Goal: Information Seeking & Learning: Learn about a topic

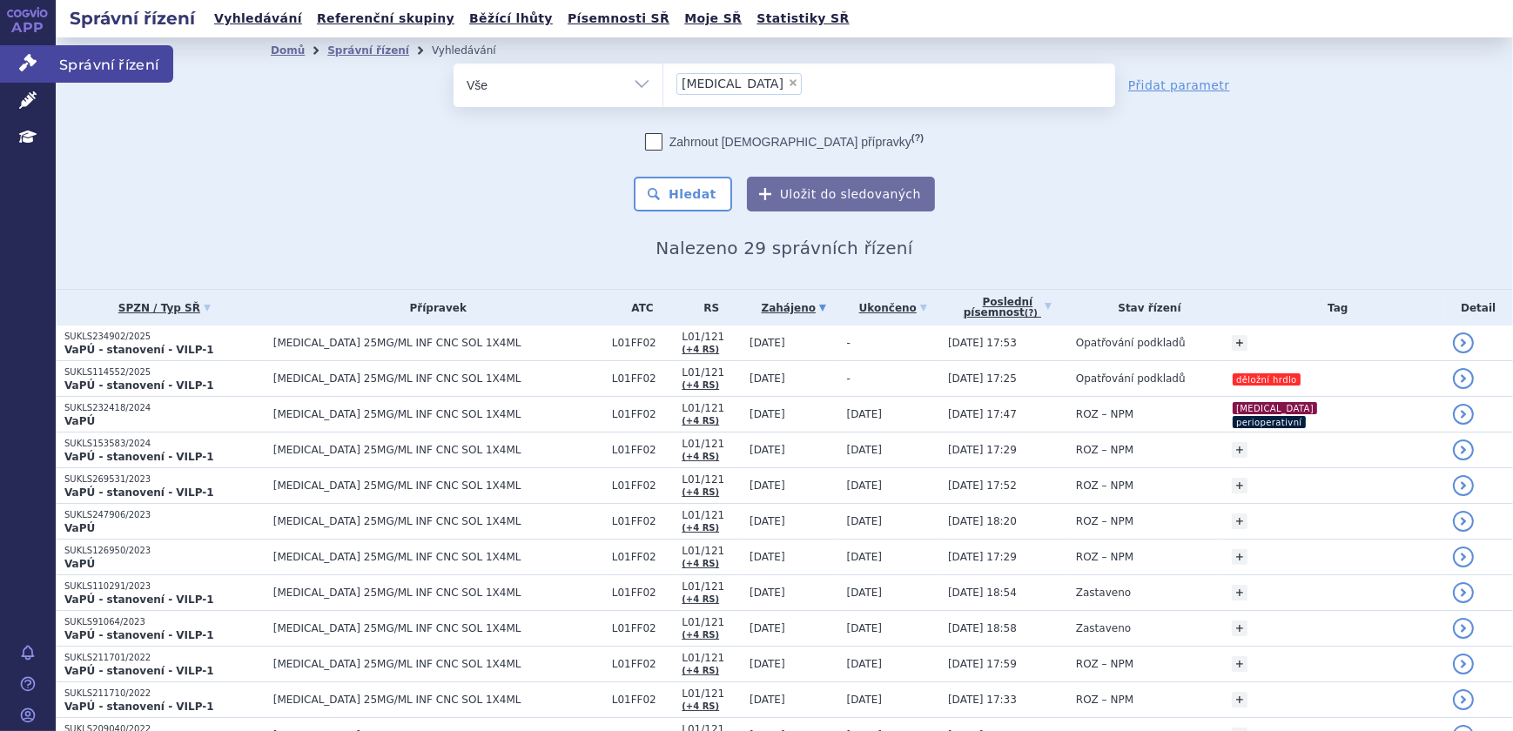
drag, startPoint x: 0, startPoint y: 0, endPoint x: 37, endPoint y: 63, distance: 73.0
click at [33, 64] on icon at bounding box center [27, 62] width 17 height 17
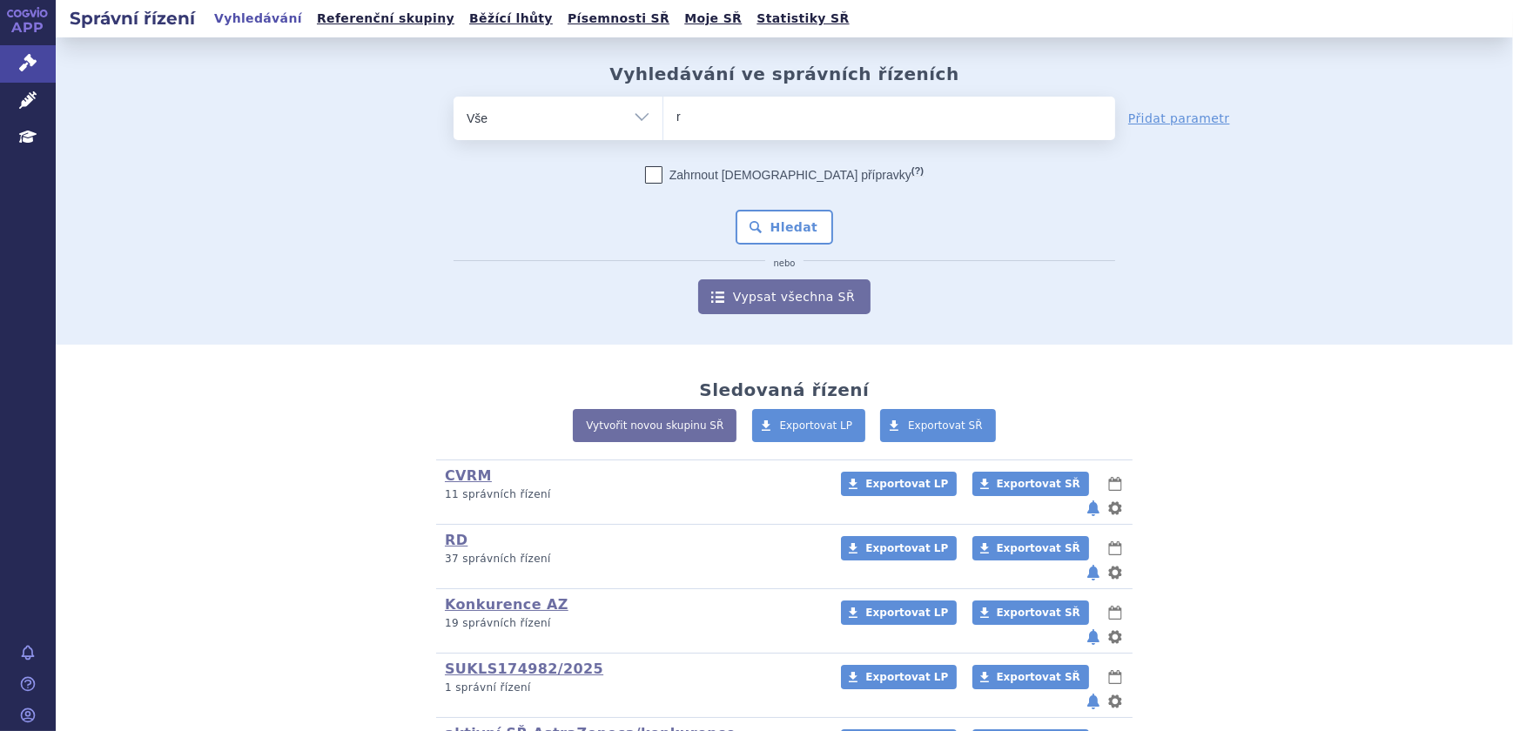
type input "re"
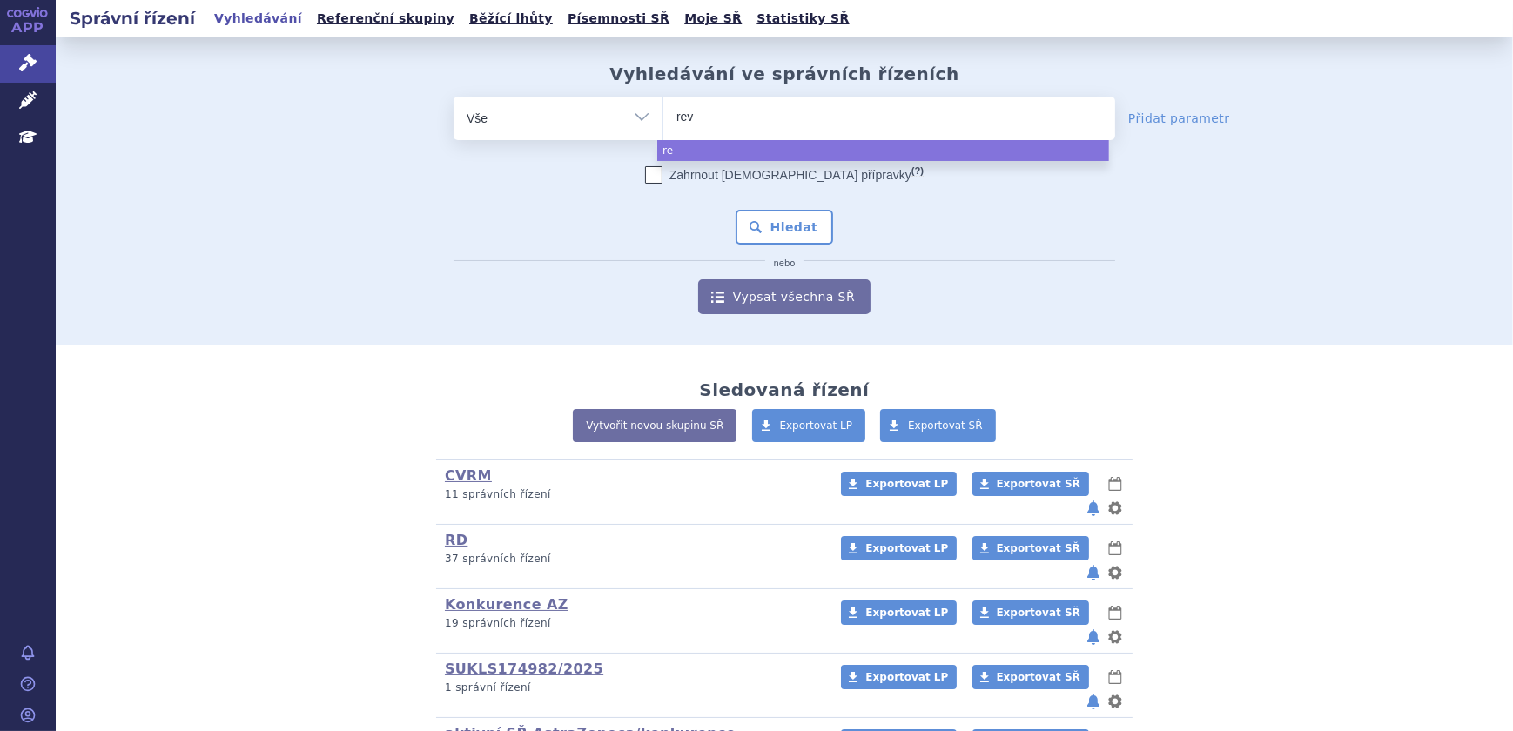
type input "revl"
type input "revlim"
type input "[MEDICAL_DATA]"
select select "[MEDICAL_DATA]"
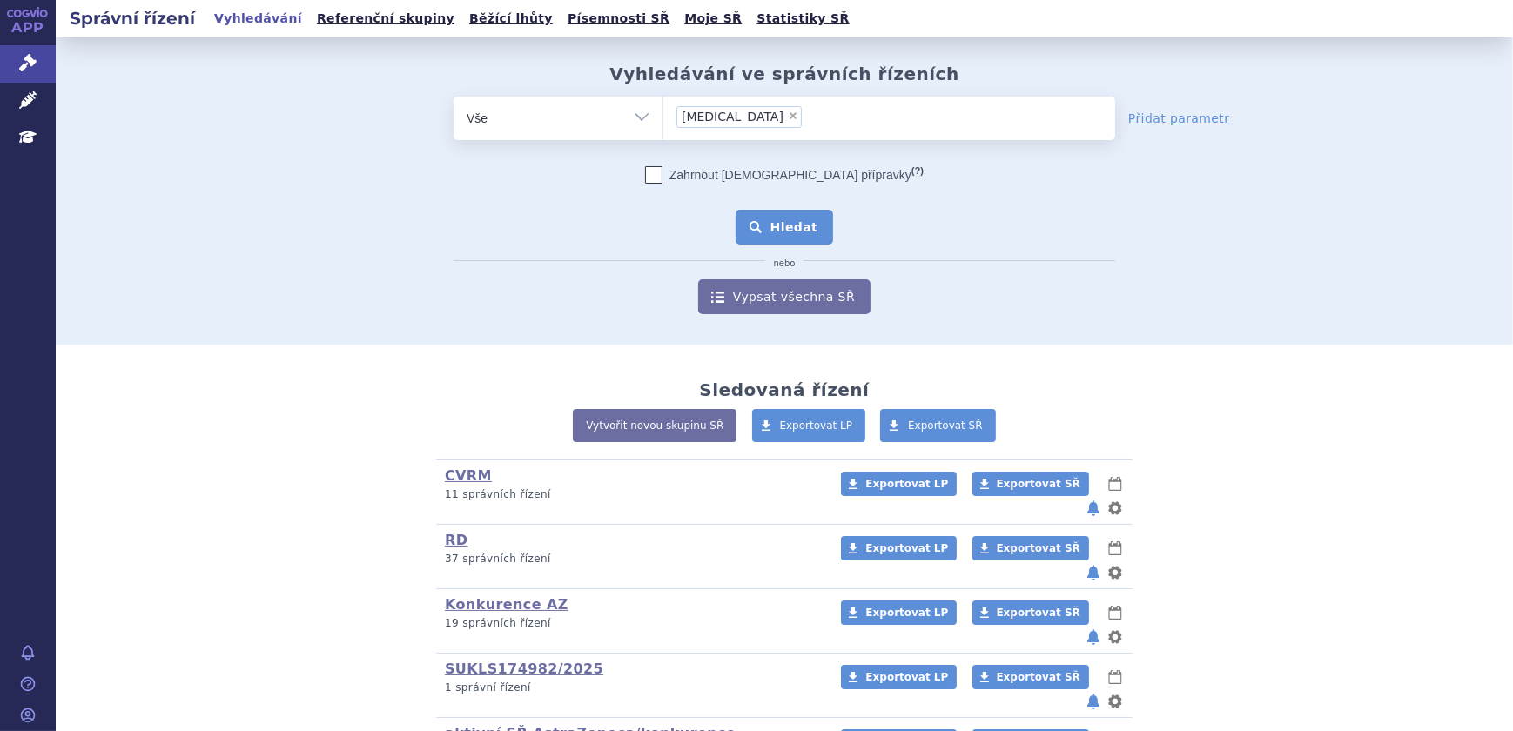
click at [809, 217] on button "Hledat" at bounding box center [784, 227] width 98 height 35
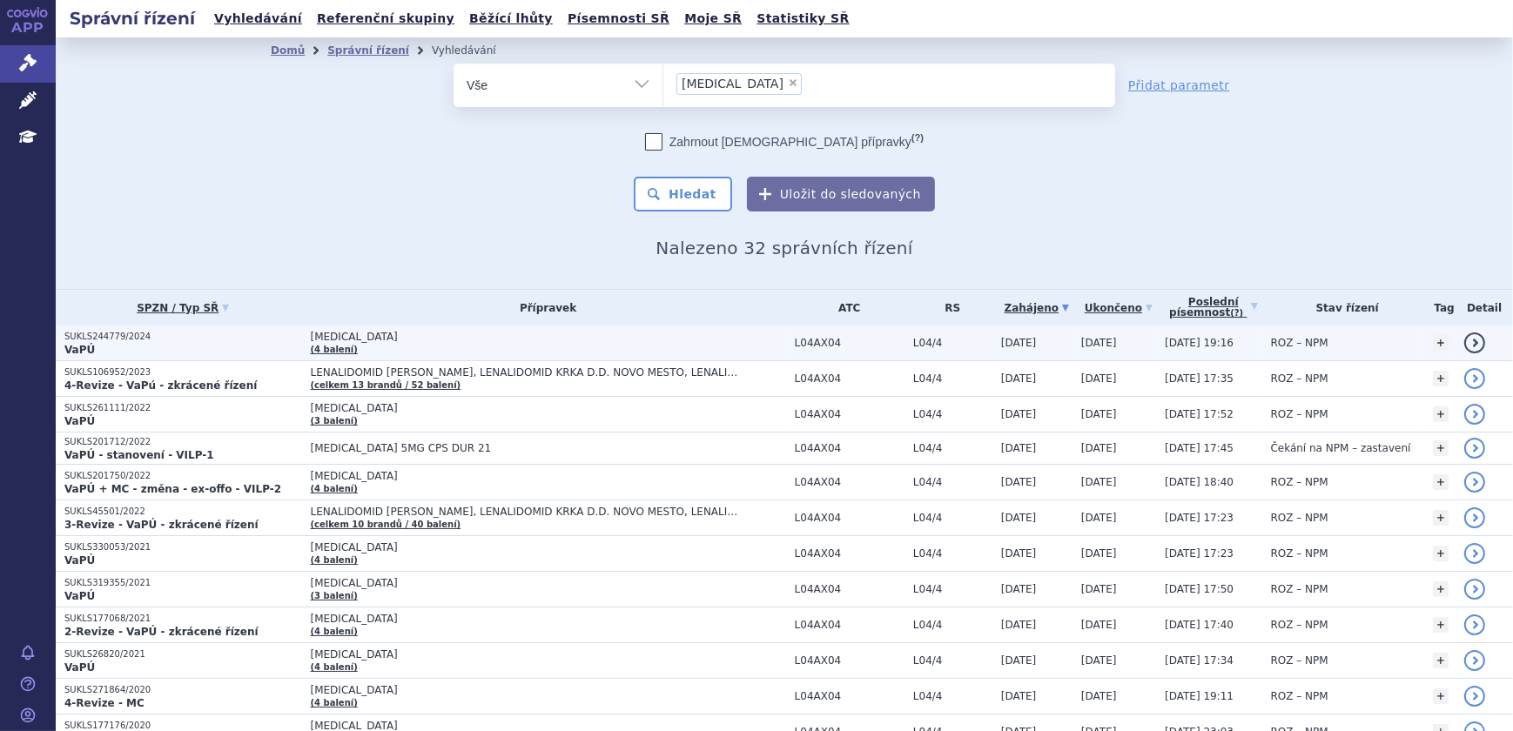
click at [499, 337] on span "REVLIMID" at bounding box center [528, 337] width 435 height 12
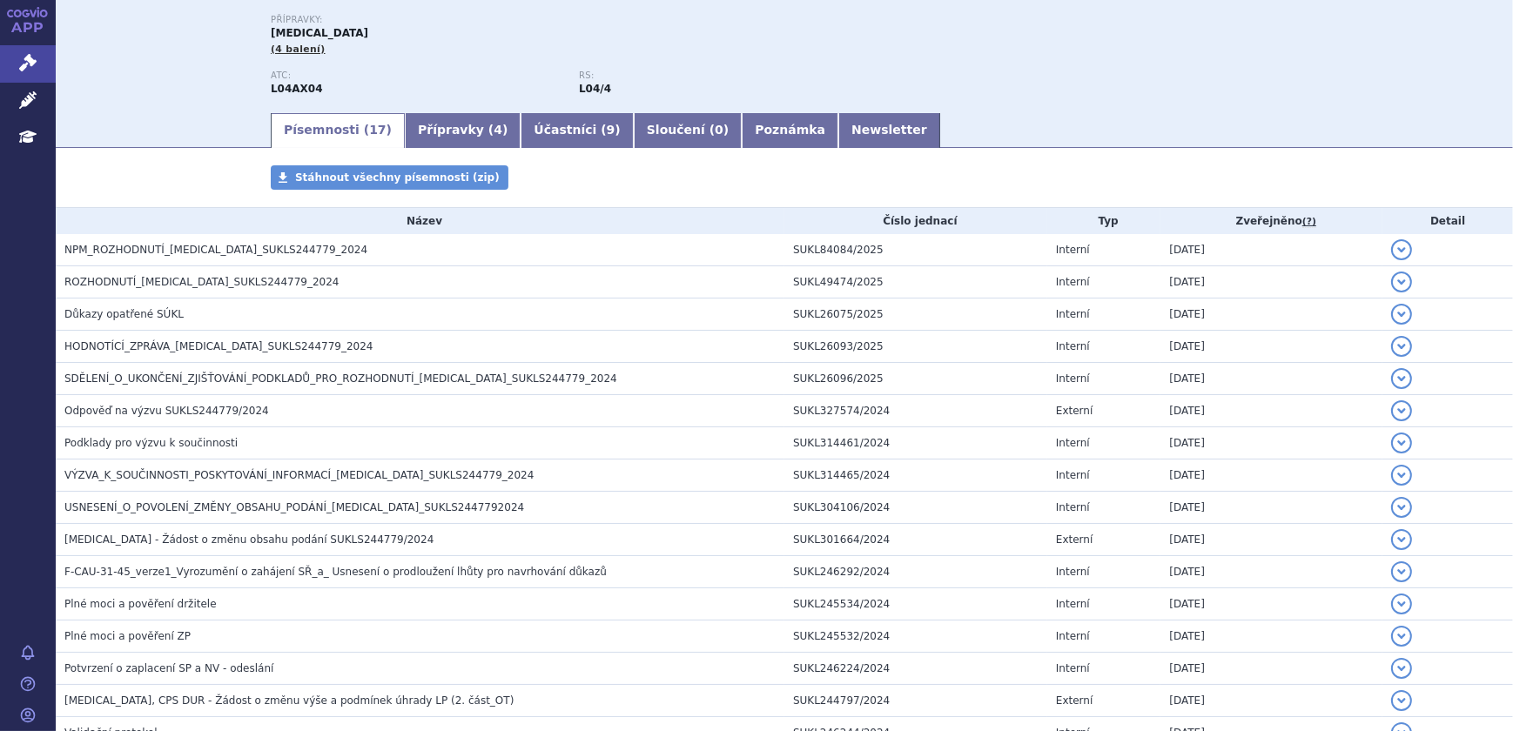
scroll to position [336, 0]
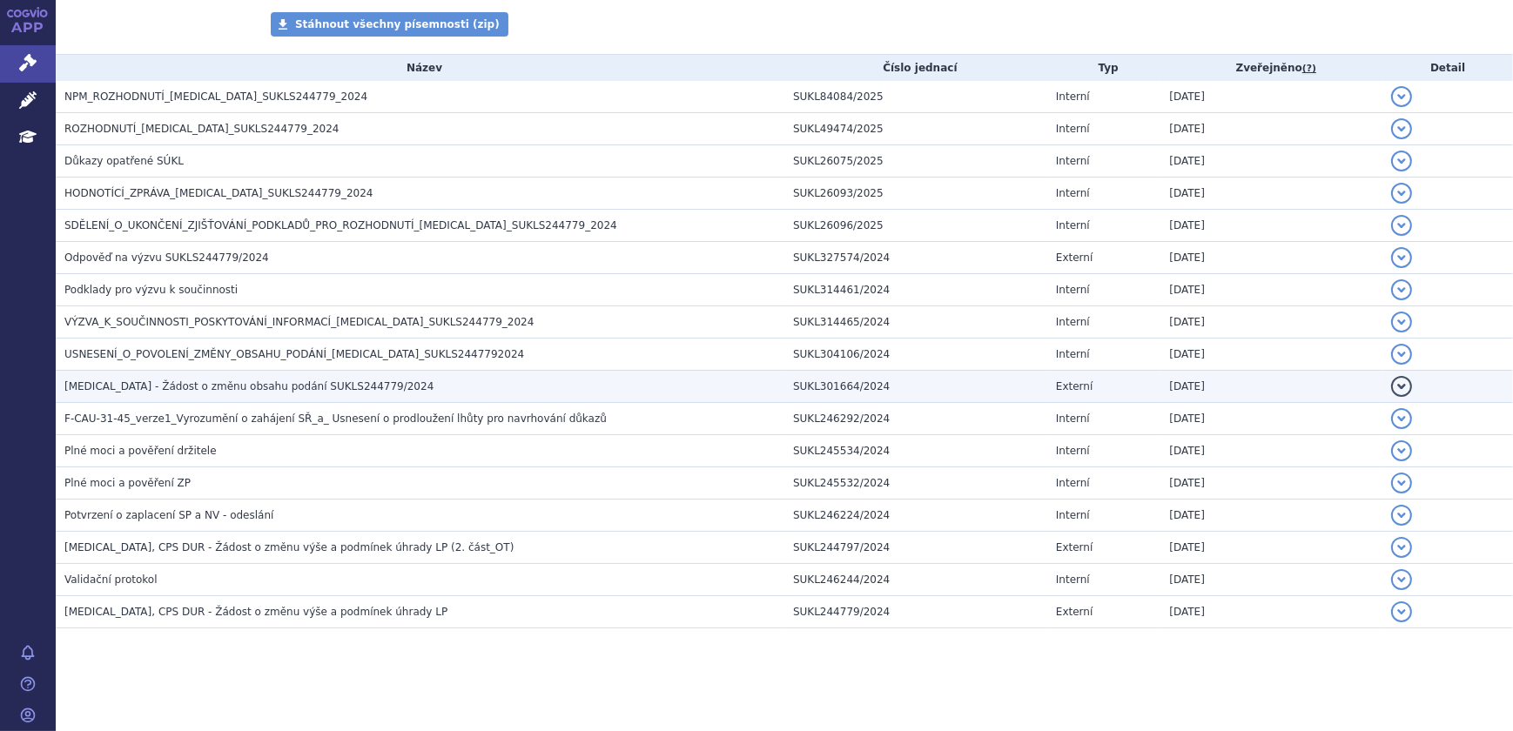
click at [320, 383] on span "Revlimid - Žádost o změnu obsahu podání SUKLS244779/2024" at bounding box center [248, 386] width 369 height 12
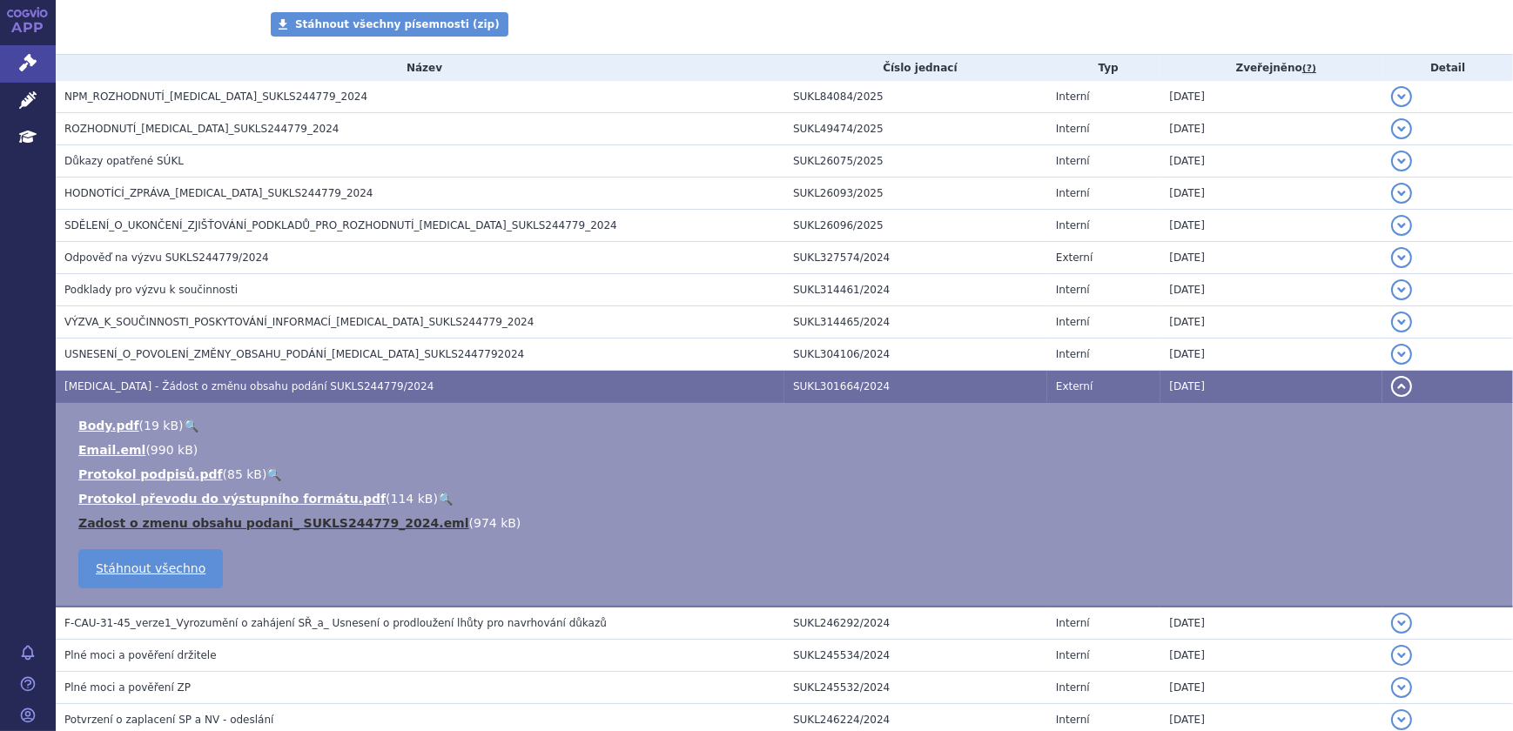
click at [374, 524] on link "Zadost o zmenu obsahu podani_ SUKLS244779_2024.eml" at bounding box center [273, 523] width 391 height 14
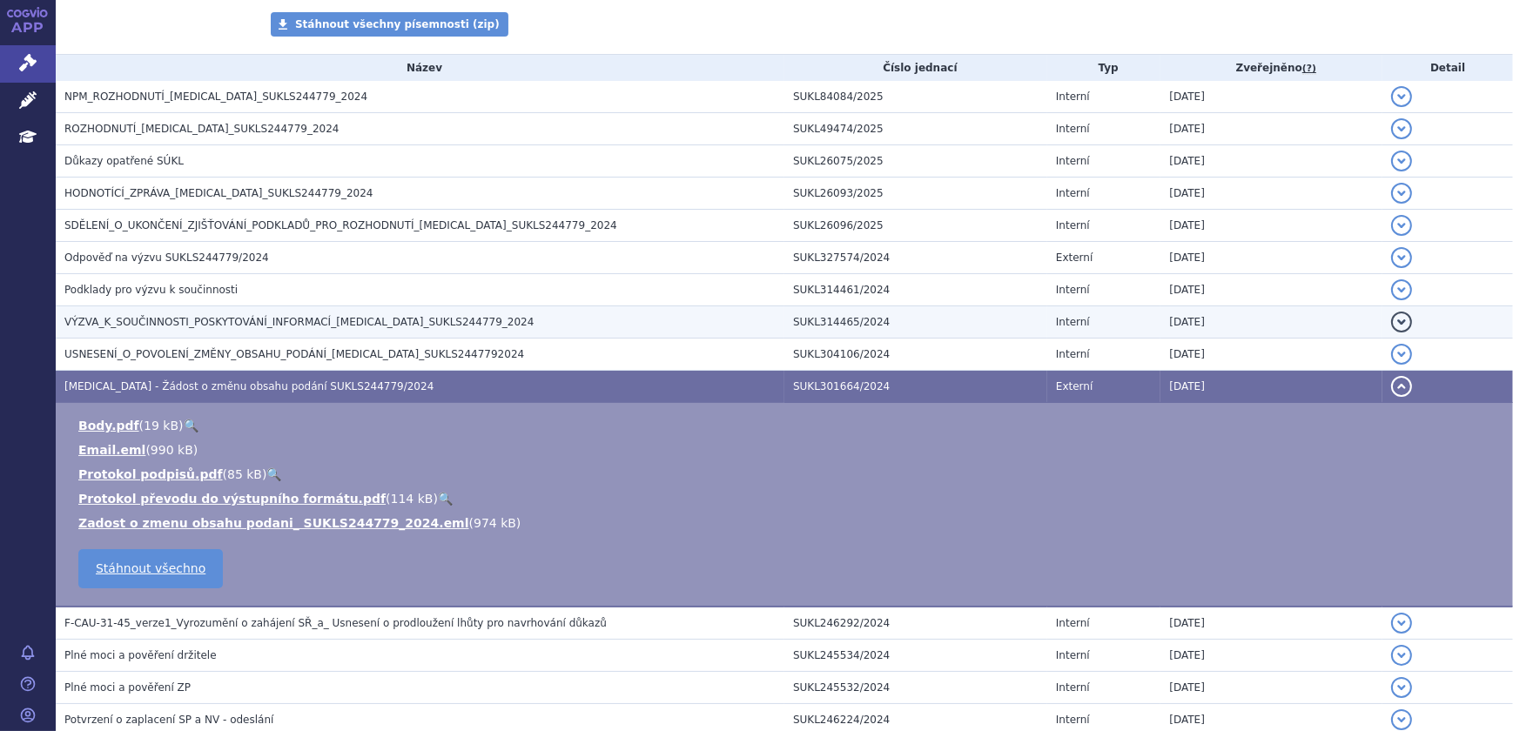
click at [453, 316] on h3 "VÝZVA_K_SOUČINNOSTI_POSKYTOVÁNÍ_INFORMACÍ_REVLIMID_SUKLS244779_2024" at bounding box center [424, 321] width 720 height 17
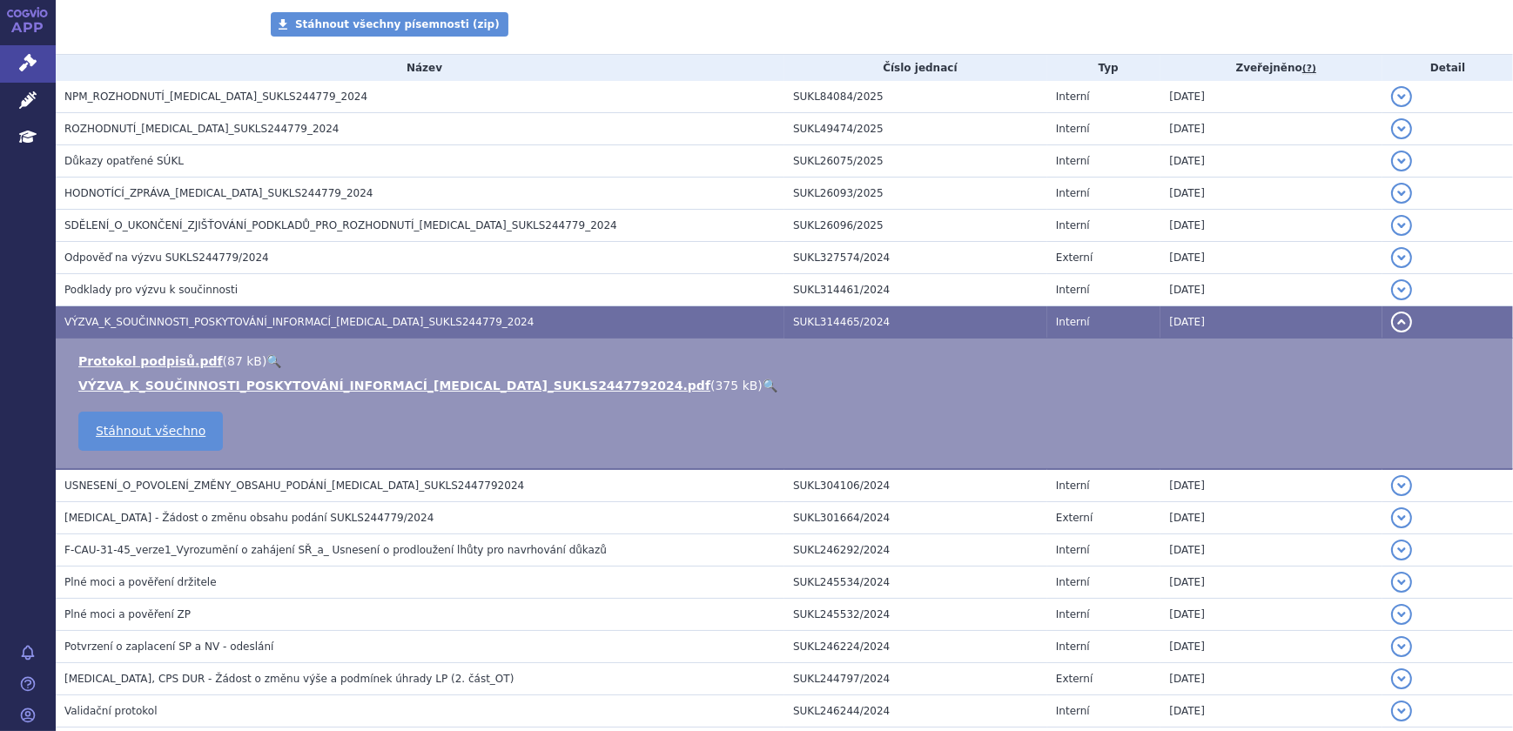
click at [645, 387] on li "VÝZVA_K_SOUČINNOSTI_POSKYTOVÁNÍ_INFORMACÍ_REVLIMID_SUKLS2447792024.pdf ( 375 kB…" at bounding box center [786, 385] width 1417 height 17
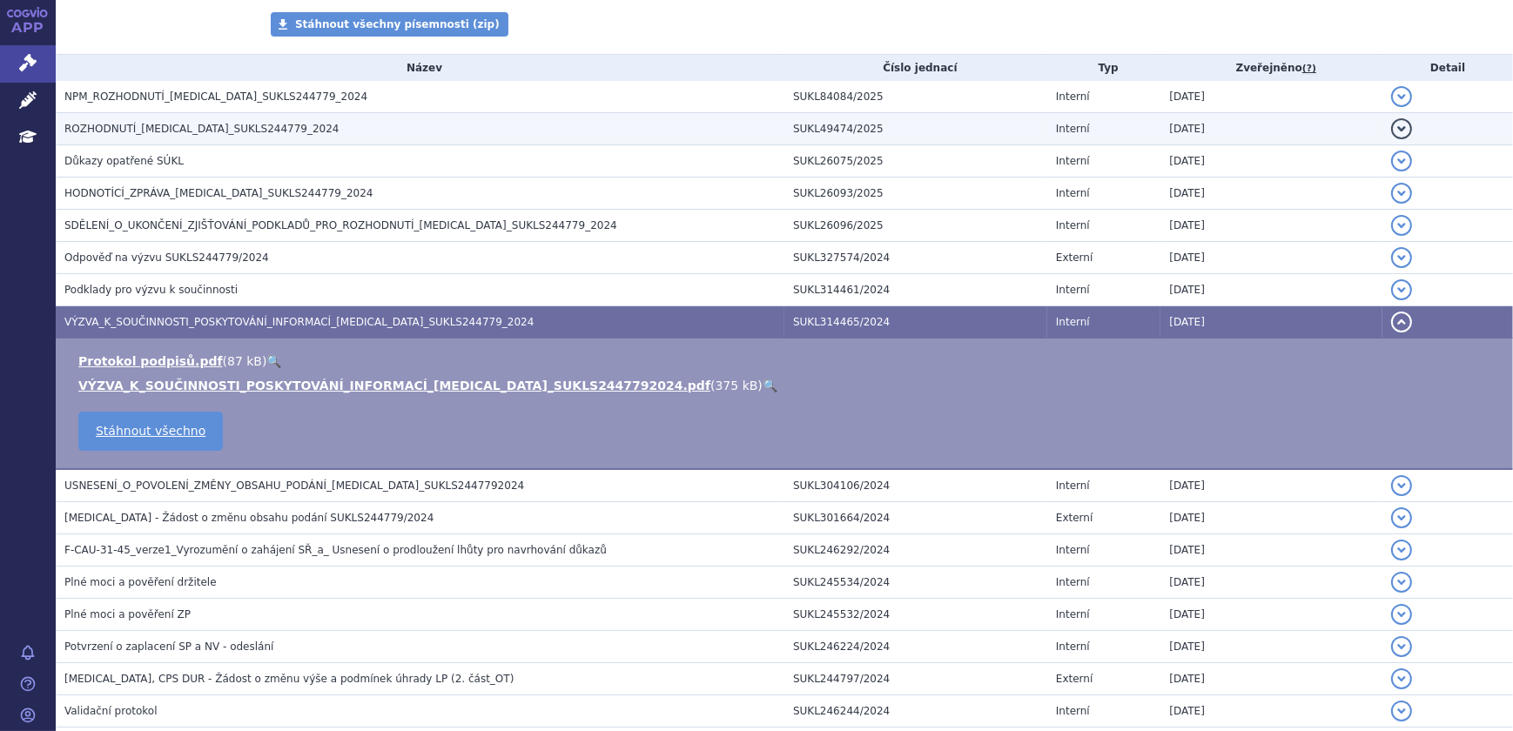
click at [313, 134] on h3 "ROZHODNUTÍ_REVLIMID_SUKLS244779_2024" at bounding box center [424, 128] width 720 height 17
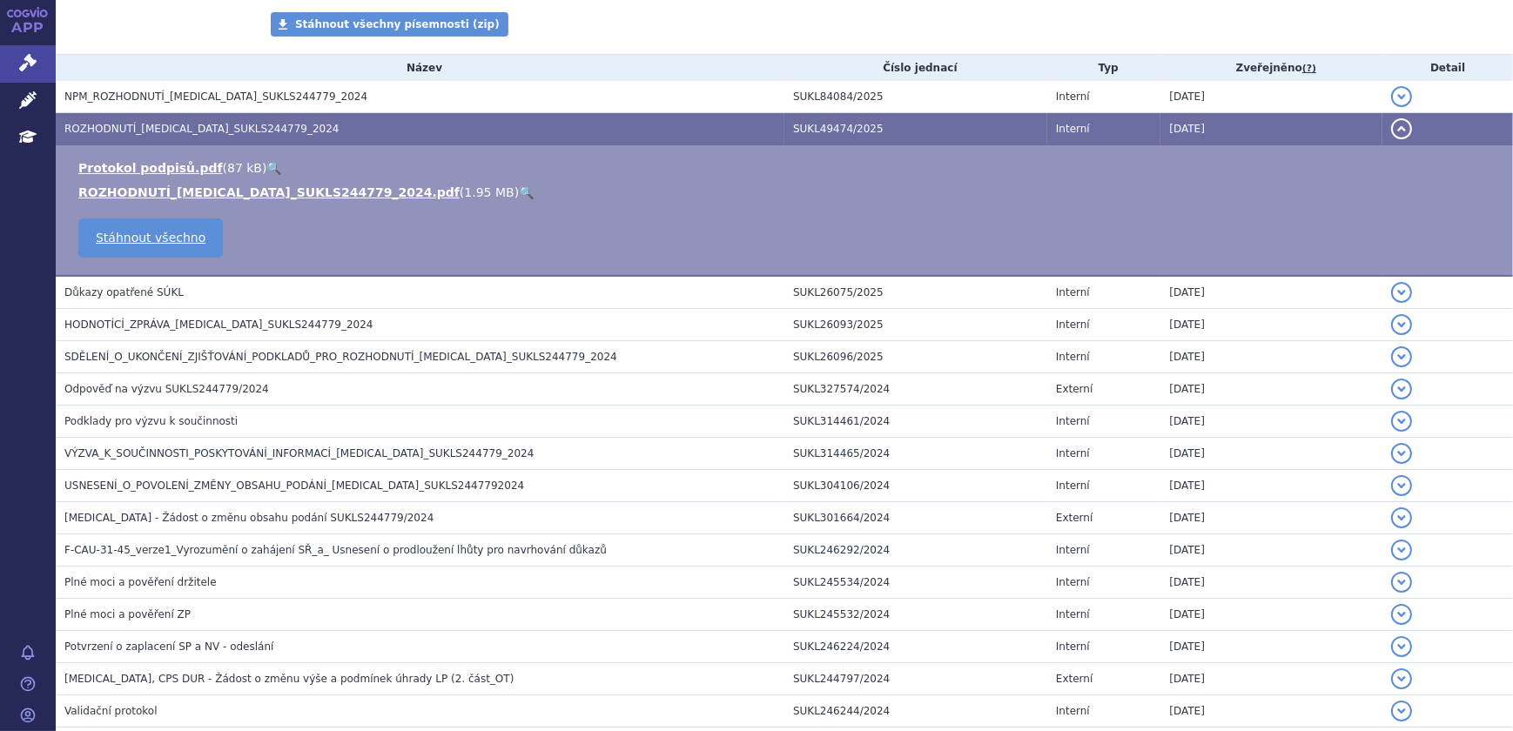
click at [438, 189] on li "ROZHODNUTÍ_REVLIMID_SUKLS244779_2024.pdf ( 1.95 MB ) 🔍" at bounding box center [786, 192] width 1417 height 17
click at [519, 191] on link "🔍" at bounding box center [526, 192] width 15 height 14
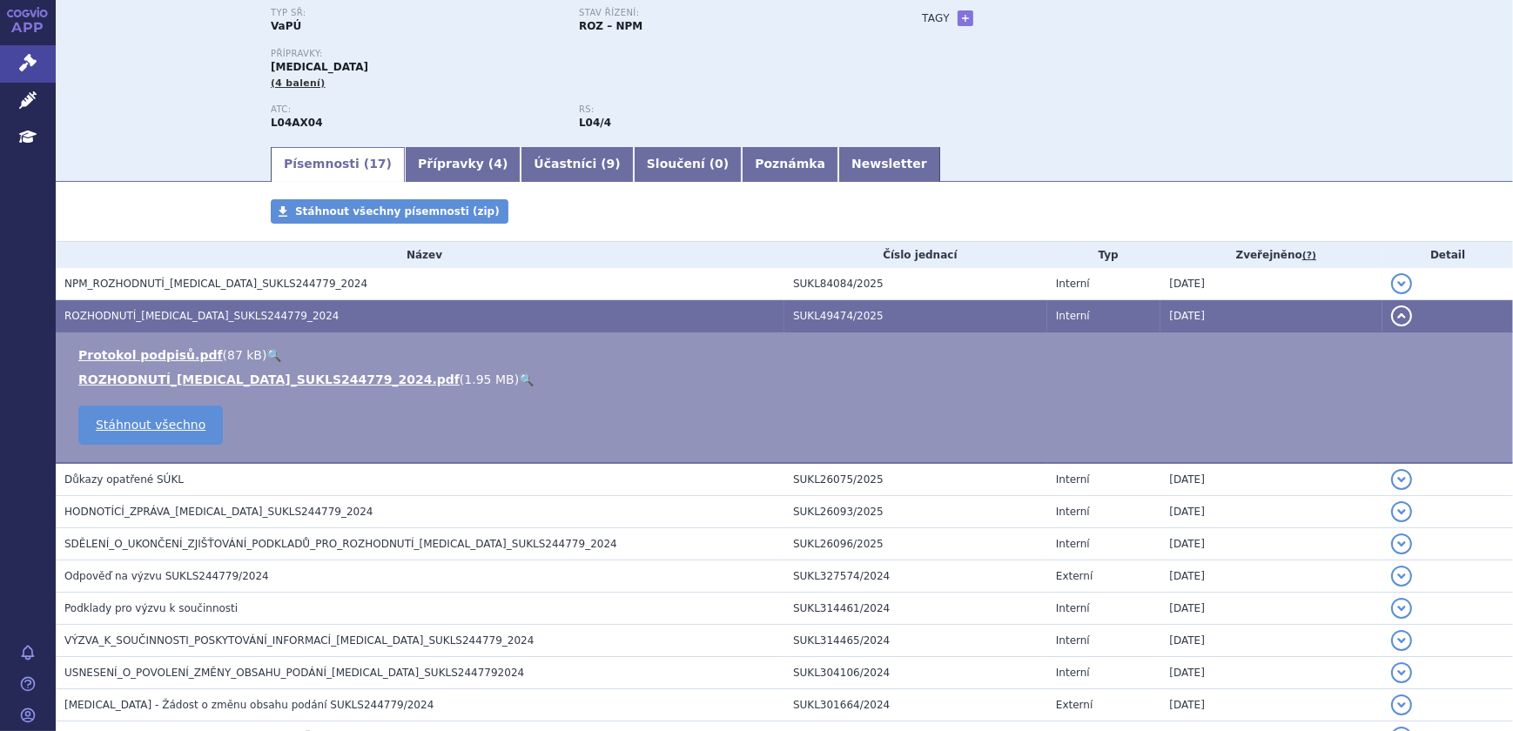
scroll to position [0, 0]
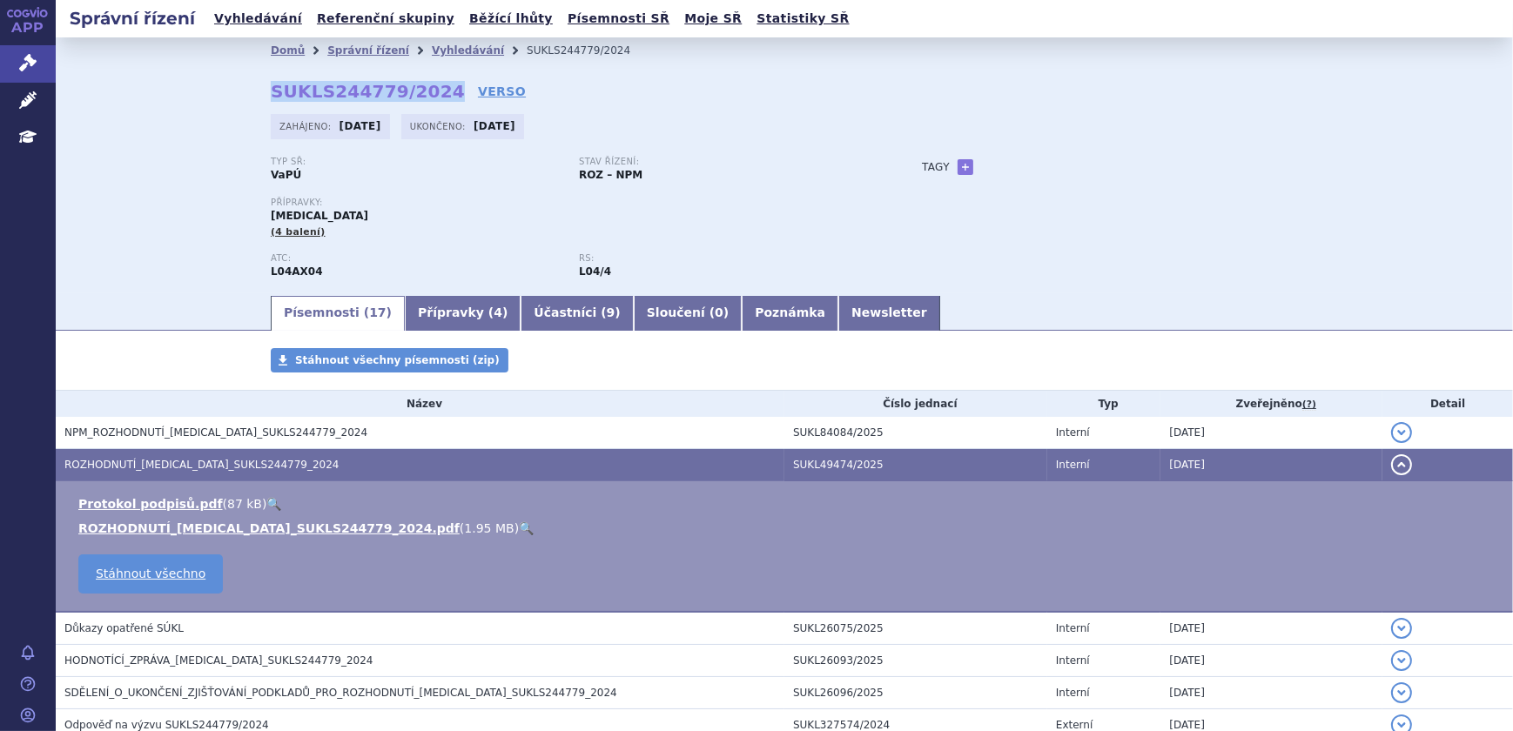
drag, startPoint x: 263, startPoint y: 91, endPoint x: 426, endPoint y: 90, distance: 162.8
click at [426, 90] on div "Domů Správní řízení Vyhledávání SUKLS244779/2024 SUKLS244779/2024 VERSO Zahájen…" at bounding box center [784, 179] width 1097 height 230
copy strong "SUKLS244779/2024"
click at [26, 104] on icon at bounding box center [27, 99] width 17 height 17
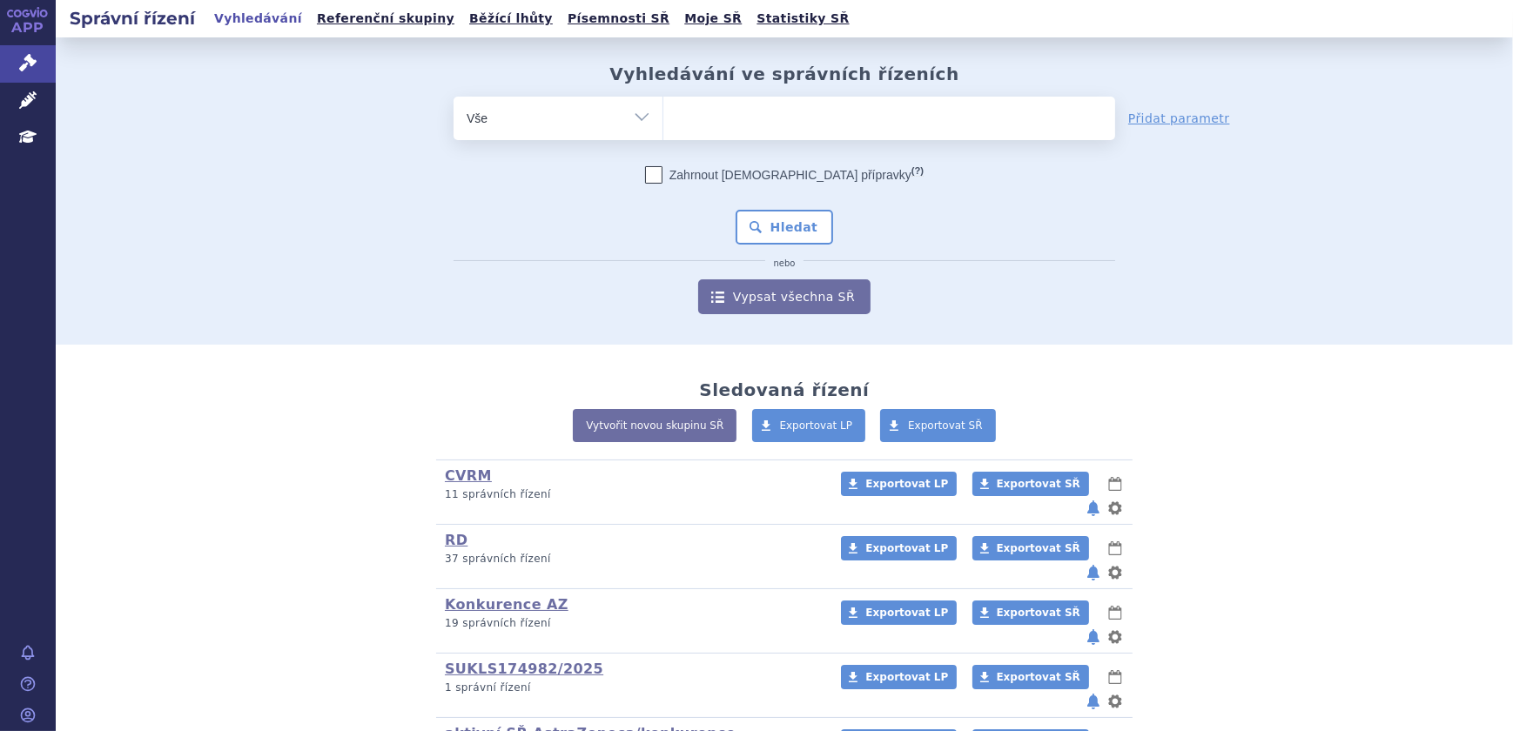
click at [731, 130] on ul at bounding box center [889, 115] width 452 height 37
click at [663, 130] on select at bounding box center [662, 118] width 1 height 44
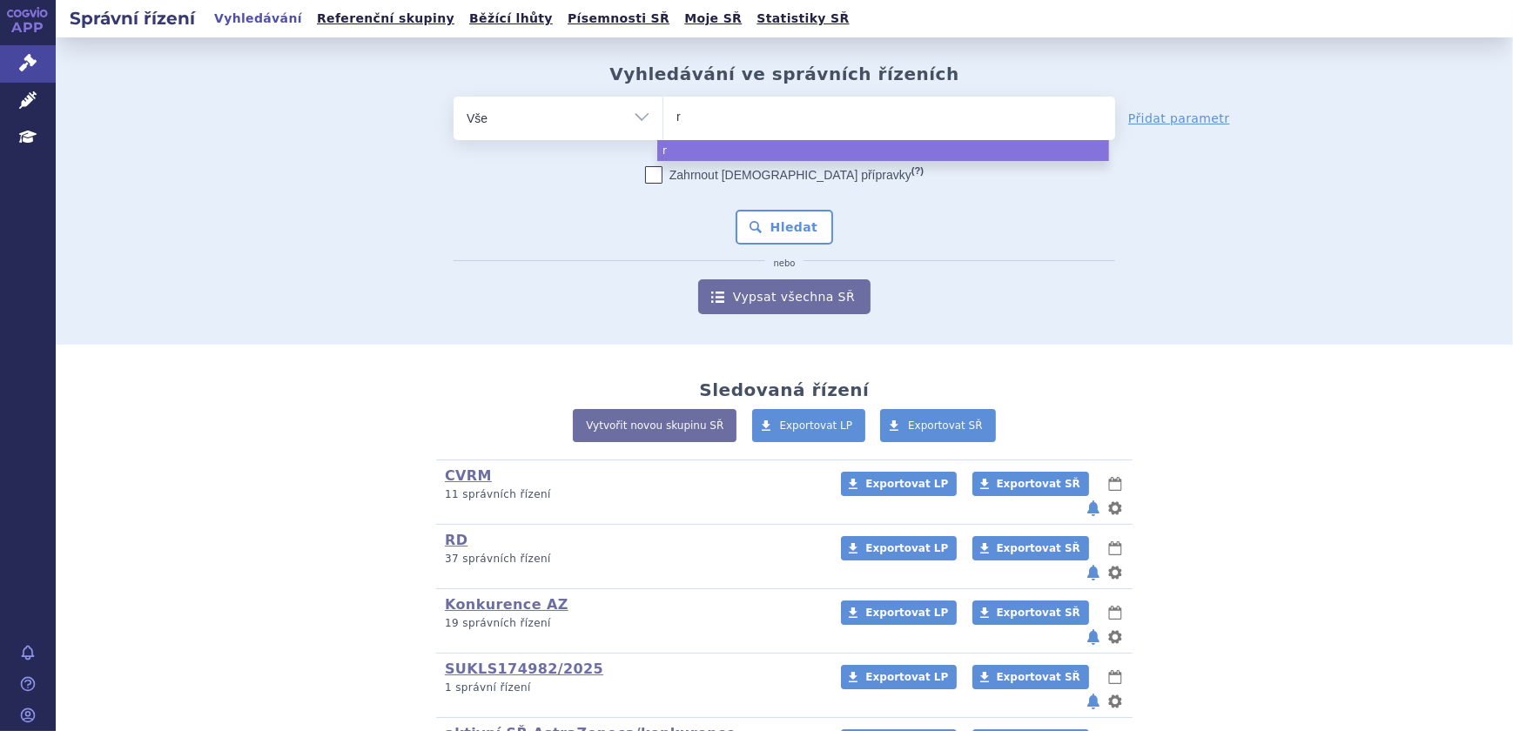
type input "re"
type input "rev"
type input "revli"
type input "revlim"
type input "revlimi"
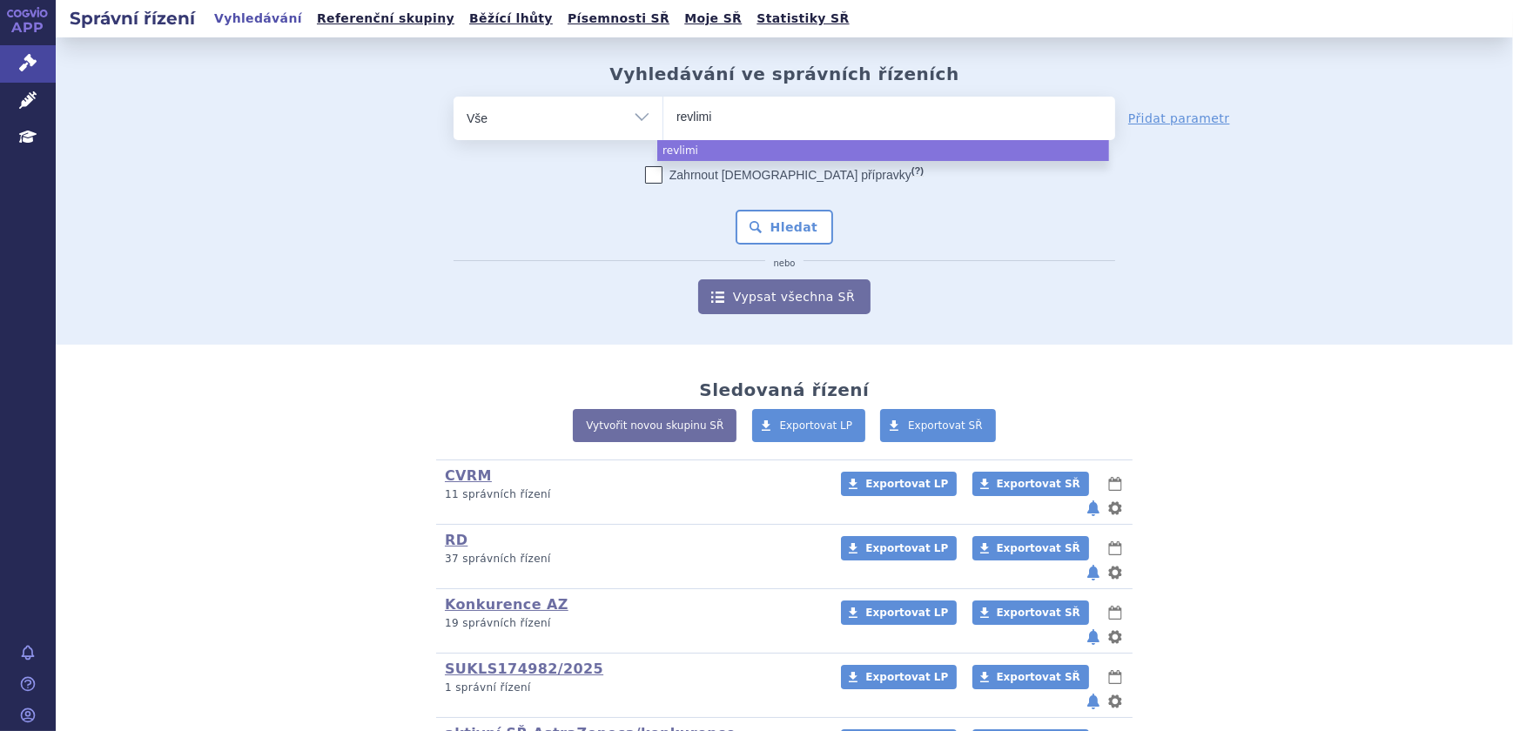
type input "revlimid"
select select "revlimid"
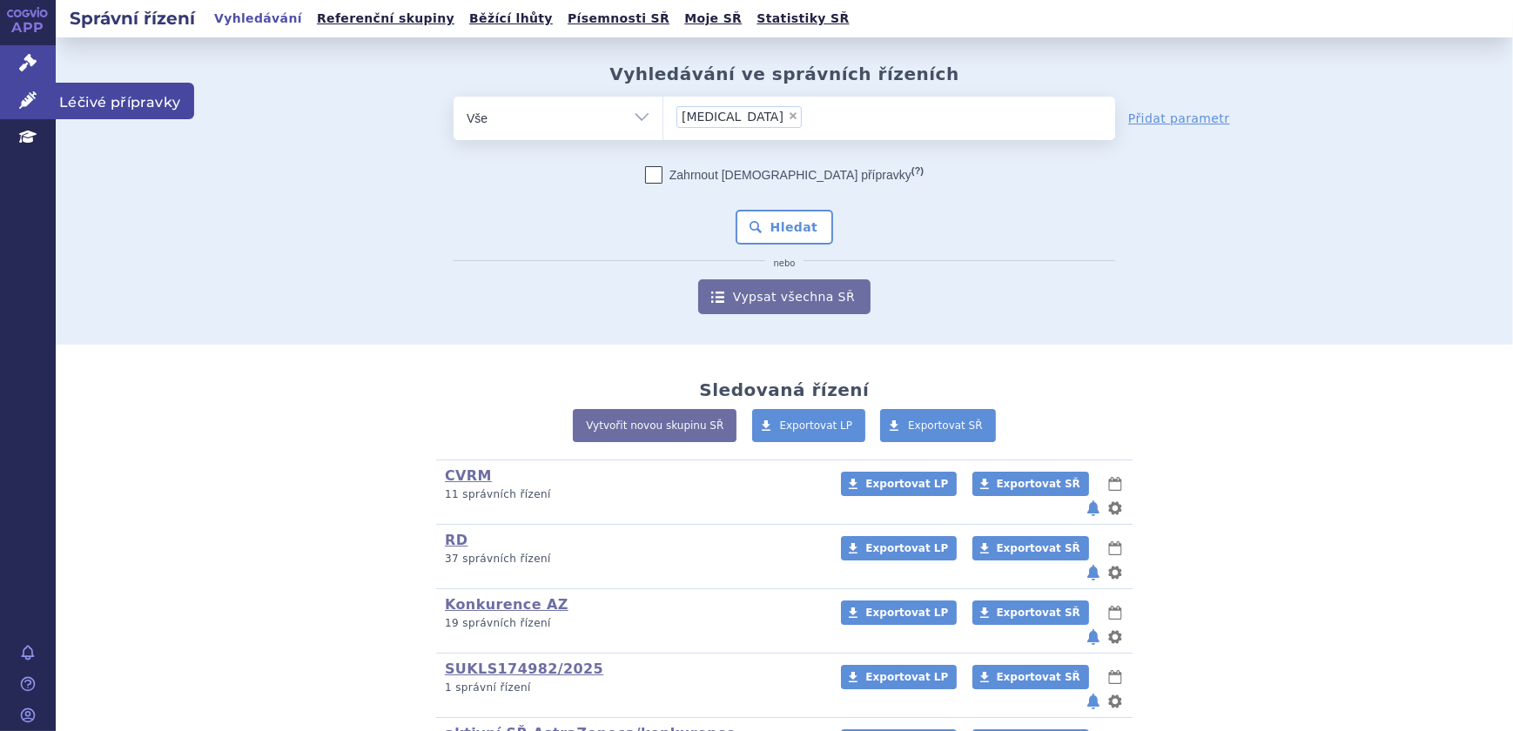
click at [23, 104] on icon at bounding box center [27, 99] width 17 height 17
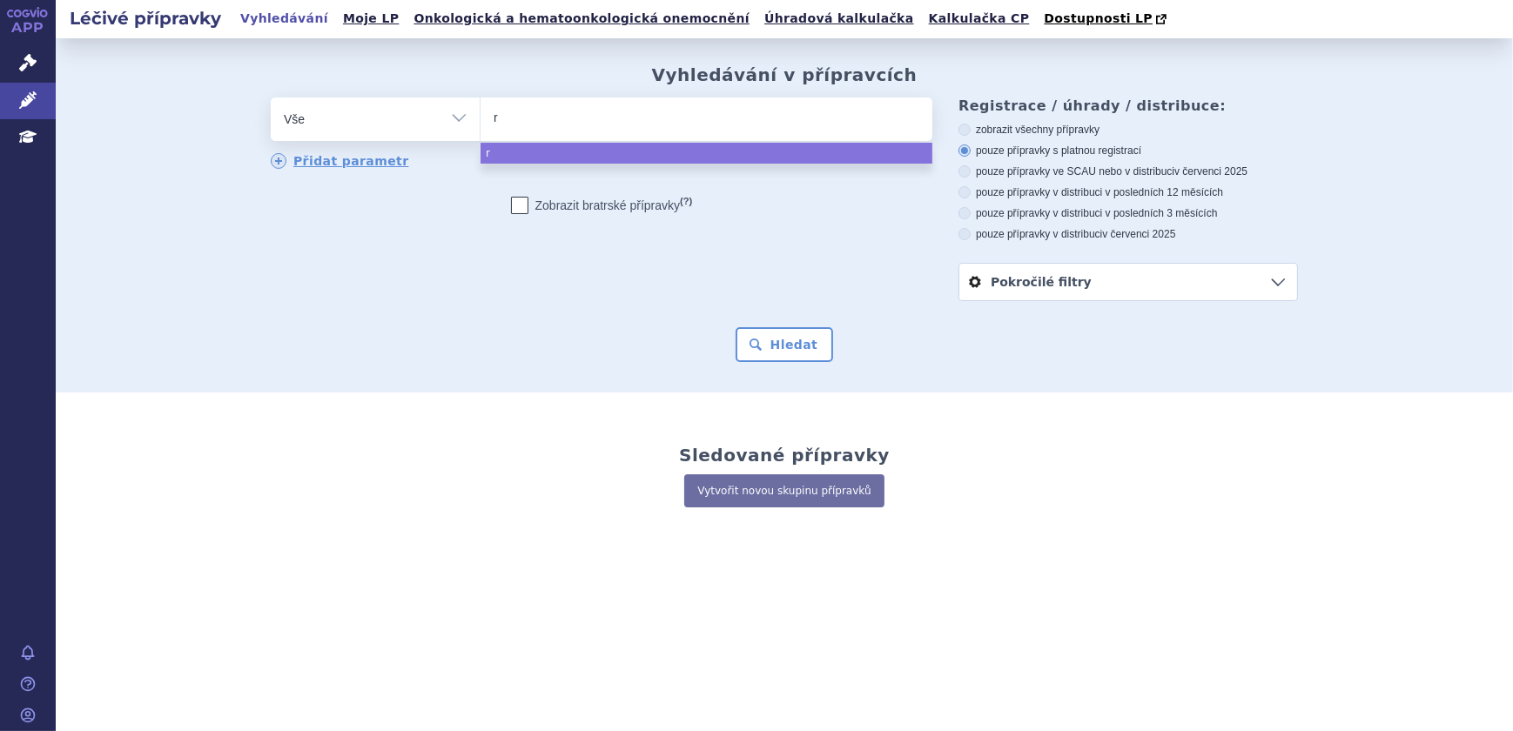
type input "re"
type input "rev"
type input "revli"
type input "revlimi"
type input "[MEDICAL_DATA]"
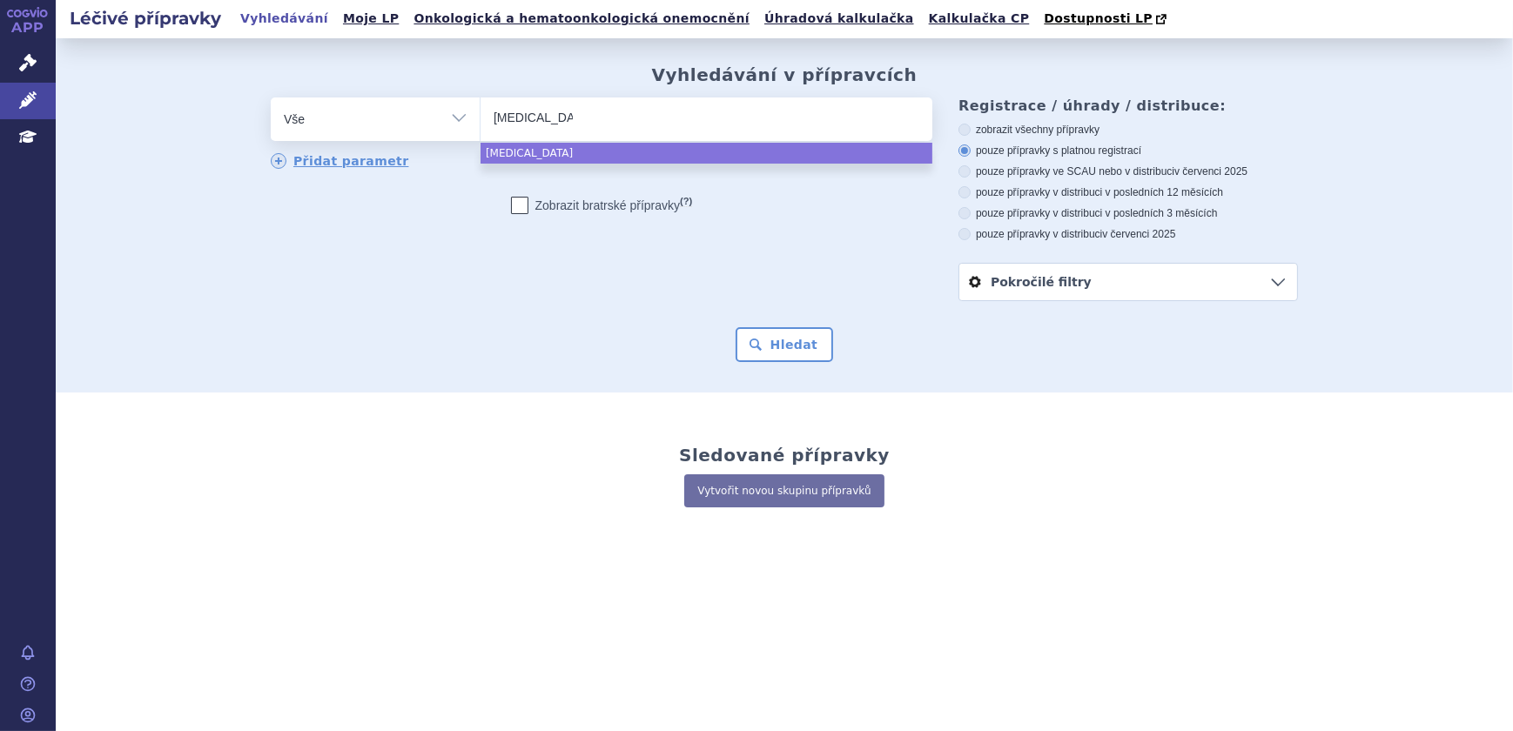
select select "[MEDICAL_DATA]"
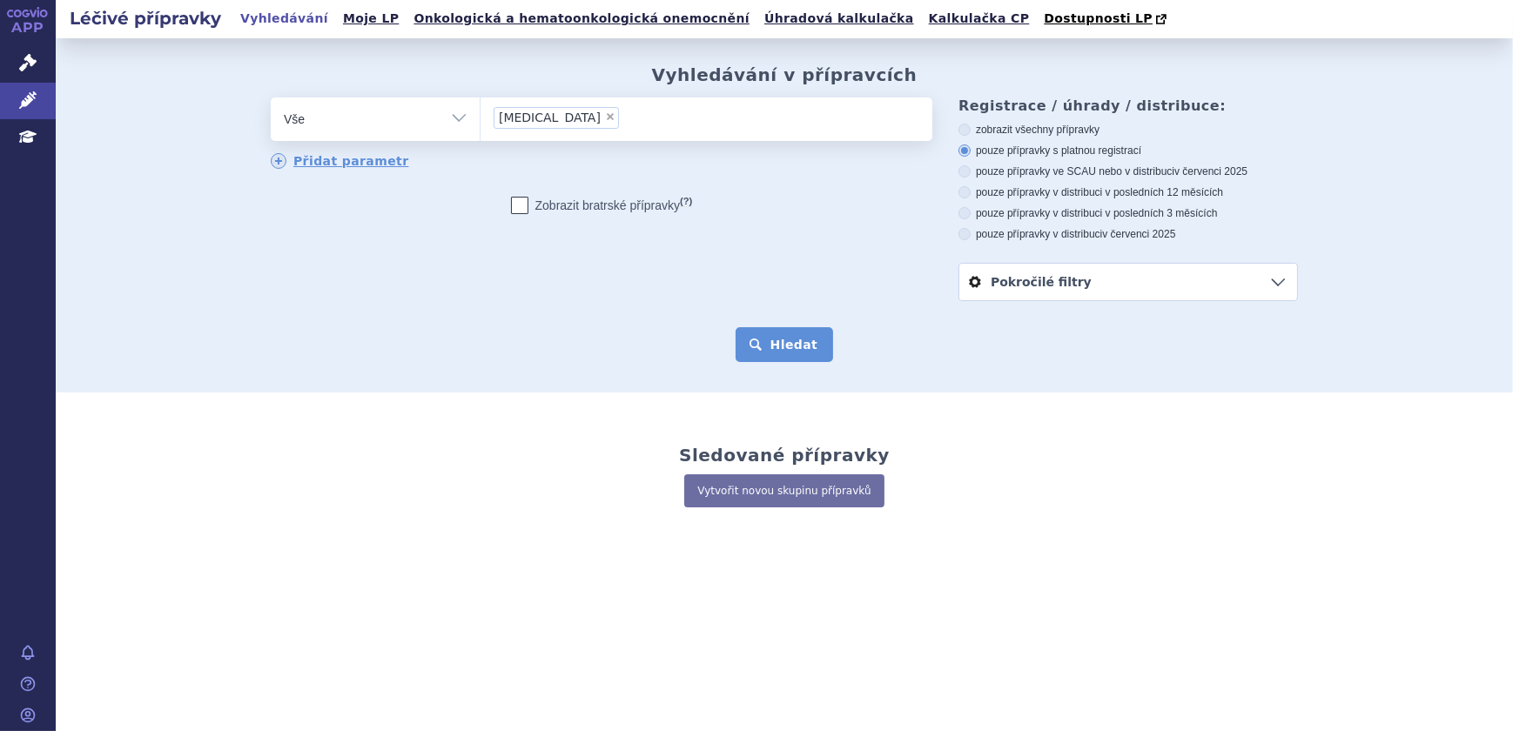
click at [762, 357] on button "Hledat" at bounding box center [784, 344] width 98 height 35
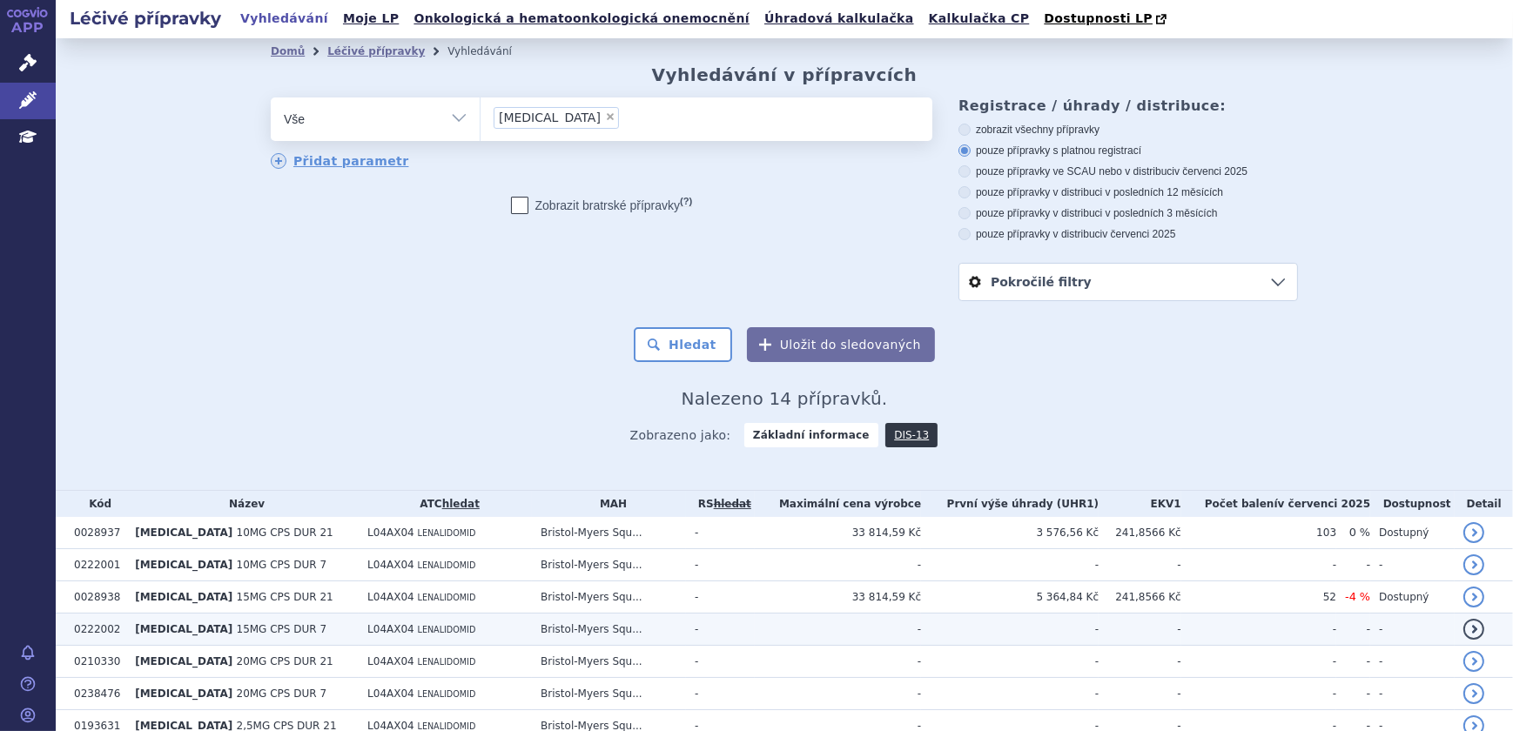
scroll to position [158, 0]
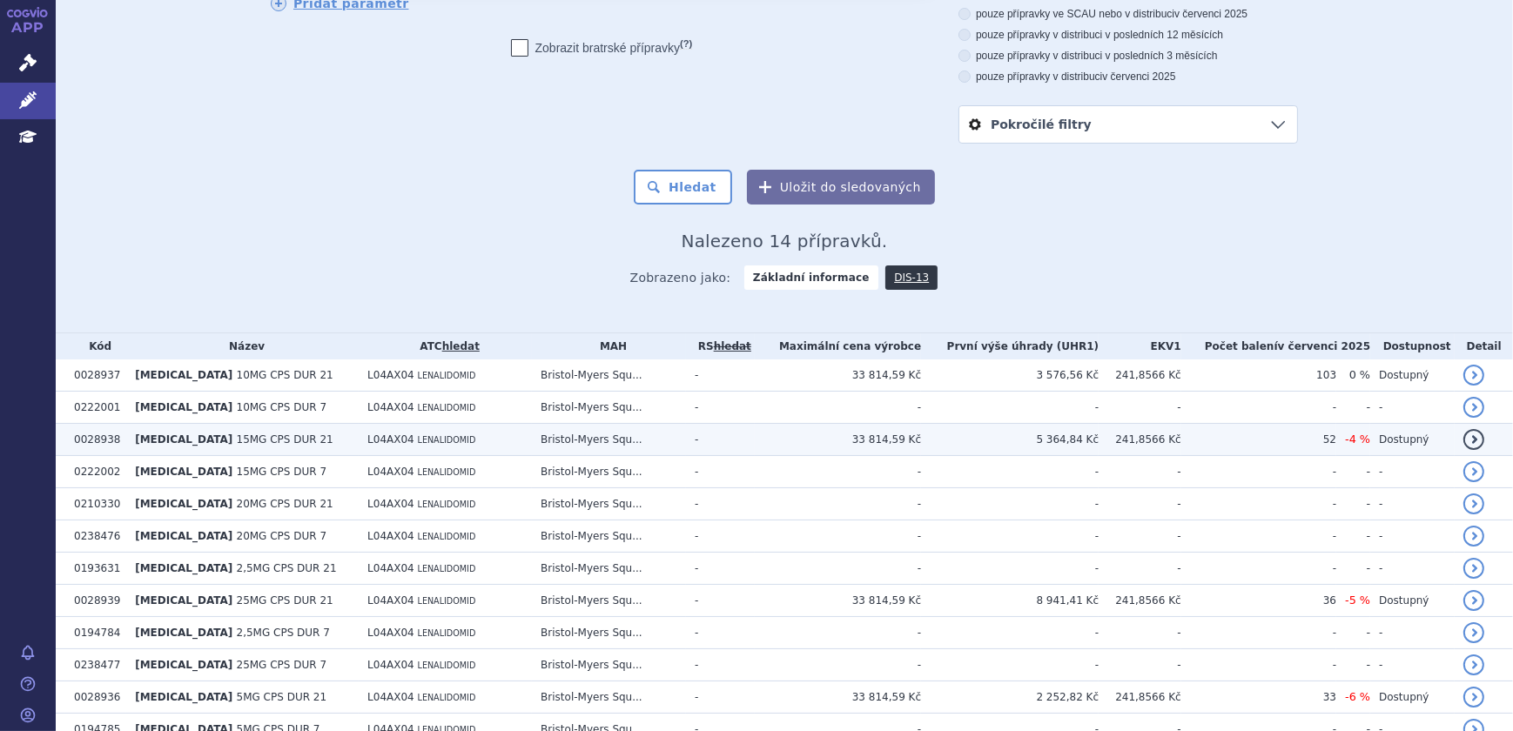
click at [612, 440] on td "Bristol-Myers Squ..." at bounding box center [609, 440] width 154 height 32
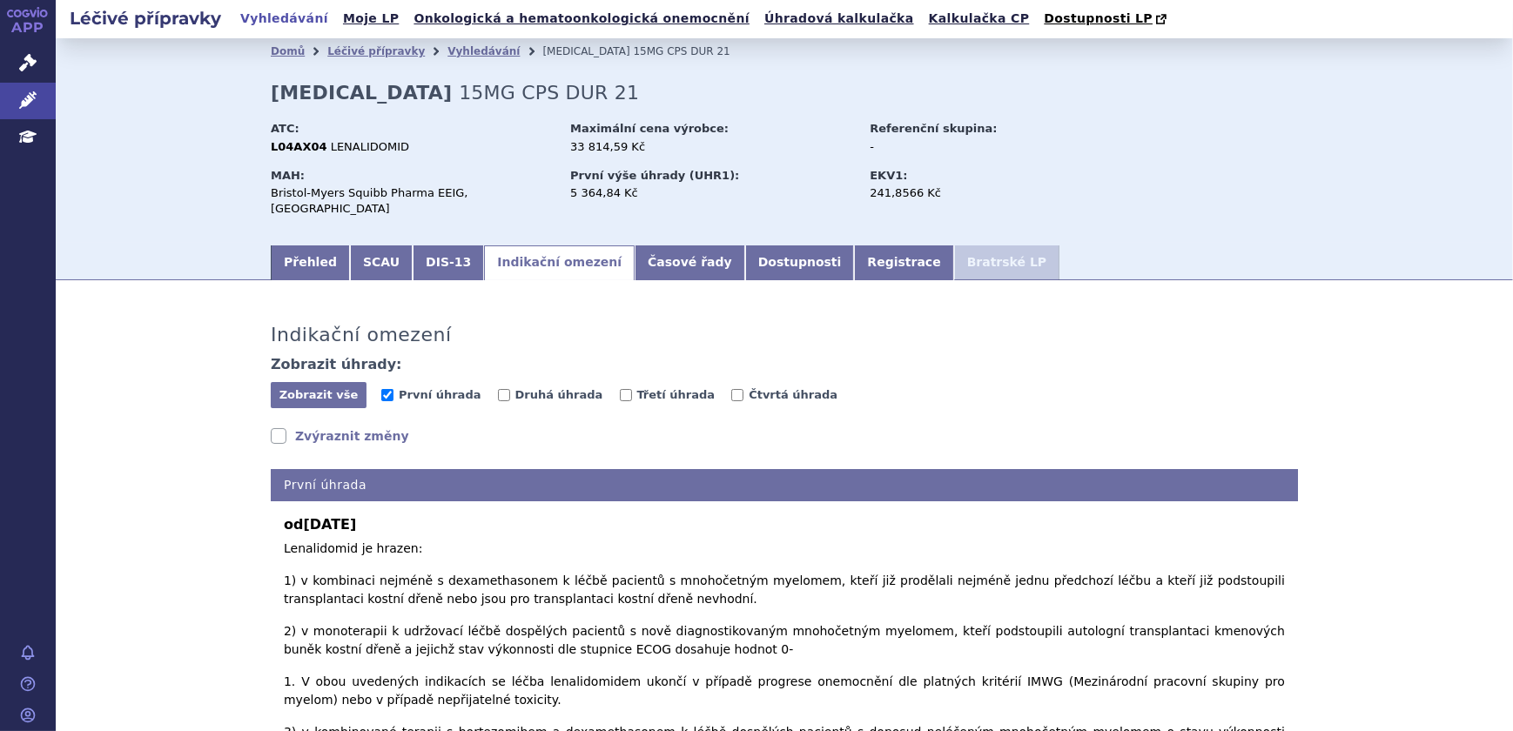
scroll to position [237, 0]
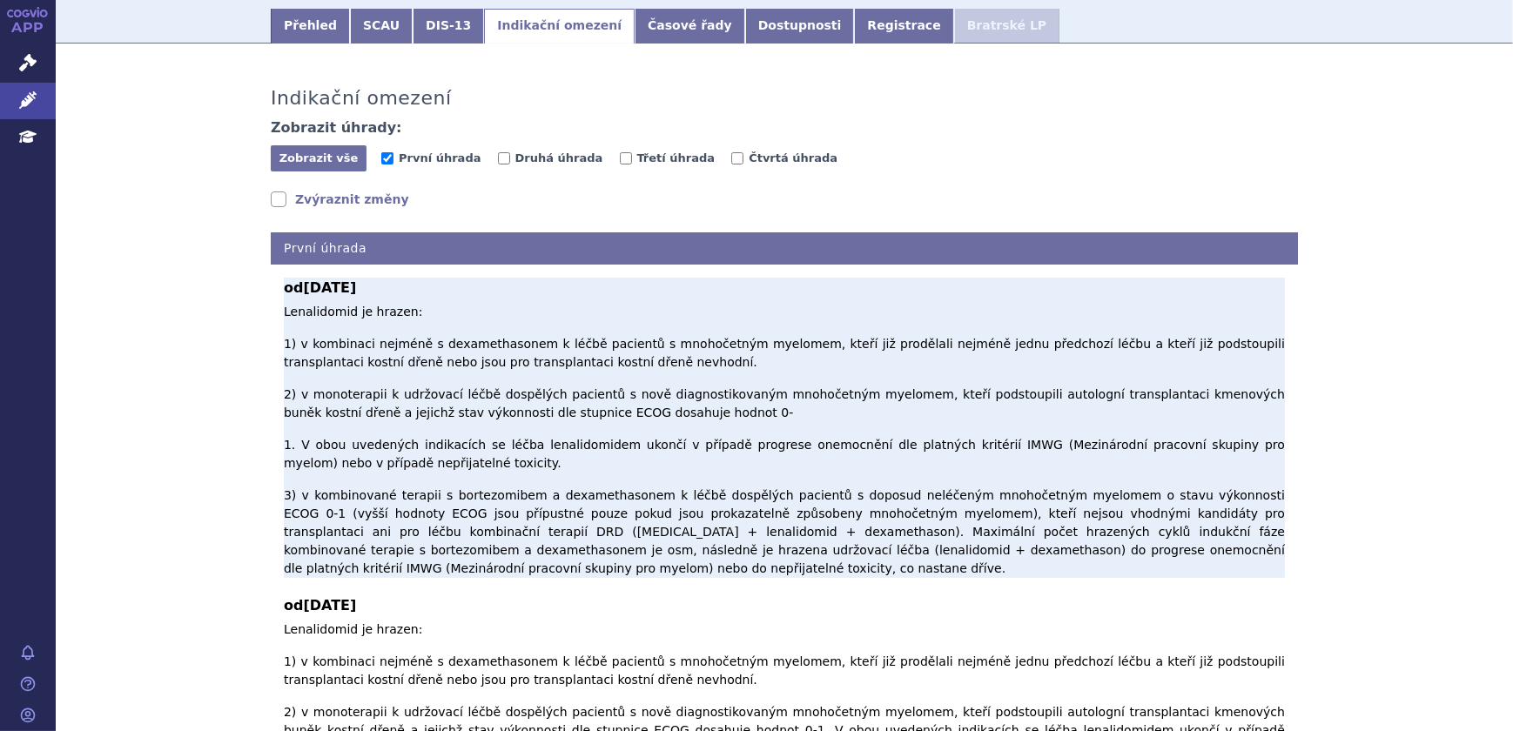
click at [300, 496] on p "Lenalidomid je hrazen: 1) v kombinaci nejméně s dexamethasonem k léčbě pacientů…" at bounding box center [784, 440] width 1001 height 275
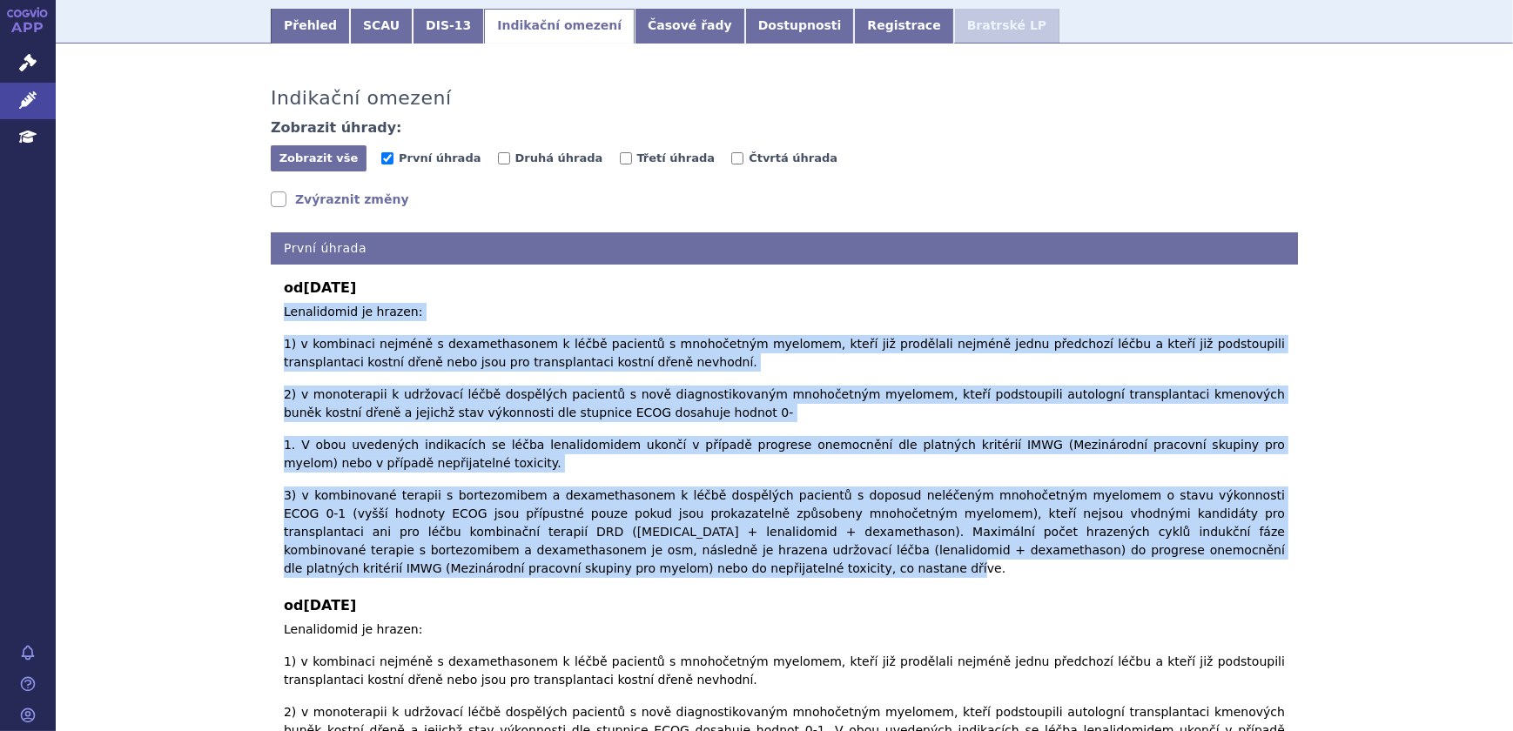
drag, startPoint x: 309, startPoint y: 497, endPoint x: 272, endPoint y: 298, distance: 202.8
copy p "Lenalidomid je hrazen: 1) v kombinaci nejméně s dexamethasonem k léčbě pacientů…"
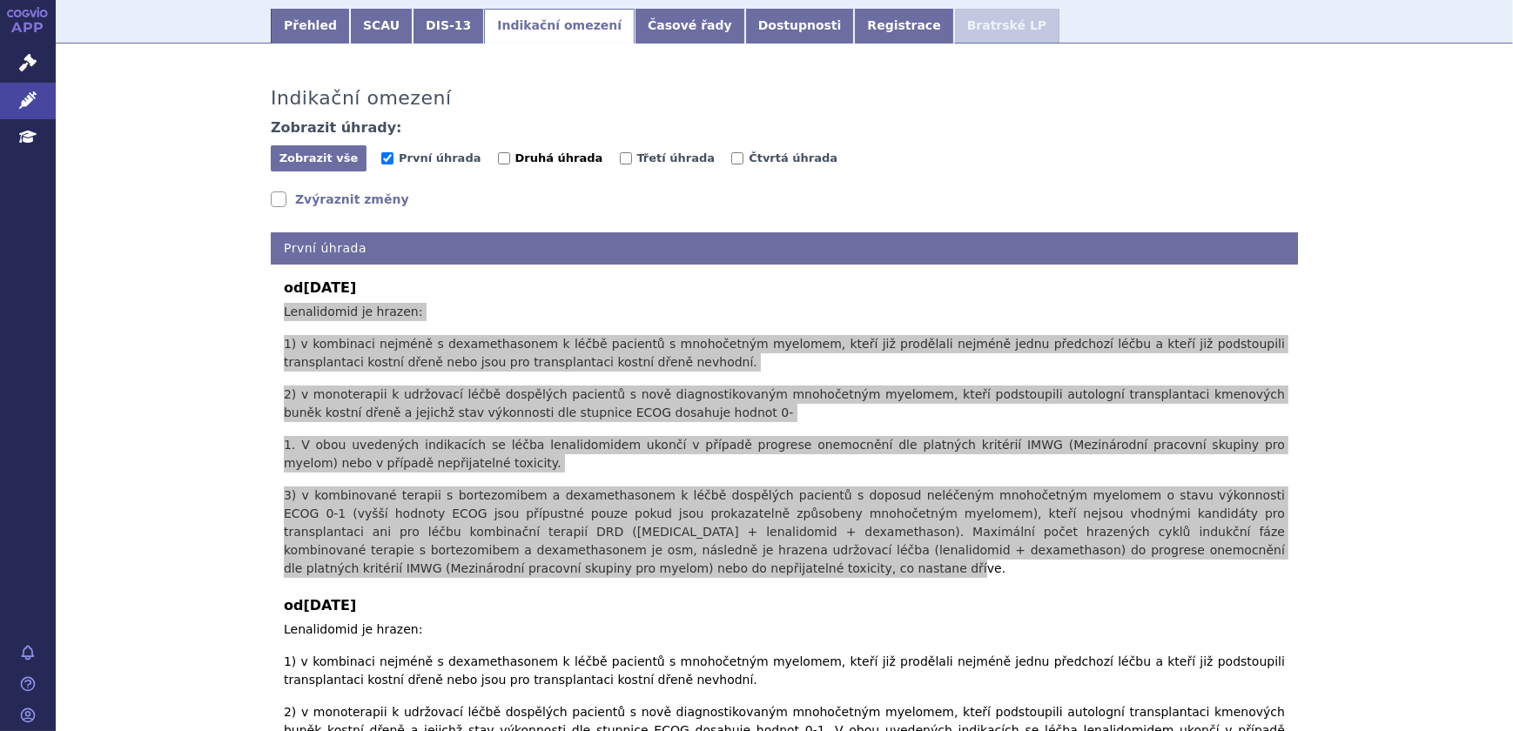
click at [515, 151] on span "Druhá úhrada" at bounding box center [559, 157] width 88 height 13
click at [499, 152] on input "Druhá úhrada" at bounding box center [504, 158] width 12 height 12
checkbox input "true"
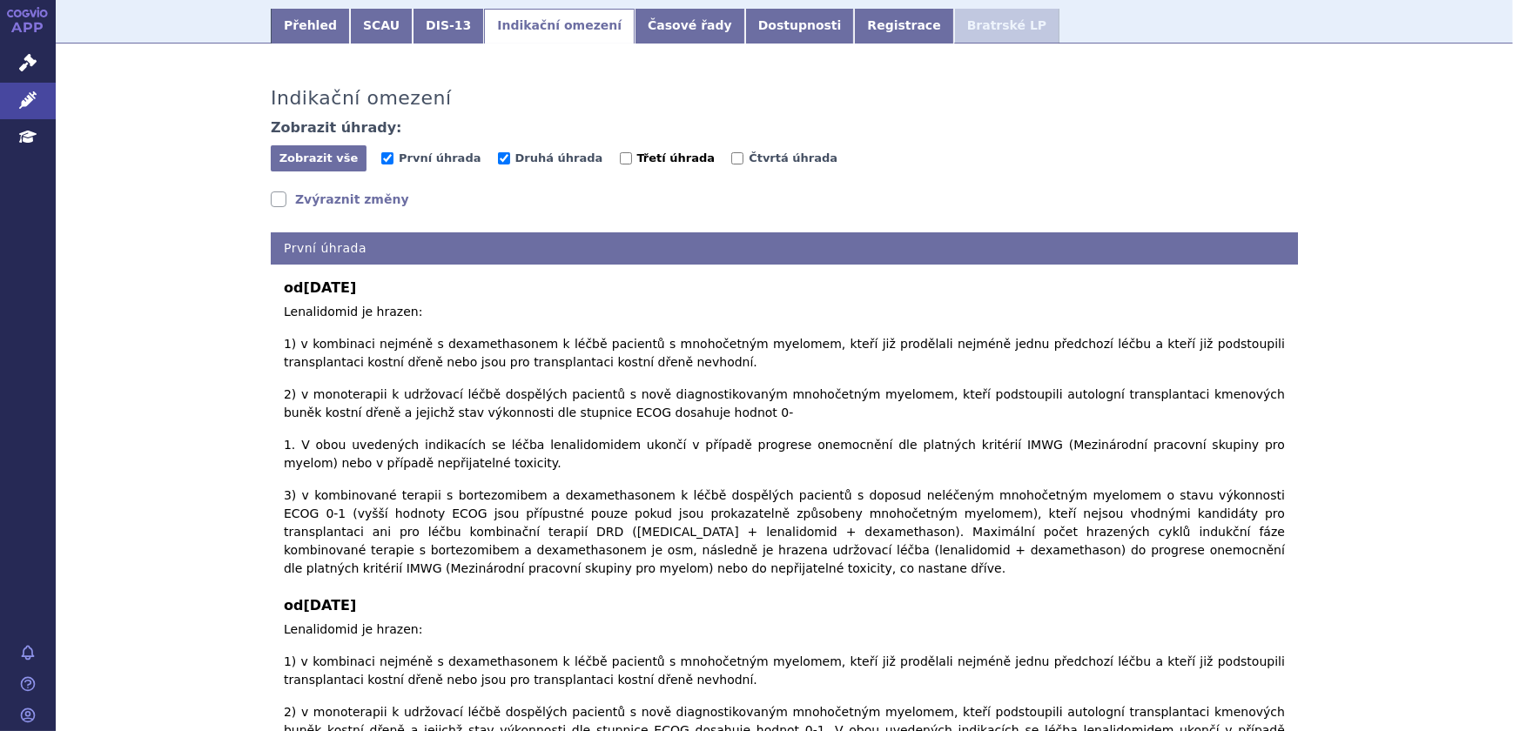
click at [637, 151] on span "Třetí úhrada" at bounding box center [676, 157] width 78 height 13
click at [620, 152] on input "Třetí úhrada" at bounding box center [626, 158] width 12 height 12
checkbox input "true"
click at [748, 151] on span "Čtvrtá úhrada" at bounding box center [792, 157] width 89 height 13
click at [731, 152] on input "Čtvrtá úhrada" at bounding box center [737, 158] width 12 height 12
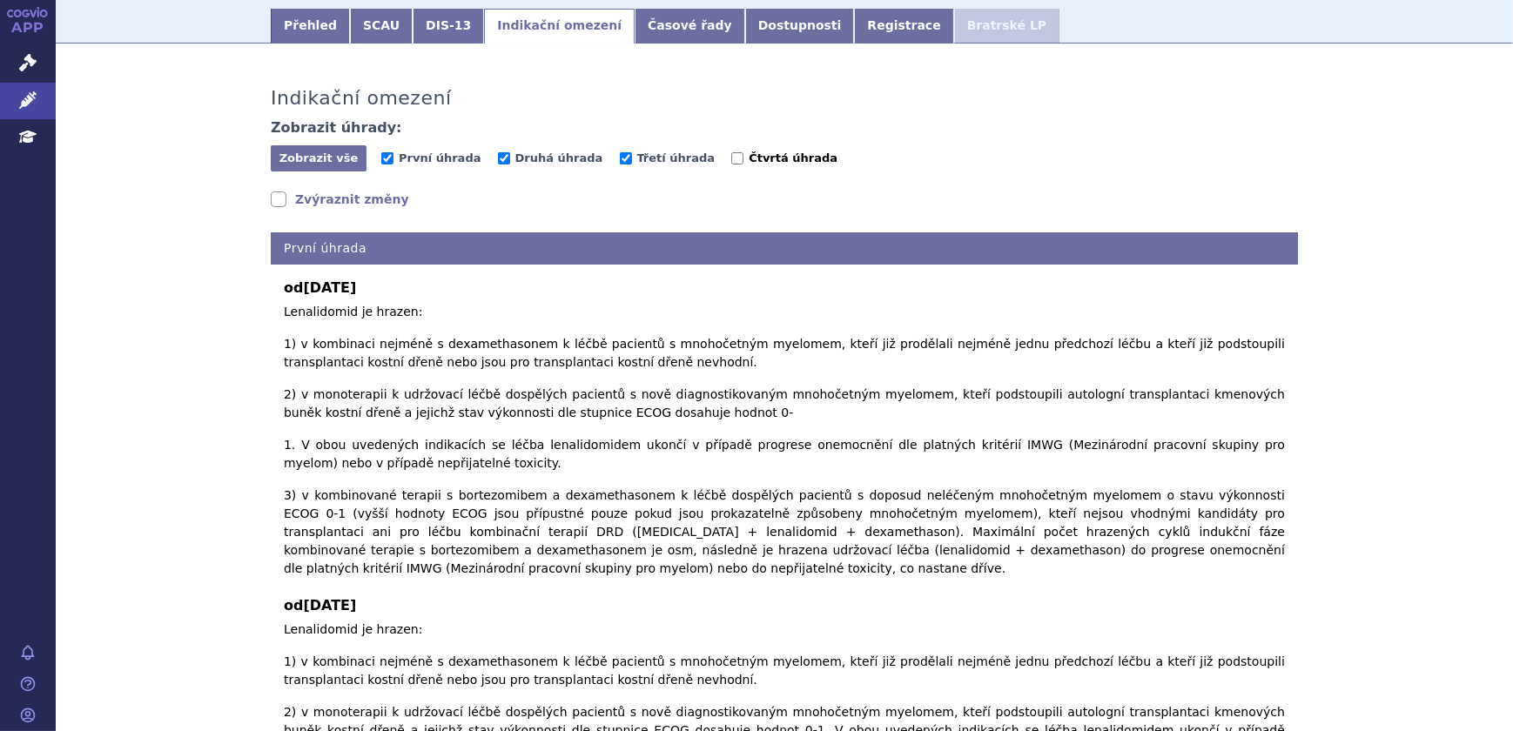
checkbox input "true"
click at [339, 151] on button "Zobrazit vše Skrýt vše" at bounding box center [319, 158] width 96 height 26
click at [314, 191] on link "Zvýraznit změny" at bounding box center [340, 199] width 138 height 17
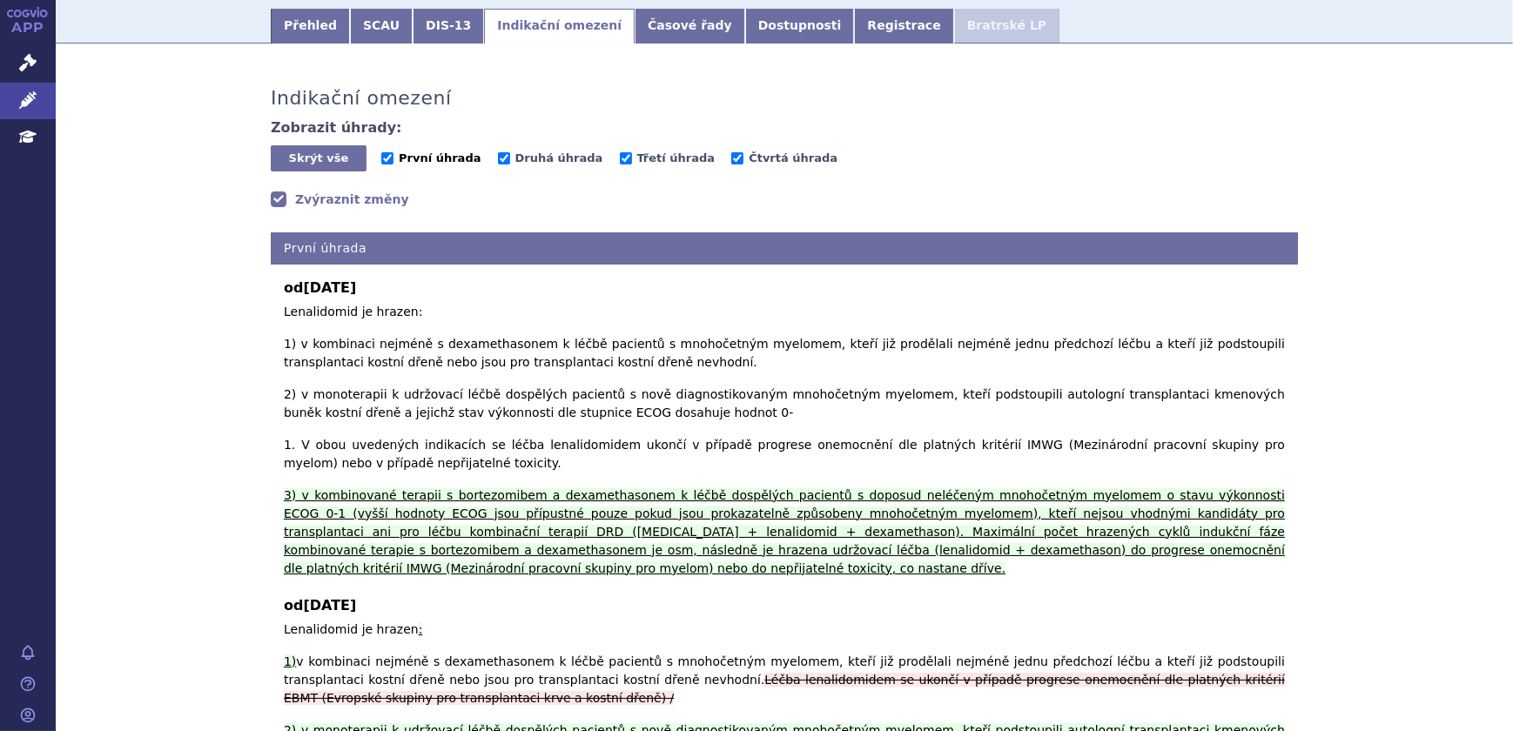
click at [399, 151] on span "První úhrada" at bounding box center [440, 157] width 82 height 13
click at [393, 152] on input "První úhrada" at bounding box center [387, 158] width 12 height 12
checkbox input "false"
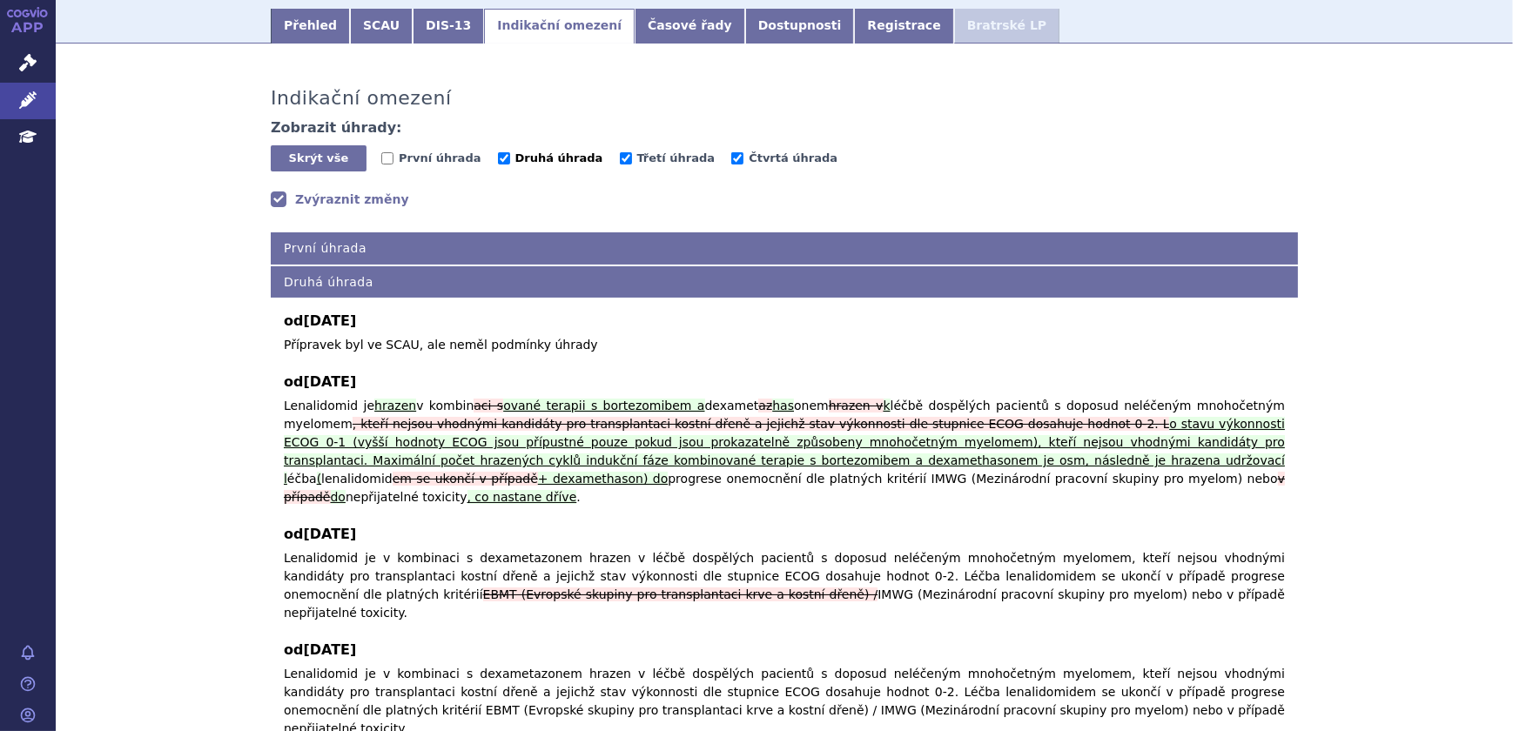
click at [520, 151] on span "Druhá úhrada" at bounding box center [559, 157] width 88 height 13
click at [510, 152] on input "Druhá úhrada" at bounding box center [504, 158] width 12 height 12
checkbox input "false"
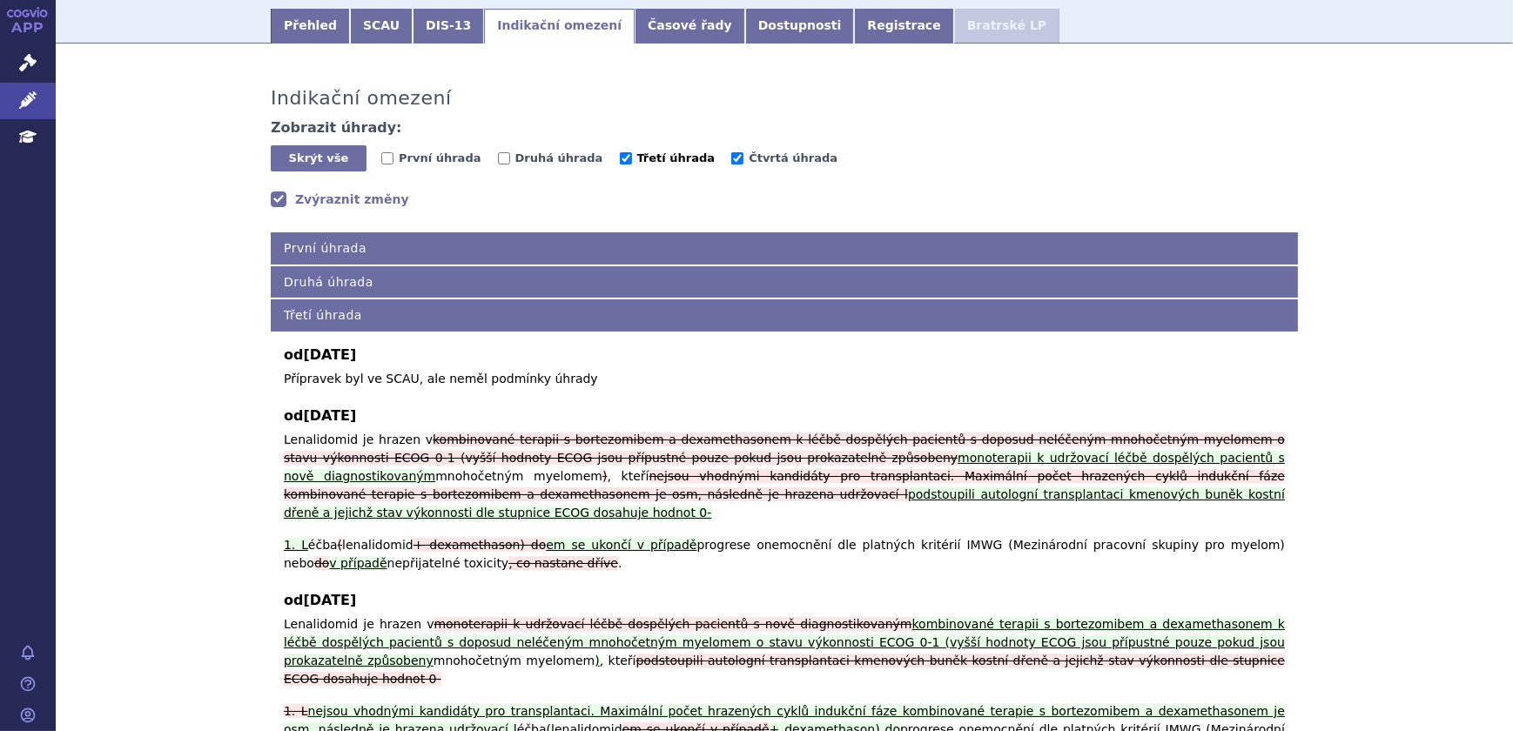
click at [620, 150] on label "Třetí úhrada" at bounding box center [668, 158] width 96 height 17
click at [620, 152] on input "Třetí úhrada" at bounding box center [626, 158] width 12 height 12
checkbox input "false"
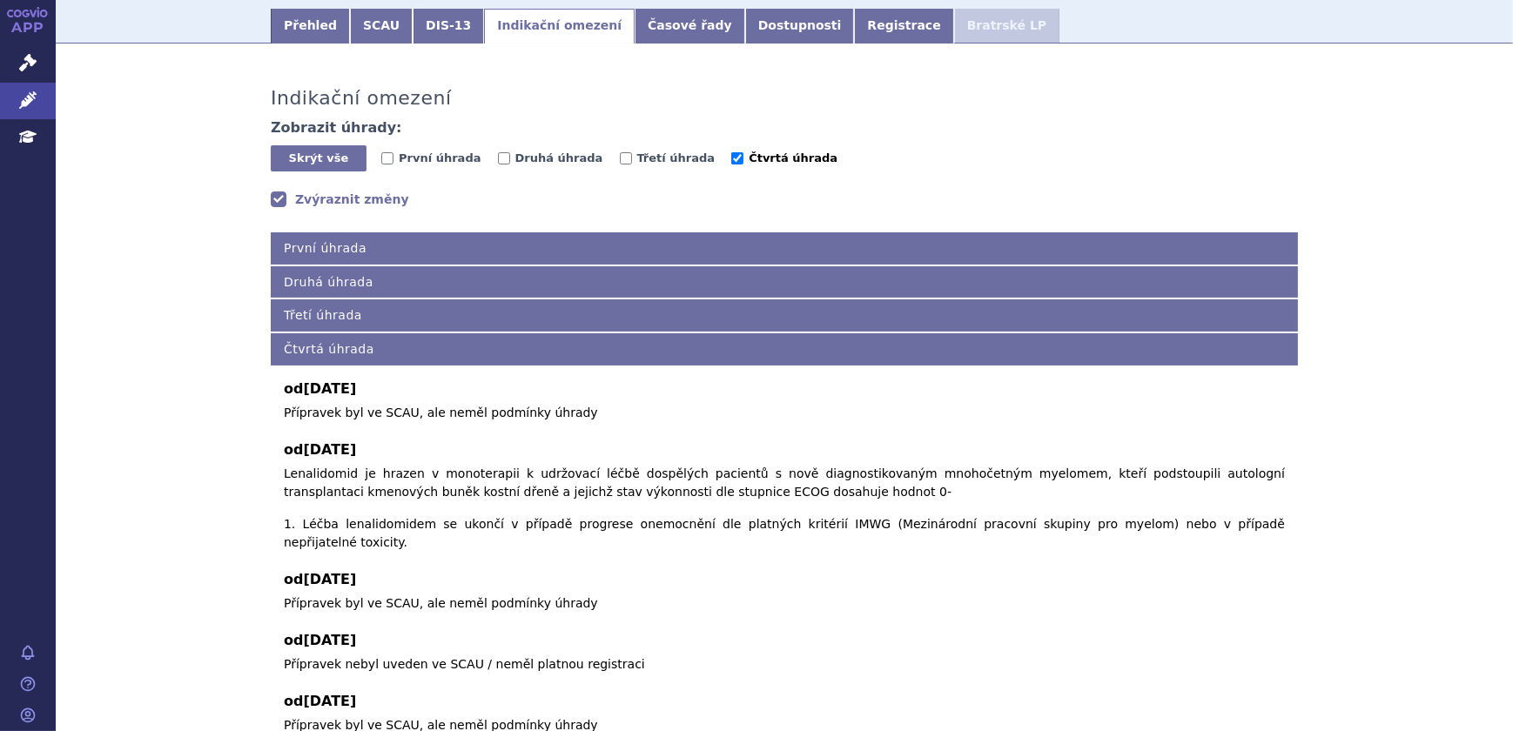
click at [748, 151] on span "Čtvrtá úhrada" at bounding box center [792, 157] width 89 height 13
click at [731, 152] on input "Čtvrtá úhrada" at bounding box center [737, 158] width 12 height 12
checkbox input "false"
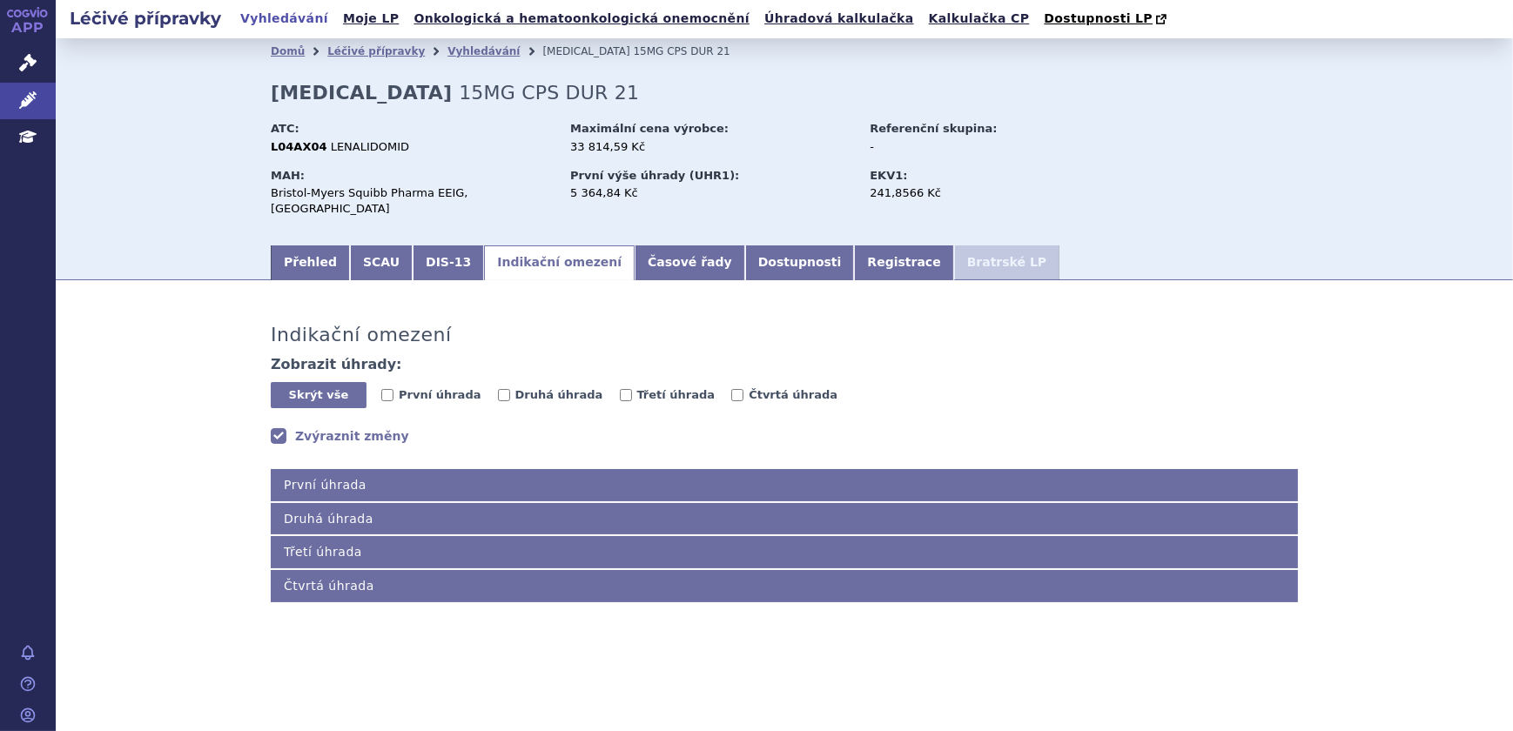
scroll to position [0, 0]
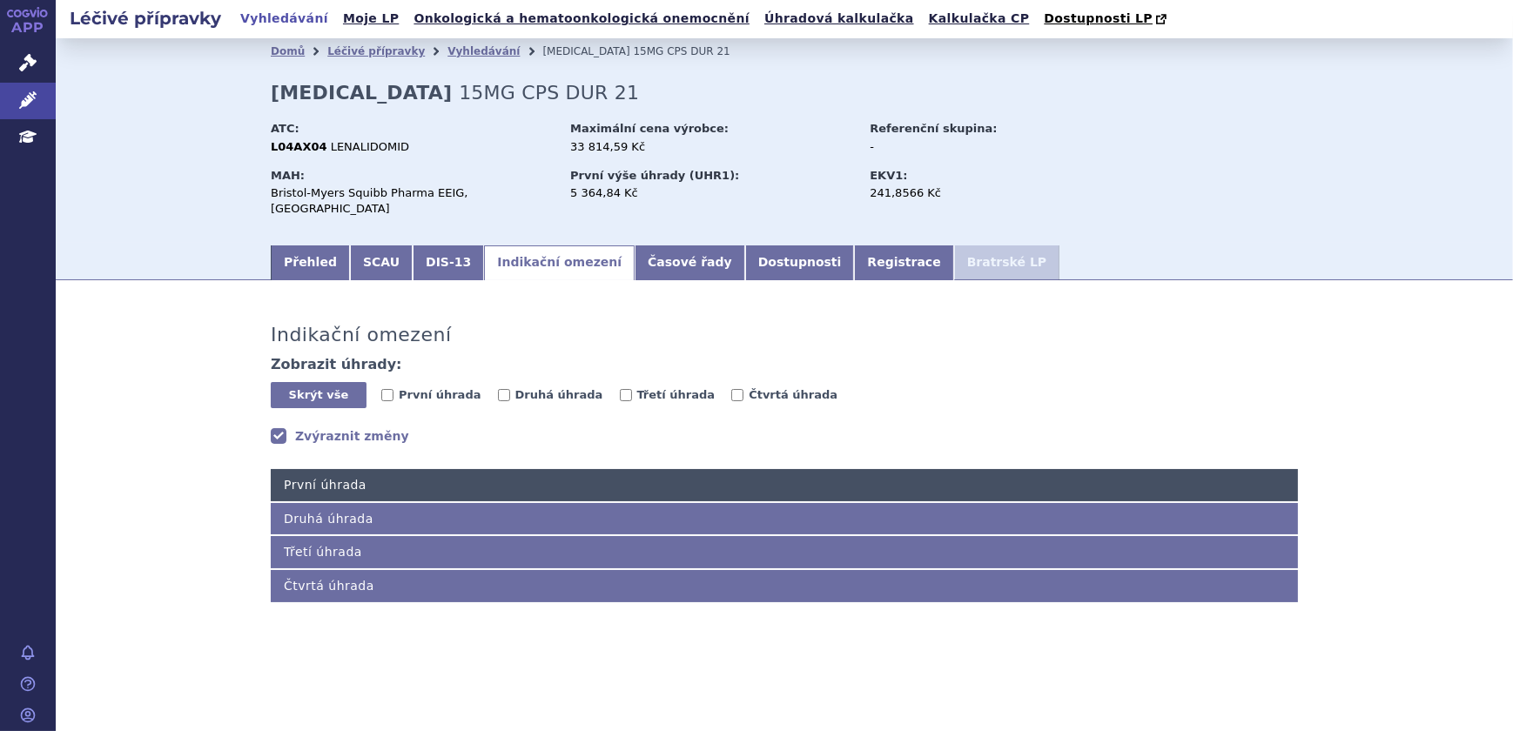
click at [335, 469] on h4 "První úhrada" at bounding box center [784, 485] width 1027 height 32
checkbox input "true"
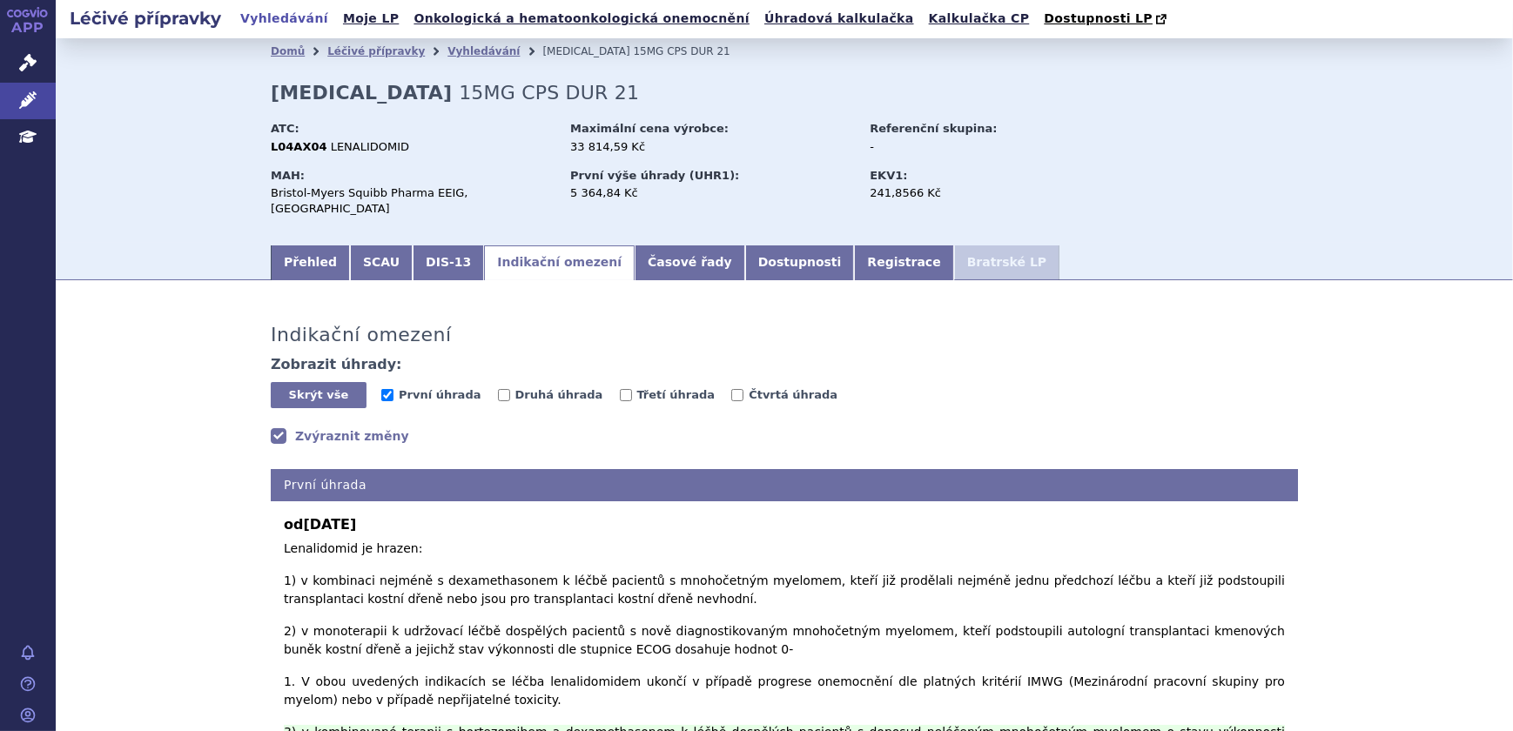
click at [338, 427] on link "Zvýraznit změny" at bounding box center [340, 435] width 138 height 17
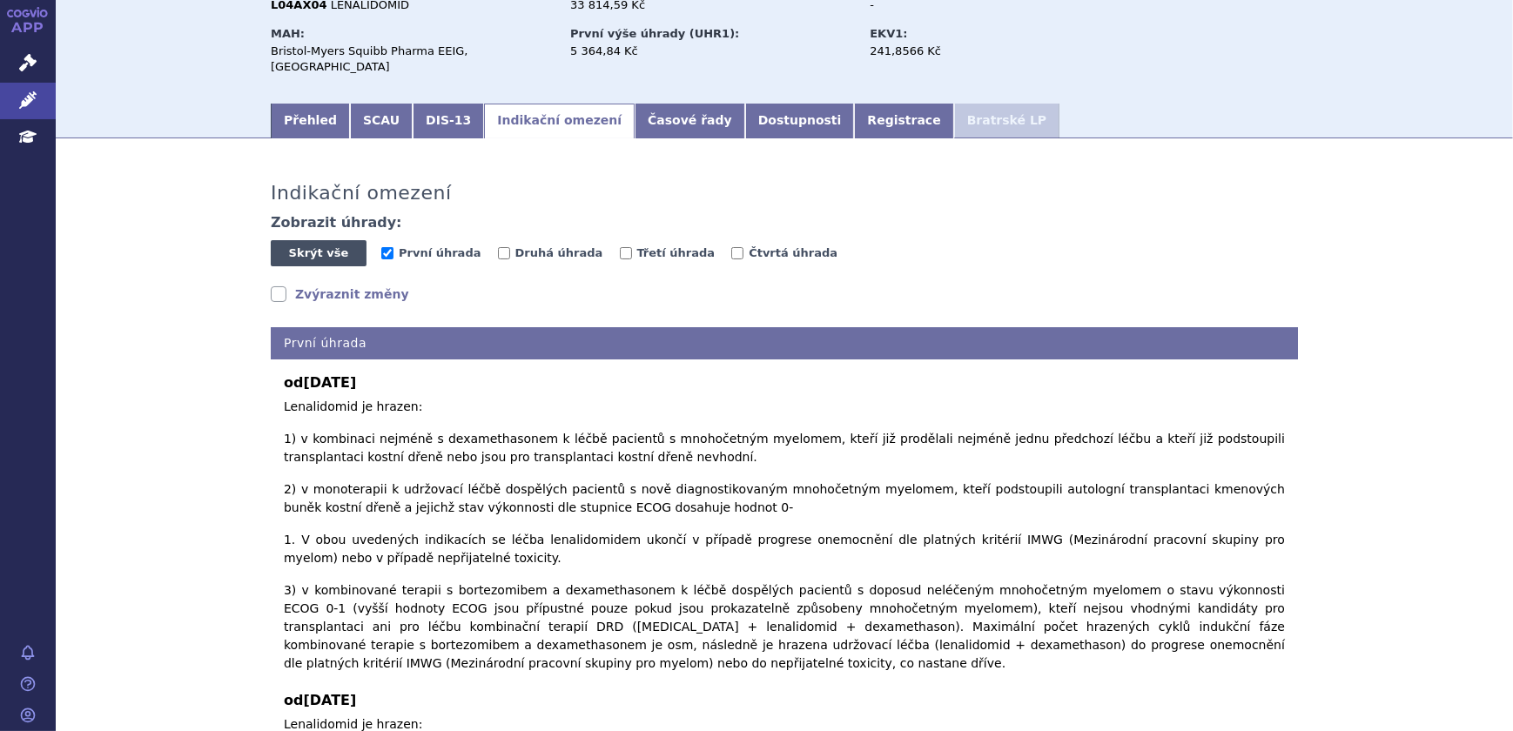
scroll to position [158, 0]
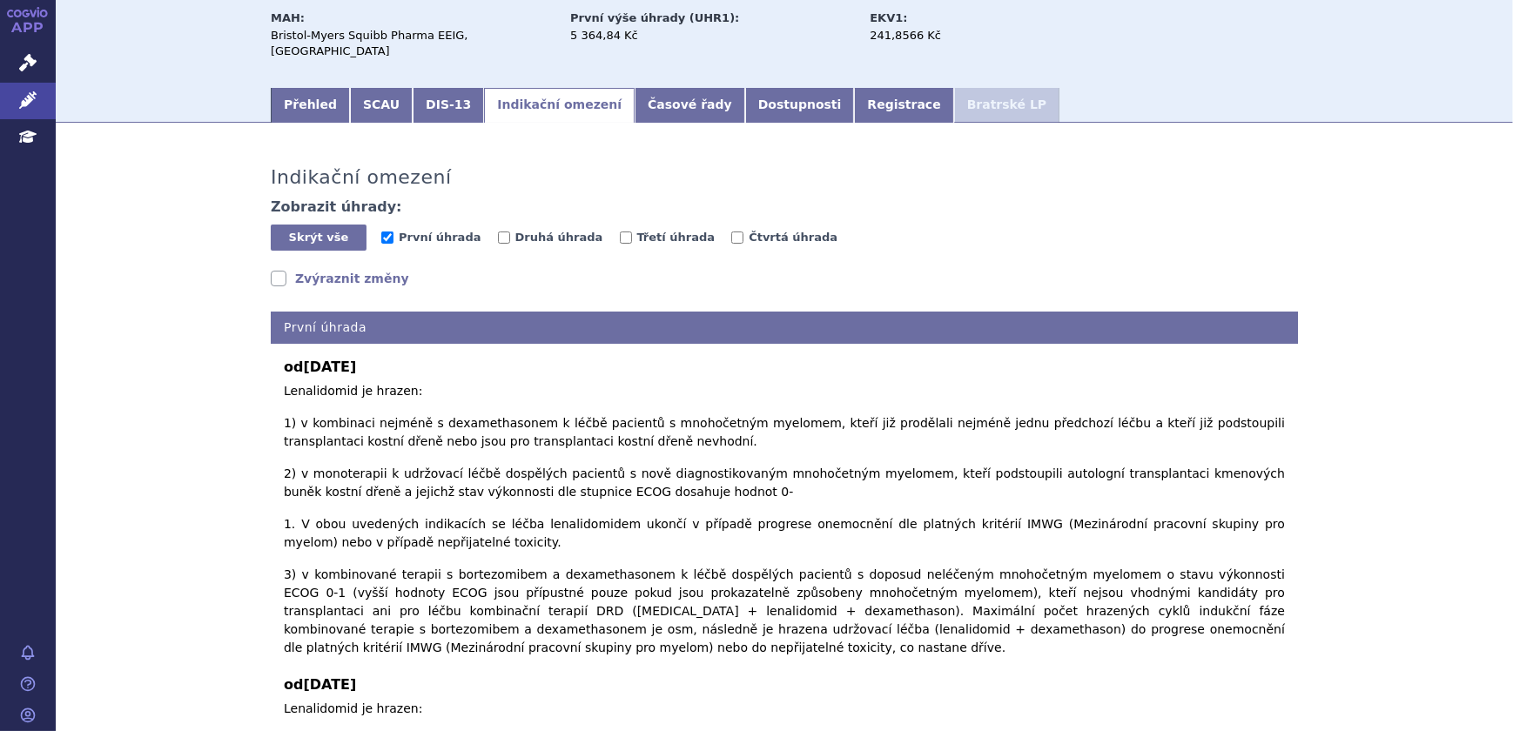
click at [1302, 85] on div "Přehled SCAU DIS-13 Indikační omezení Časové řady Dostupnosti Registrace Bratrs…" at bounding box center [784, 103] width 1097 height 37
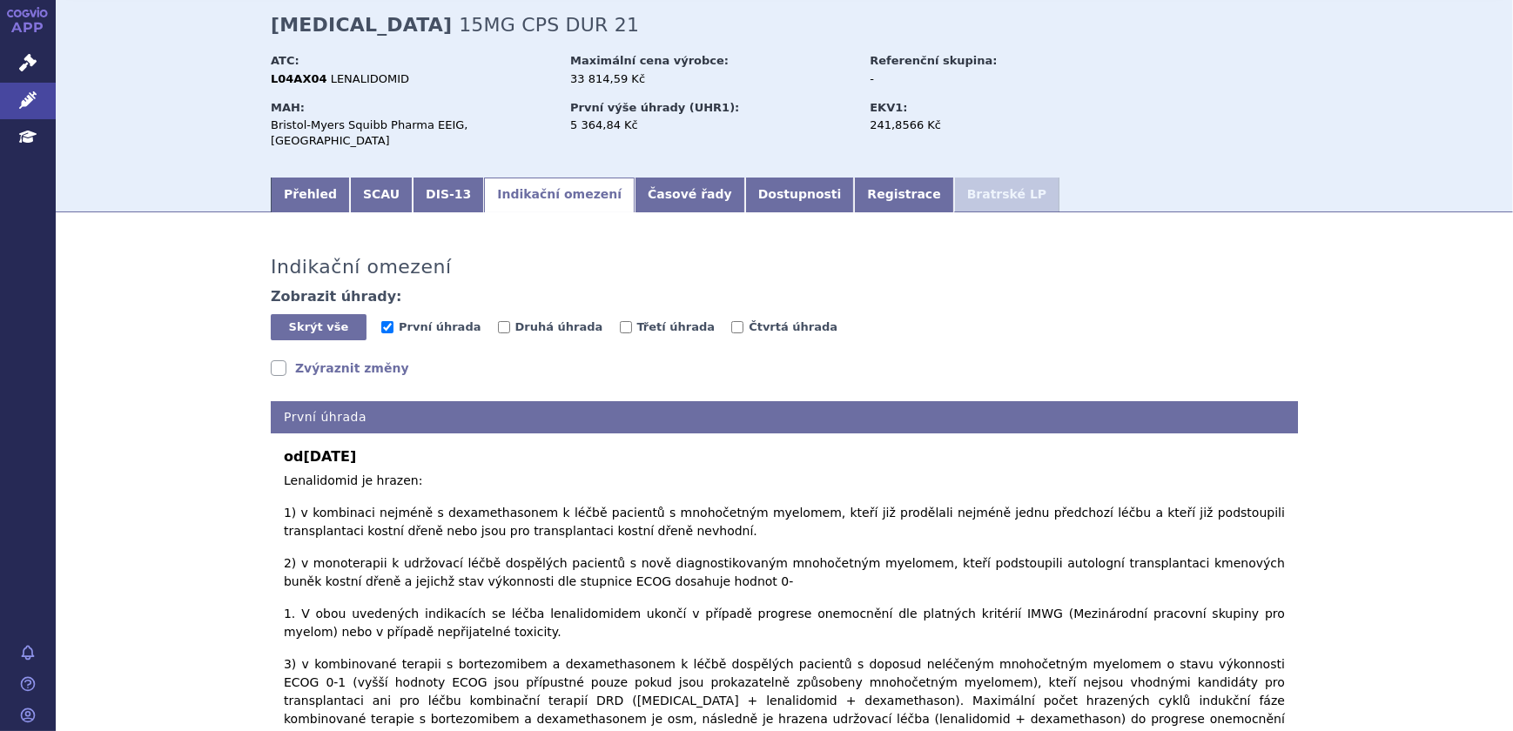
scroll to position [0, 0]
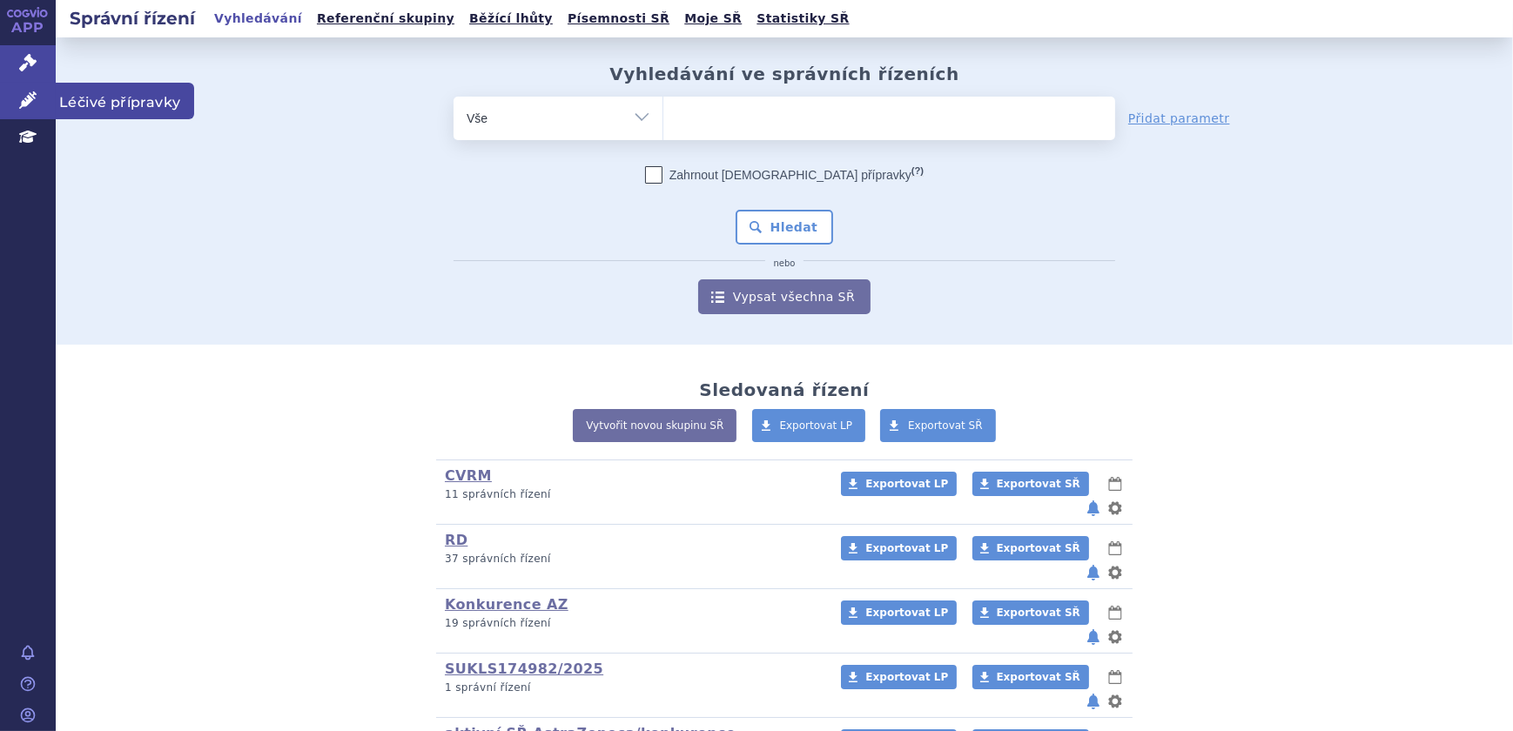
click at [30, 105] on icon at bounding box center [27, 99] width 17 height 17
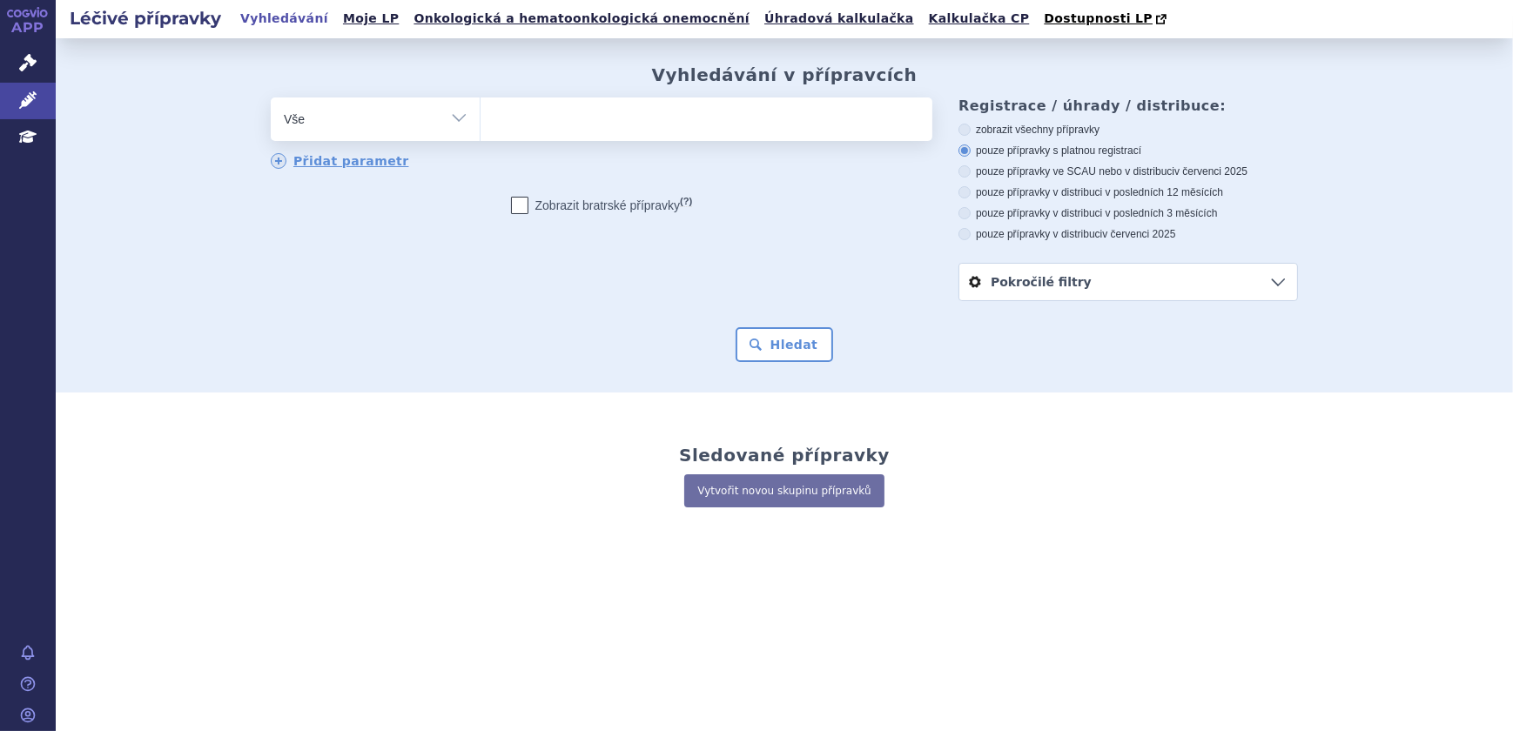
click at [601, 118] on ul at bounding box center [706, 115] width 452 height 37
click at [480, 118] on select at bounding box center [480, 119] width 1 height 44
type input "da"
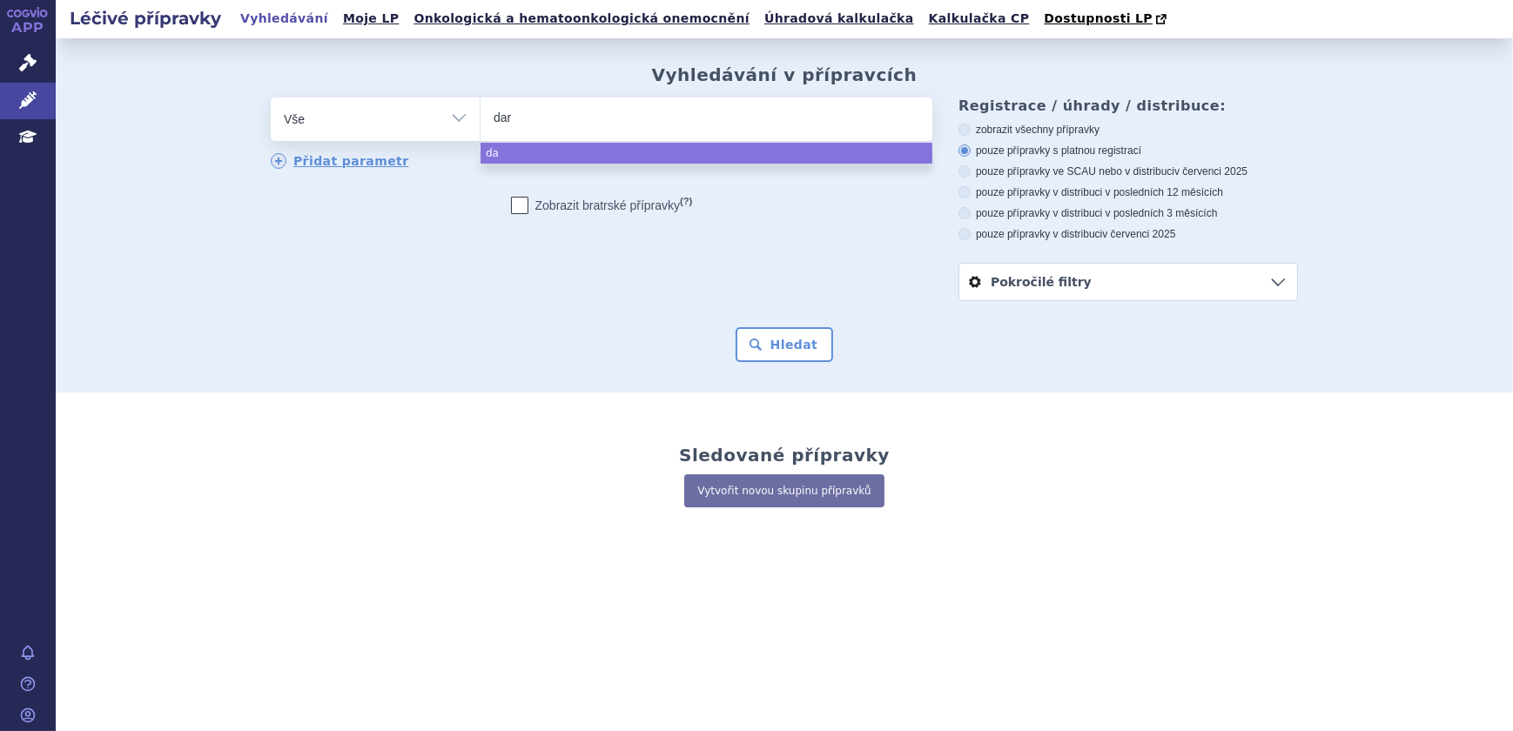
type input "daru"
type input "darutu"
type input "darutum"
type input "darutumu"
type input "darutumuma"
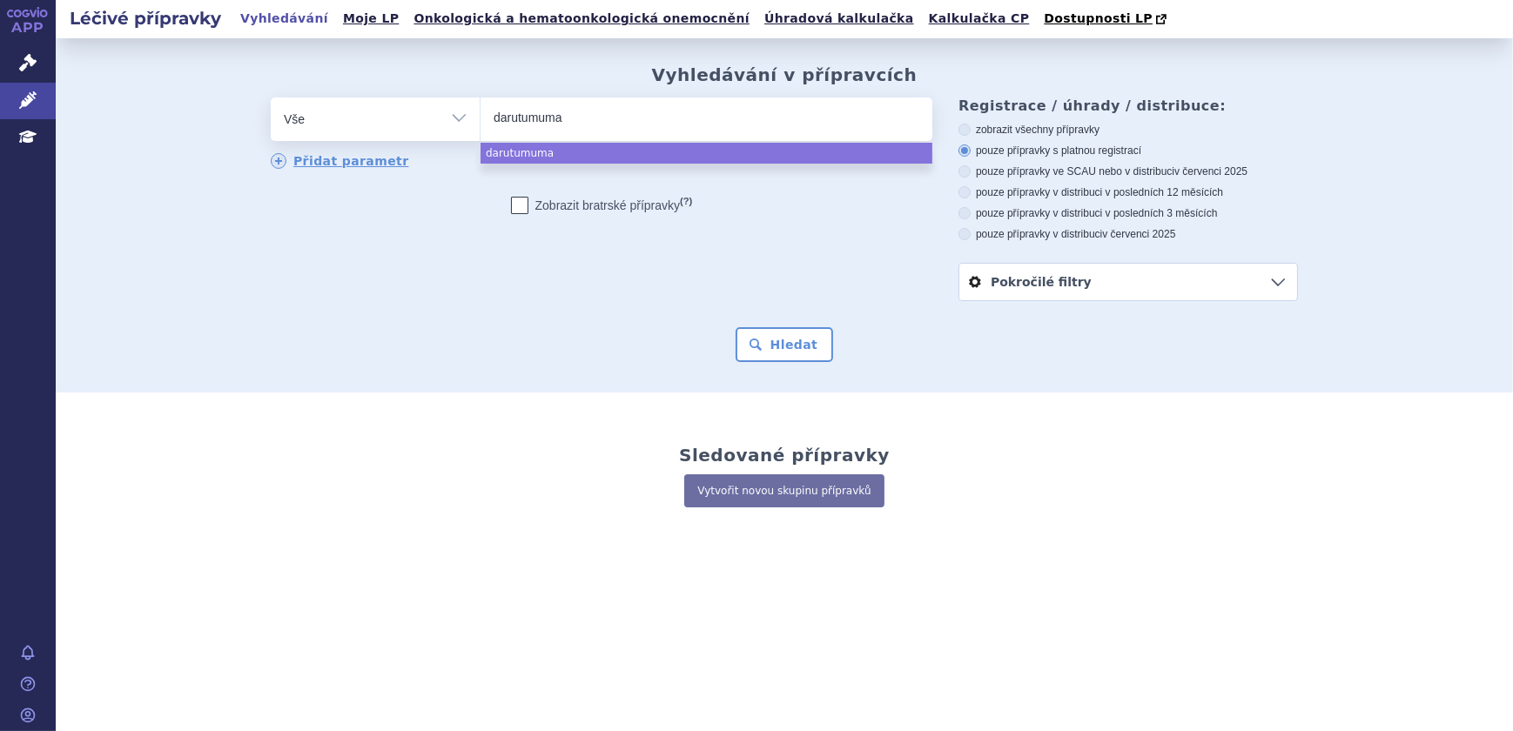
type input "darutumumab"
select select "darutumumab"
click at [769, 357] on button "Hledat" at bounding box center [784, 344] width 98 height 35
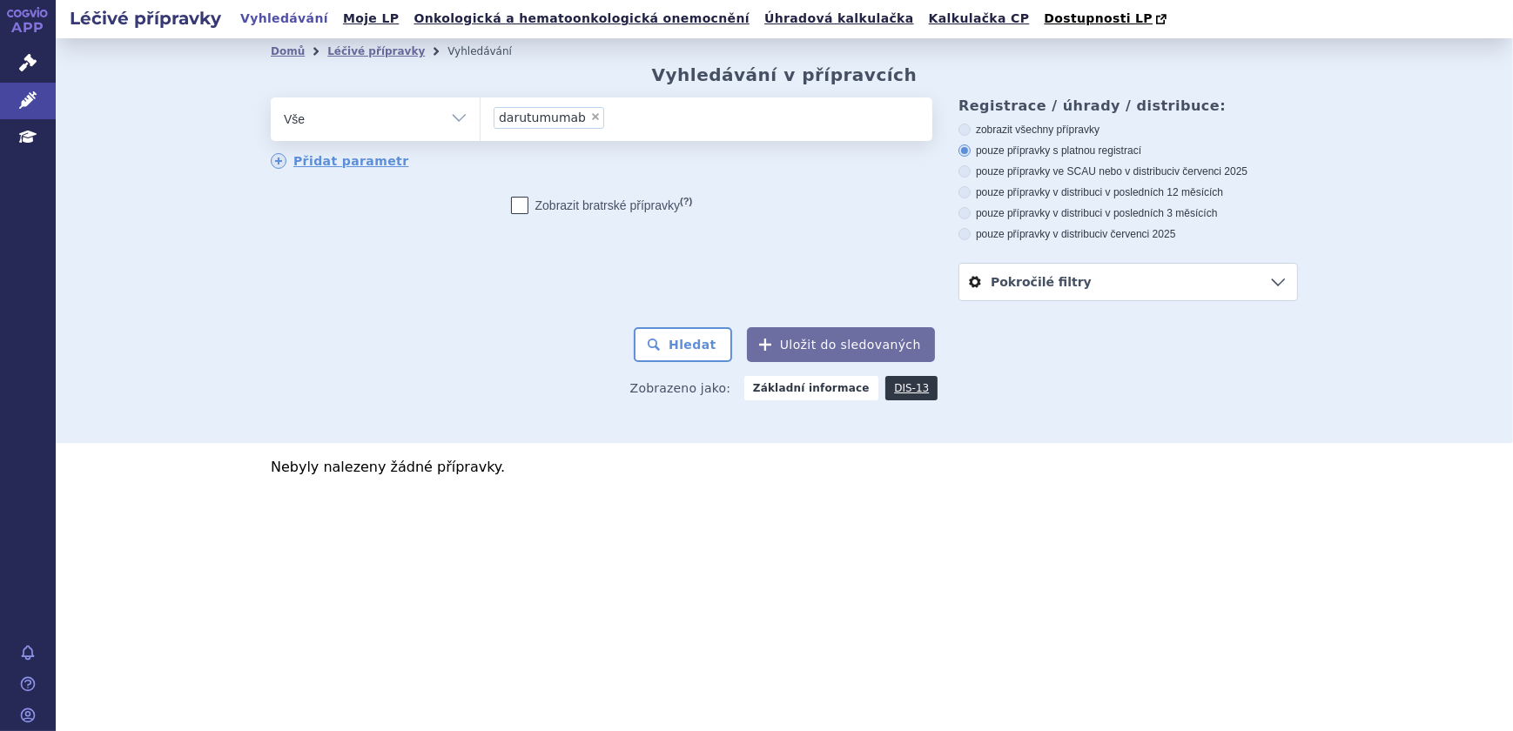
click at [590, 117] on span "×" at bounding box center [595, 116] width 10 height 10
click at [480, 117] on select "darutumumab" at bounding box center [480, 119] width 1 height 44
click at [595, 117] on ul at bounding box center [706, 115] width 452 height 37
click at [480, 117] on select "darutumumab" at bounding box center [480, 119] width 1 height 44
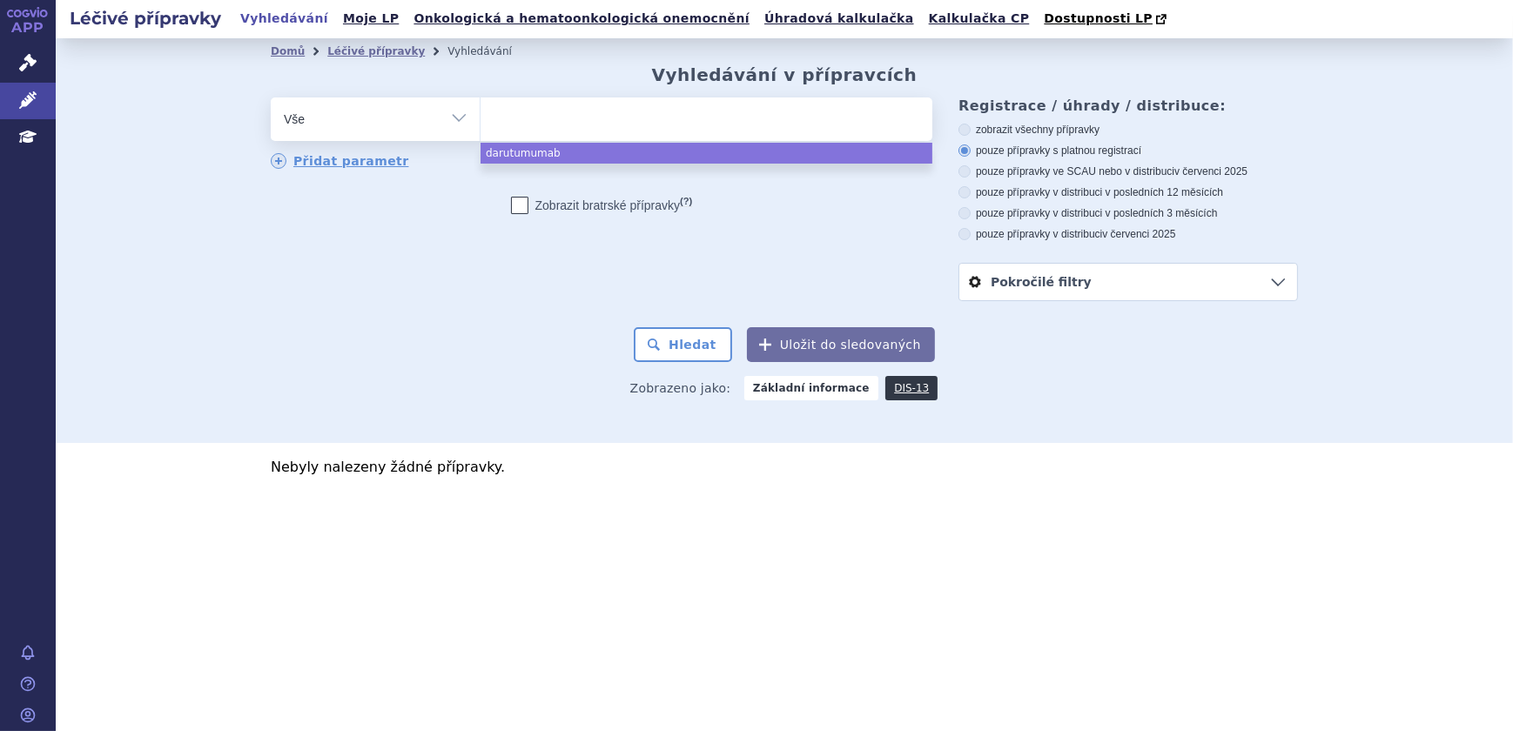
click at [649, 120] on ul at bounding box center [706, 115] width 452 height 37
click at [480, 120] on select "darutumumab" at bounding box center [480, 119] width 1 height 44
select select "darutumumab"
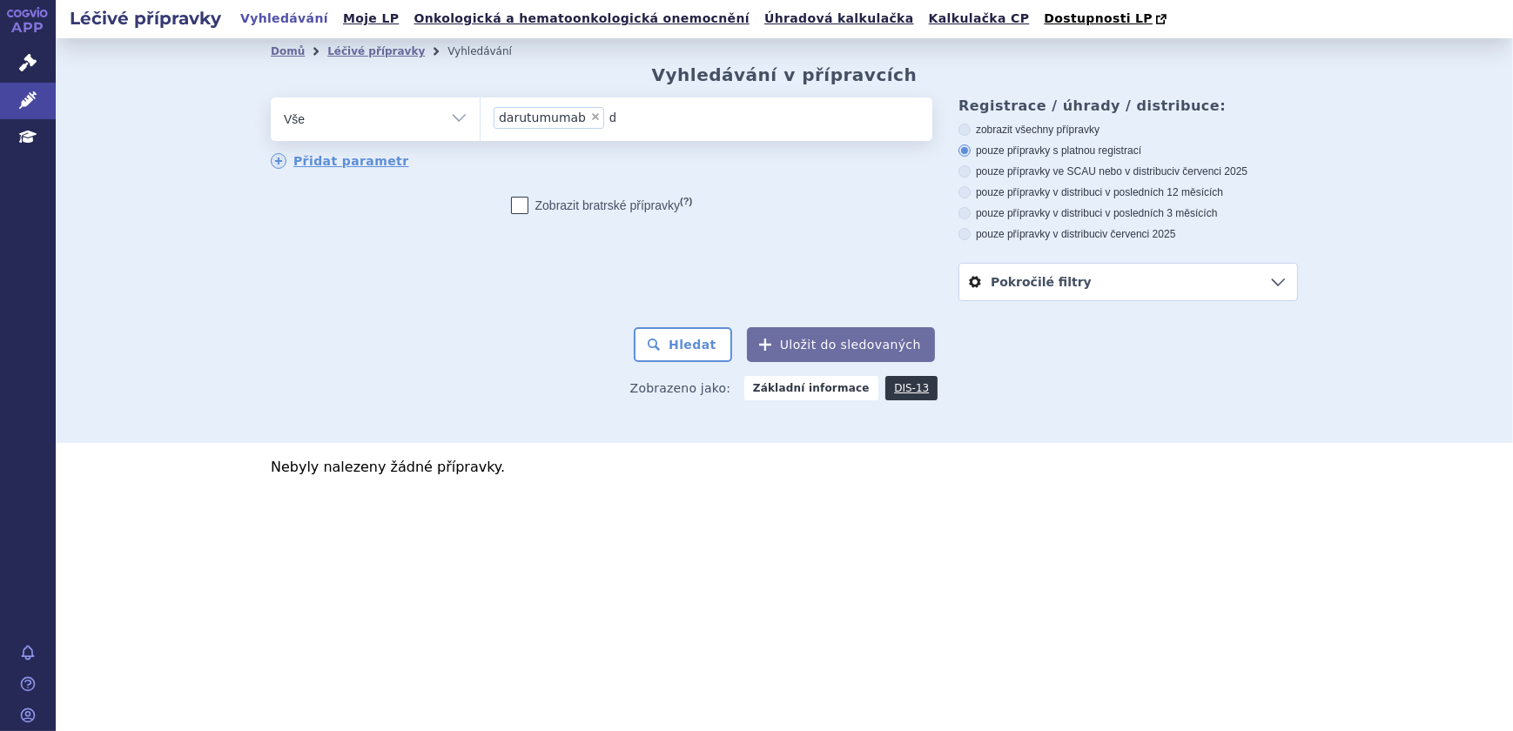
type input "da"
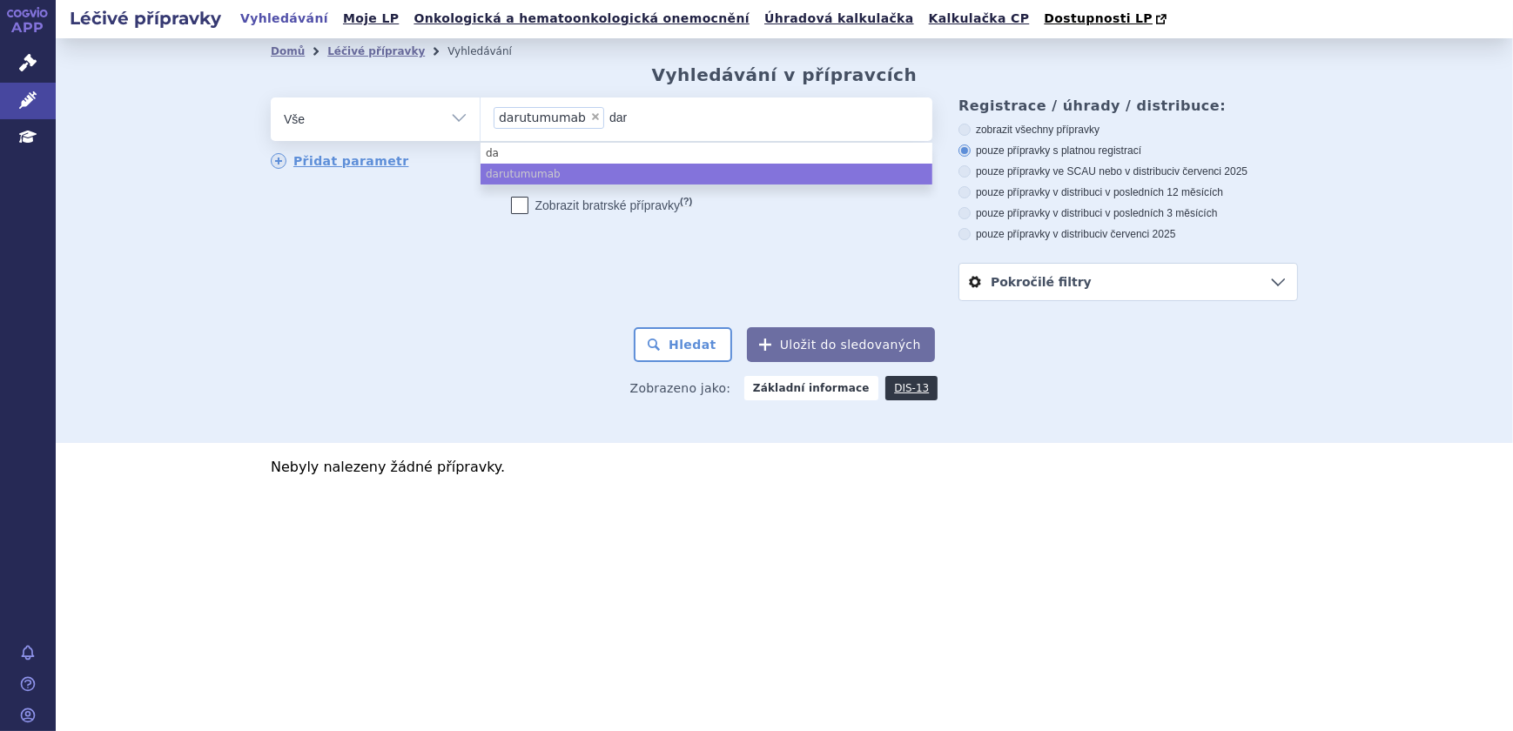
type input "dary"
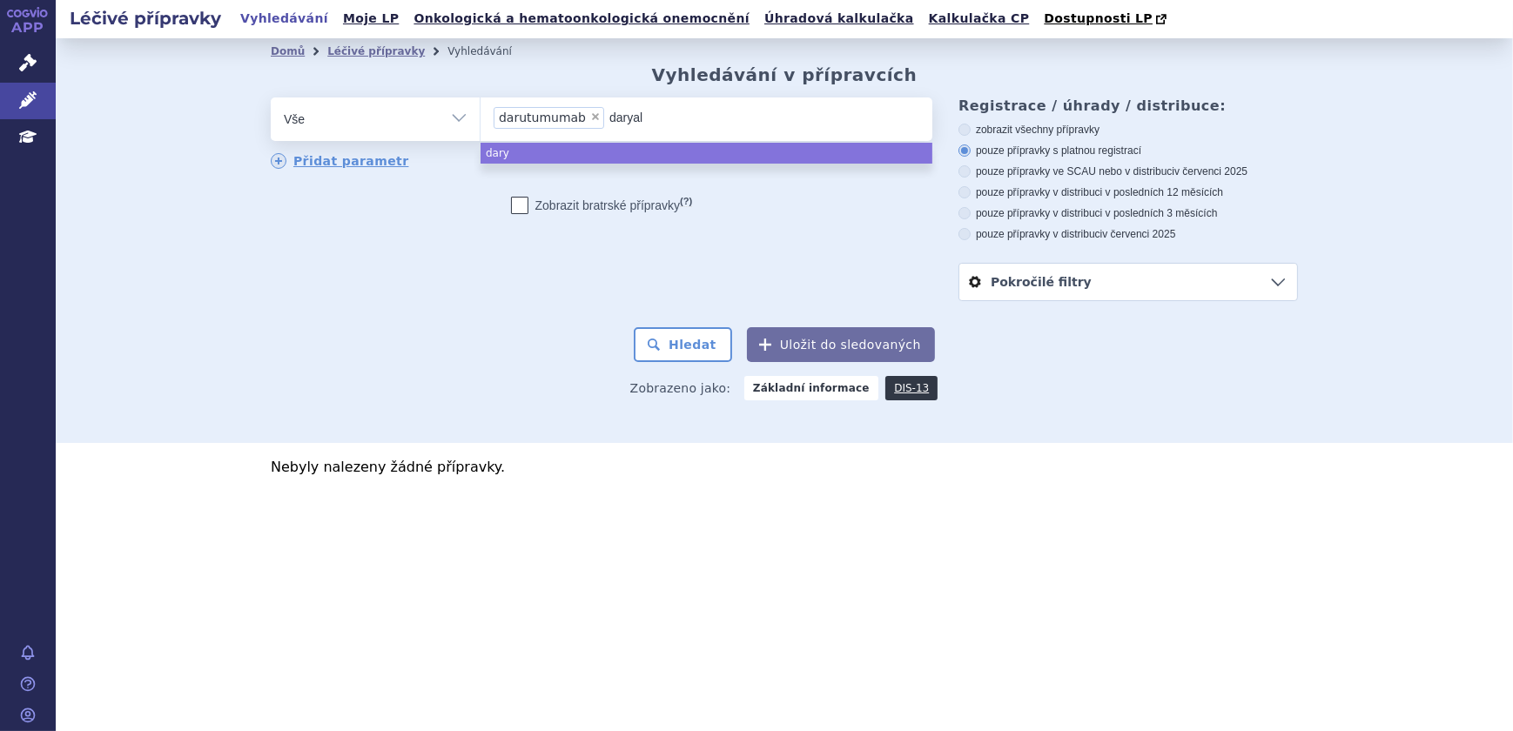
type input "daryale"
type input "daryalex"
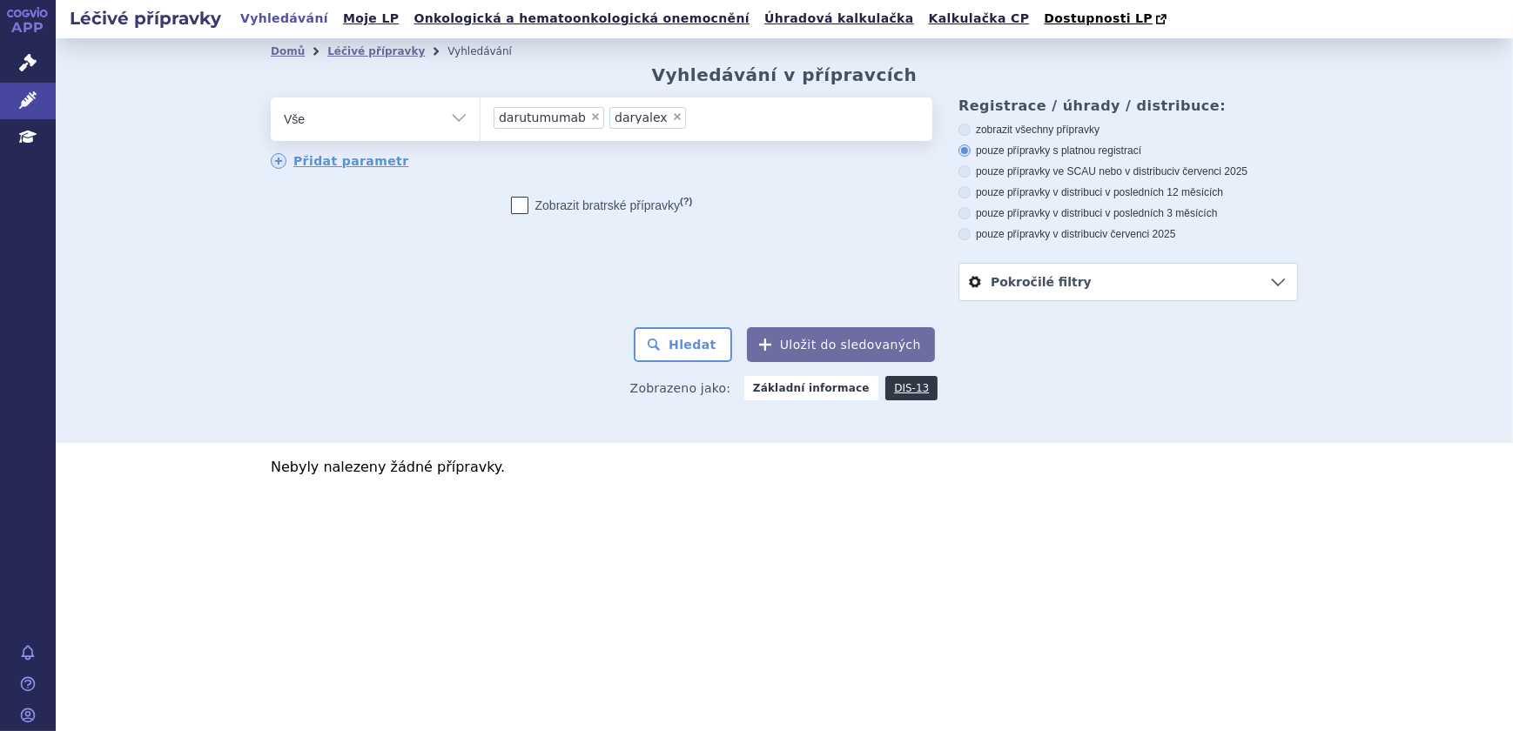
click at [672, 118] on span "×" at bounding box center [677, 116] width 10 height 10
click at [480, 118] on select "darutumumab daryalex" at bounding box center [480, 119] width 1 height 44
click at [590, 118] on span "×" at bounding box center [595, 116] width 10 height 10
click at [480, 118] on select "darutumumab daryalex" at bounding box center [480, 119] width 1 height 44
select select
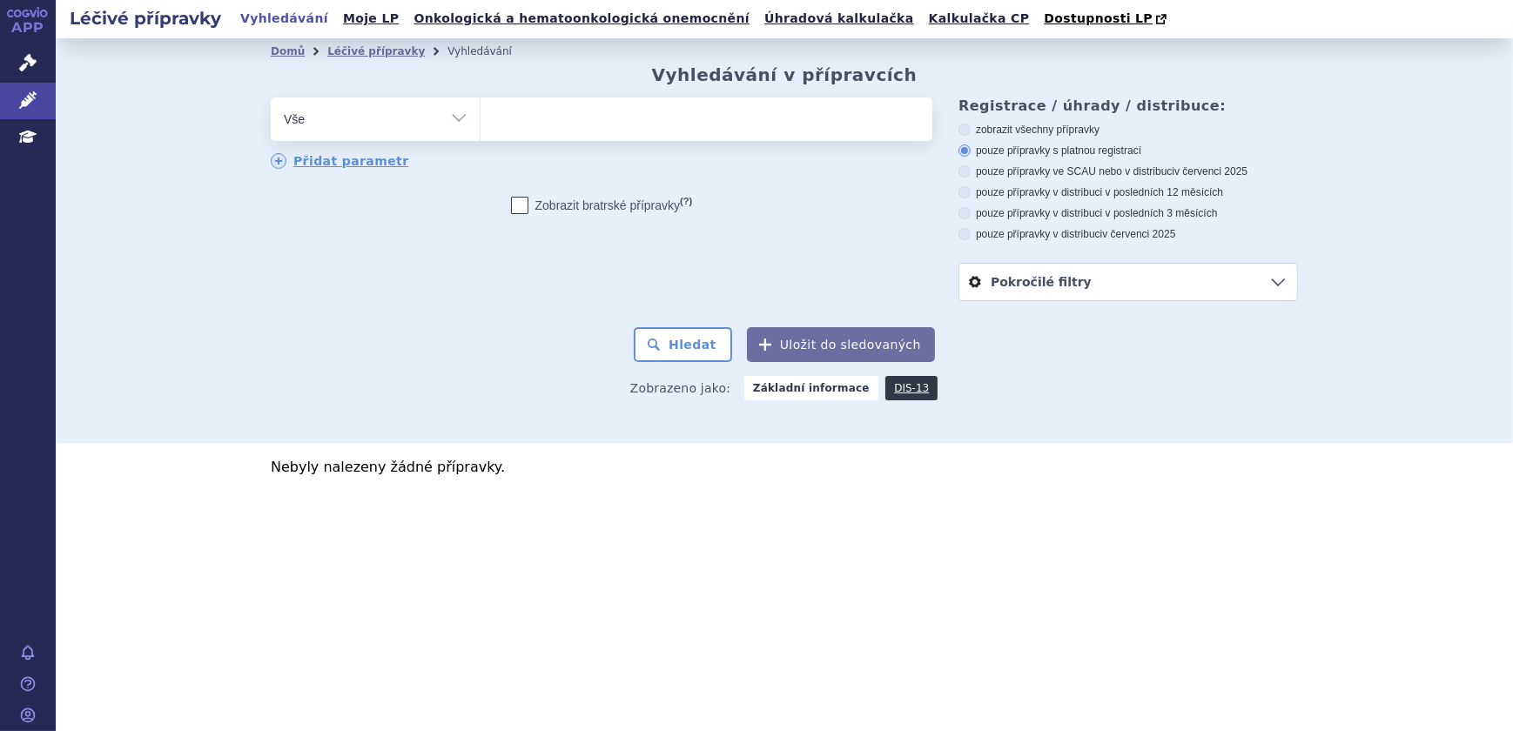
click at [517, 113] on ul at bounding box center [706, 115] width 452 height 37
click at [480, 113] on select "darutumumab daryalex" at bounding box center [480, 119] width 1 height 44
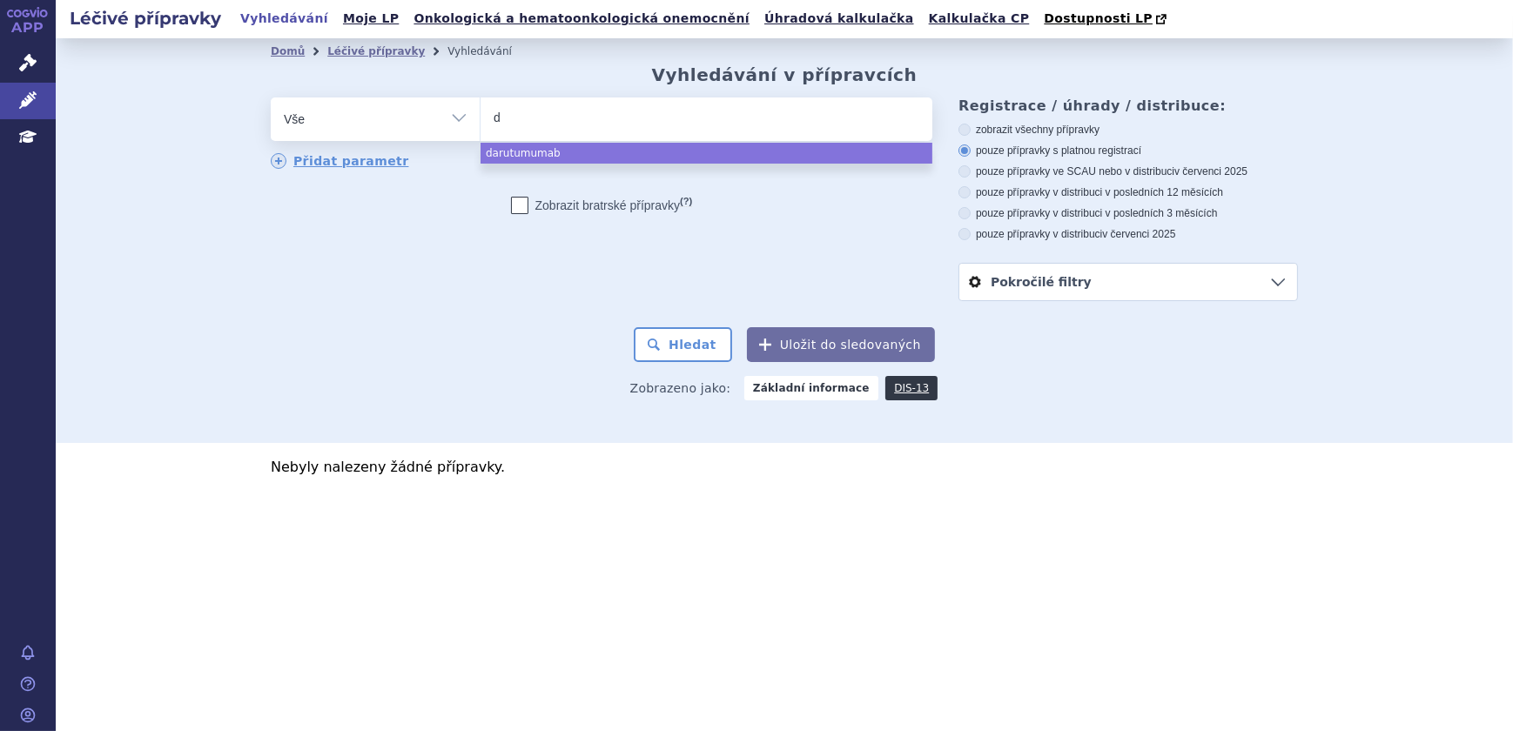
type input "da"
type input "dar"
type input "darya"
type input "daryale"
type input "daryalex"
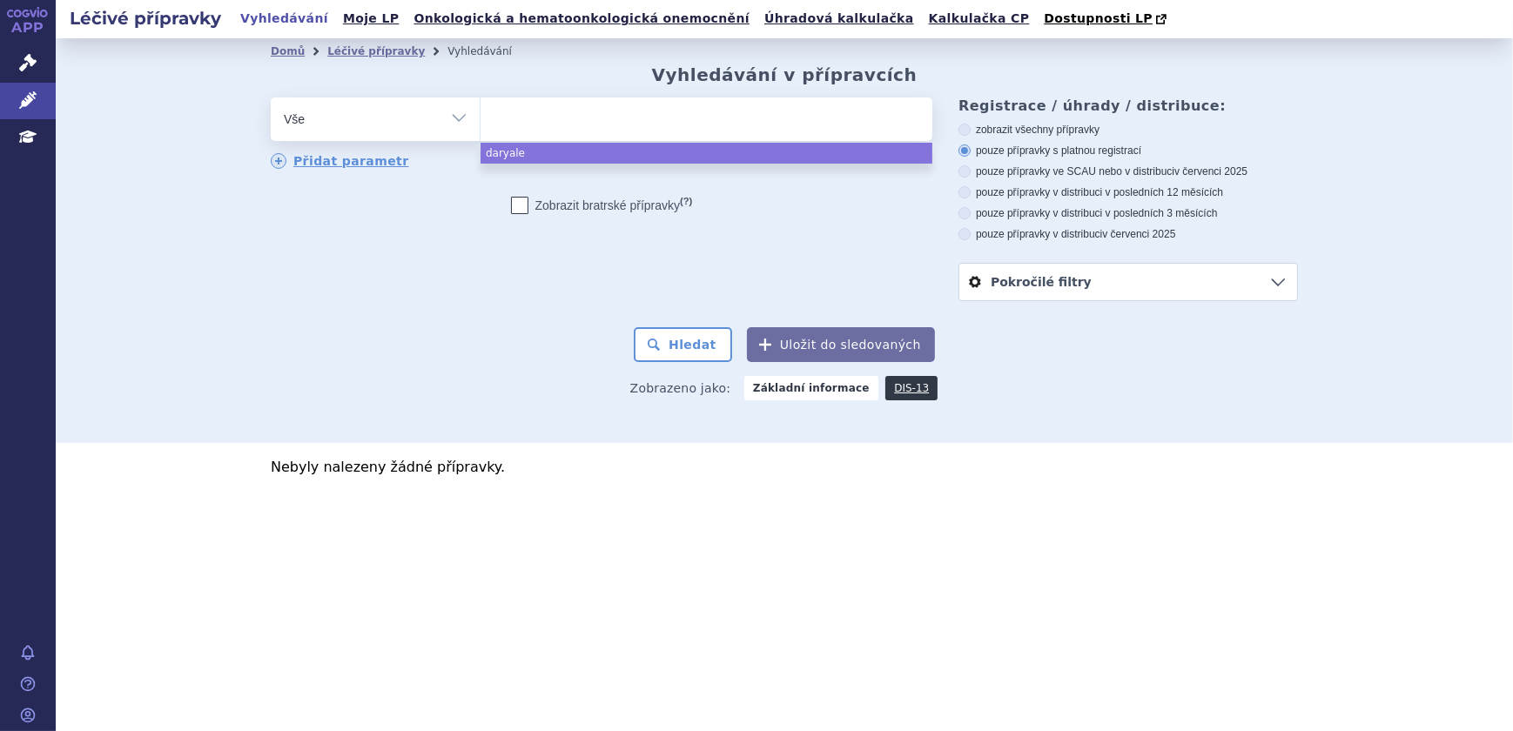
select select "daryalex"
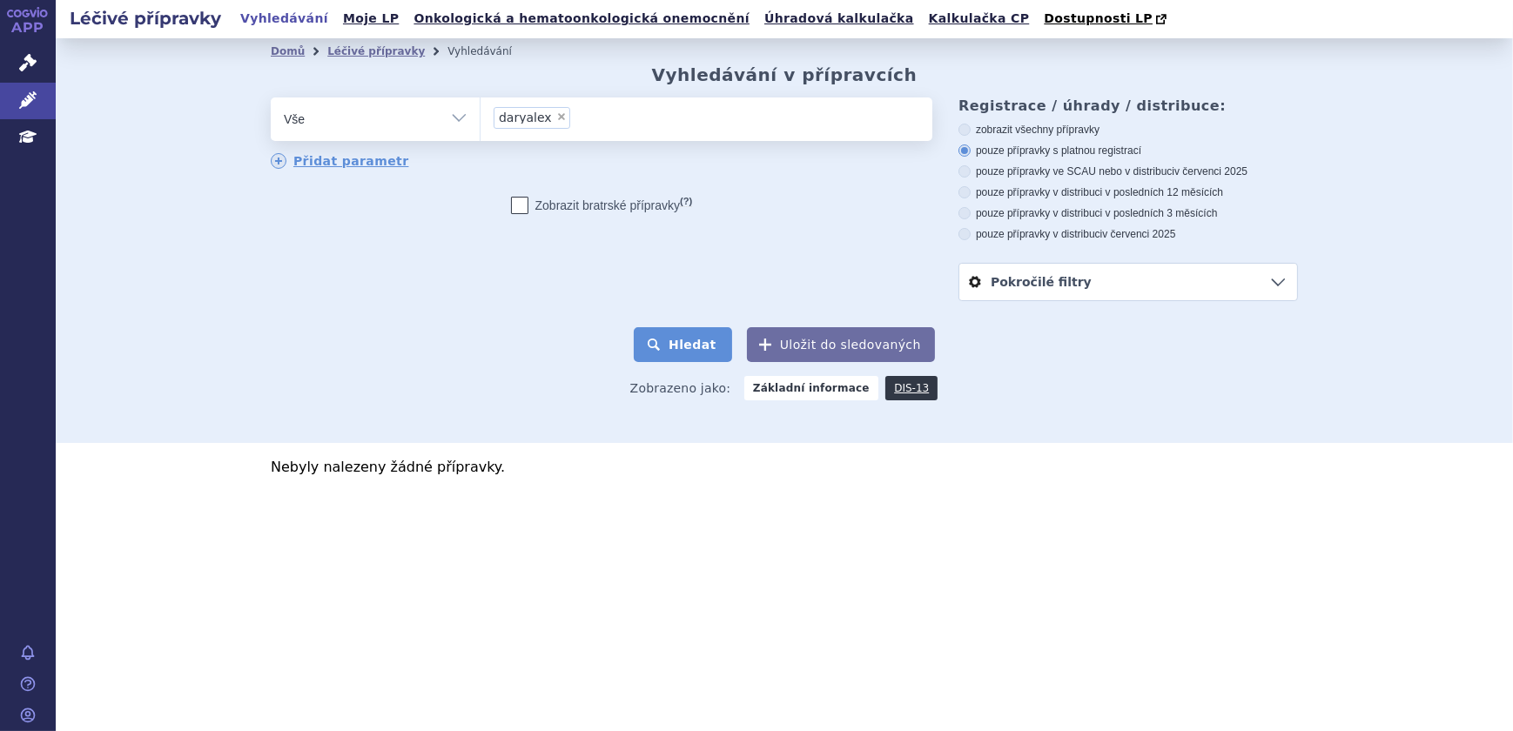
click at [701, 341] on button "Hledat" at bounding box center [683, 344] width 98 height 35
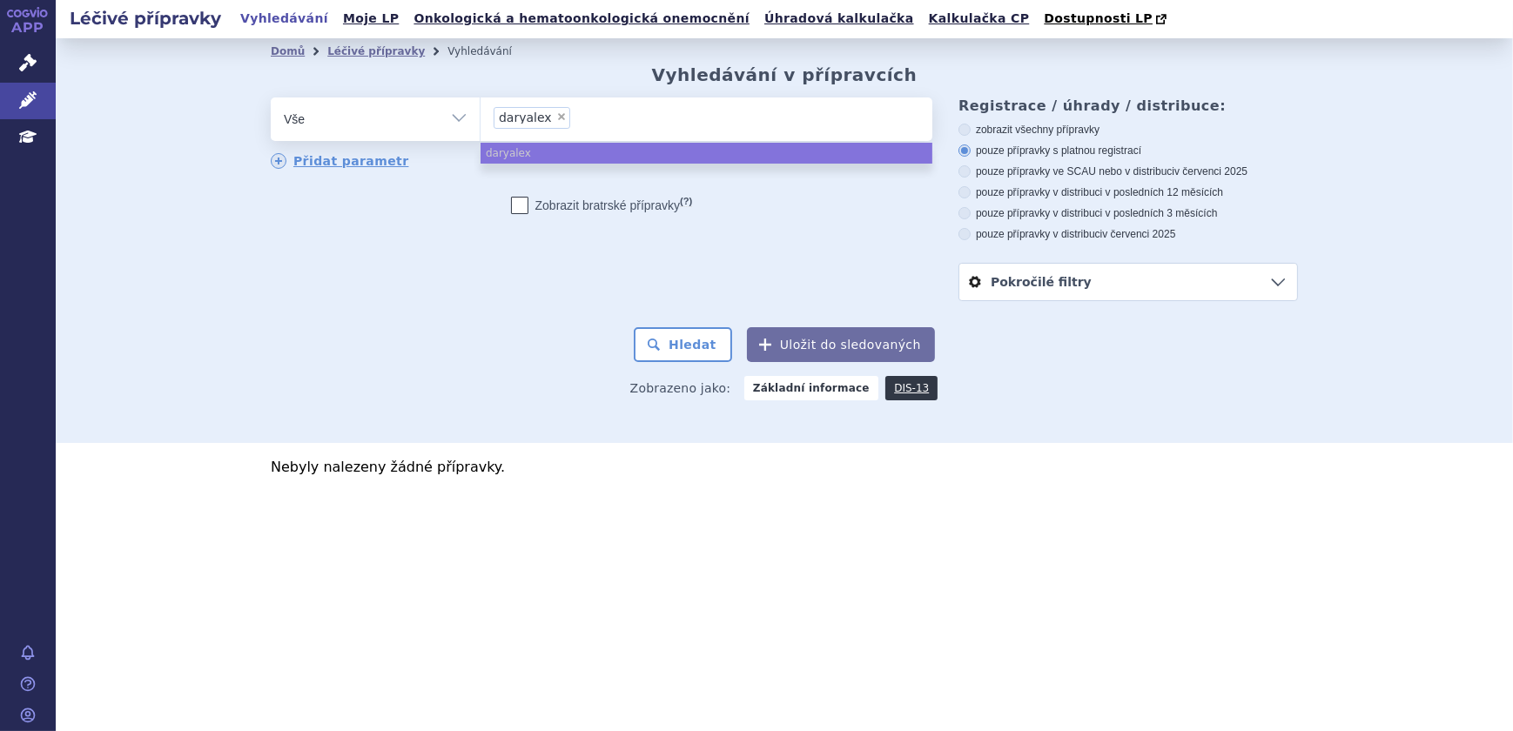
click at [556, 118] on span "×" at bounding box center [561, 116] width 10 height 10
click at [480, 118] on select "daryalex" at bounding box center [480, 119] width 1 height 44
click at [505, 128] on ul at bounding box center [706, 115] width 452 height 37
click at [480, 128] on select "daryalex" at bounding box center [480, 119] width 1 height 44
select select "daryalex"
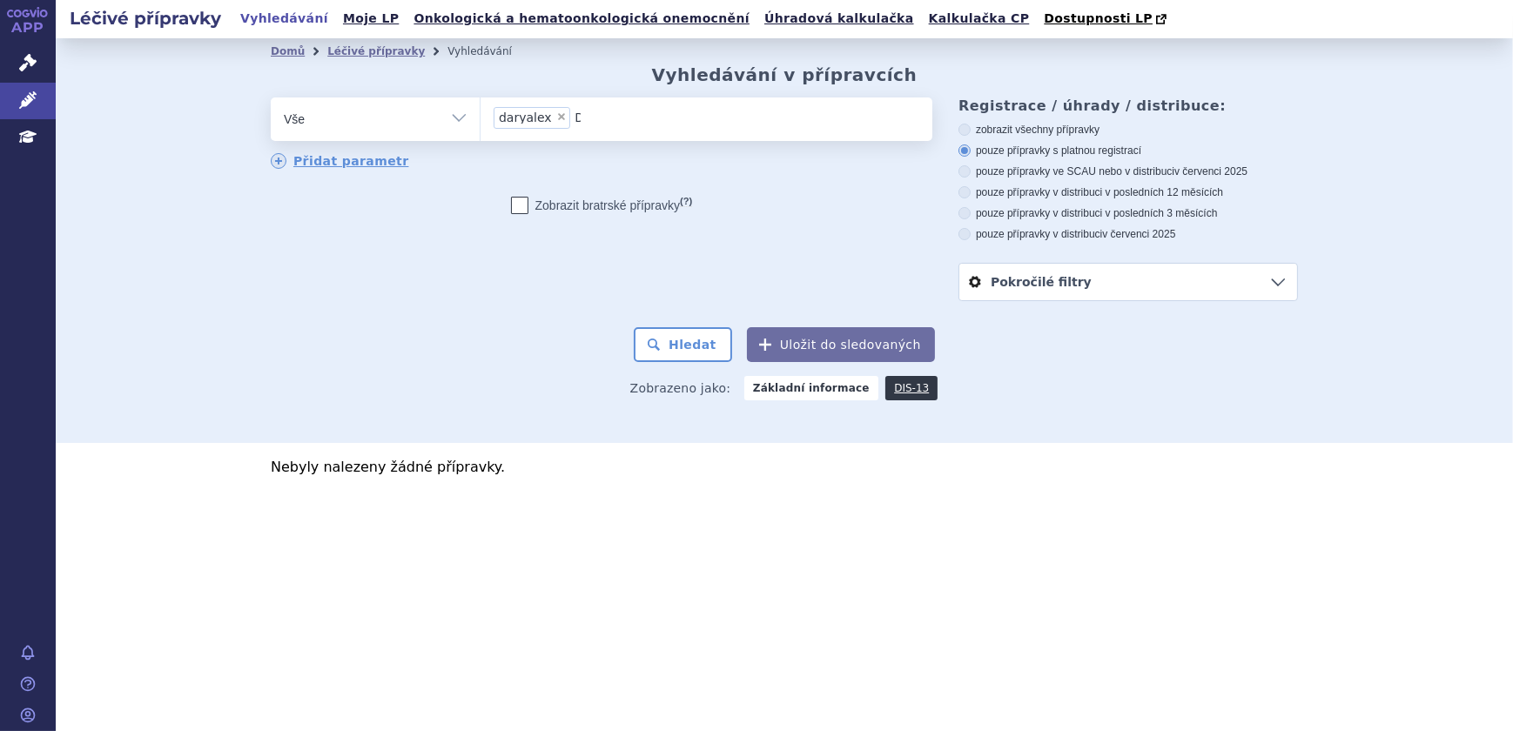
type input "DA"
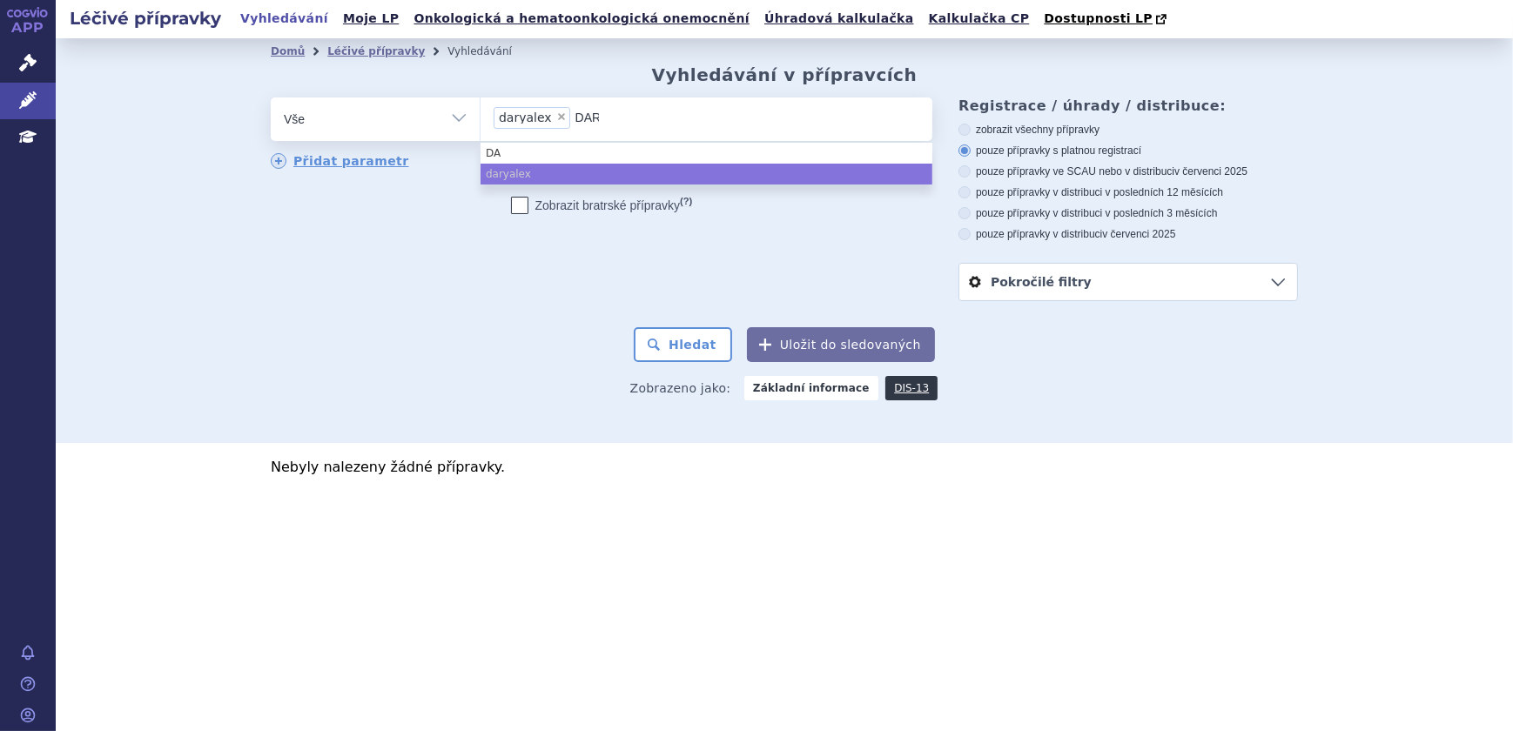
type input "DARZ"
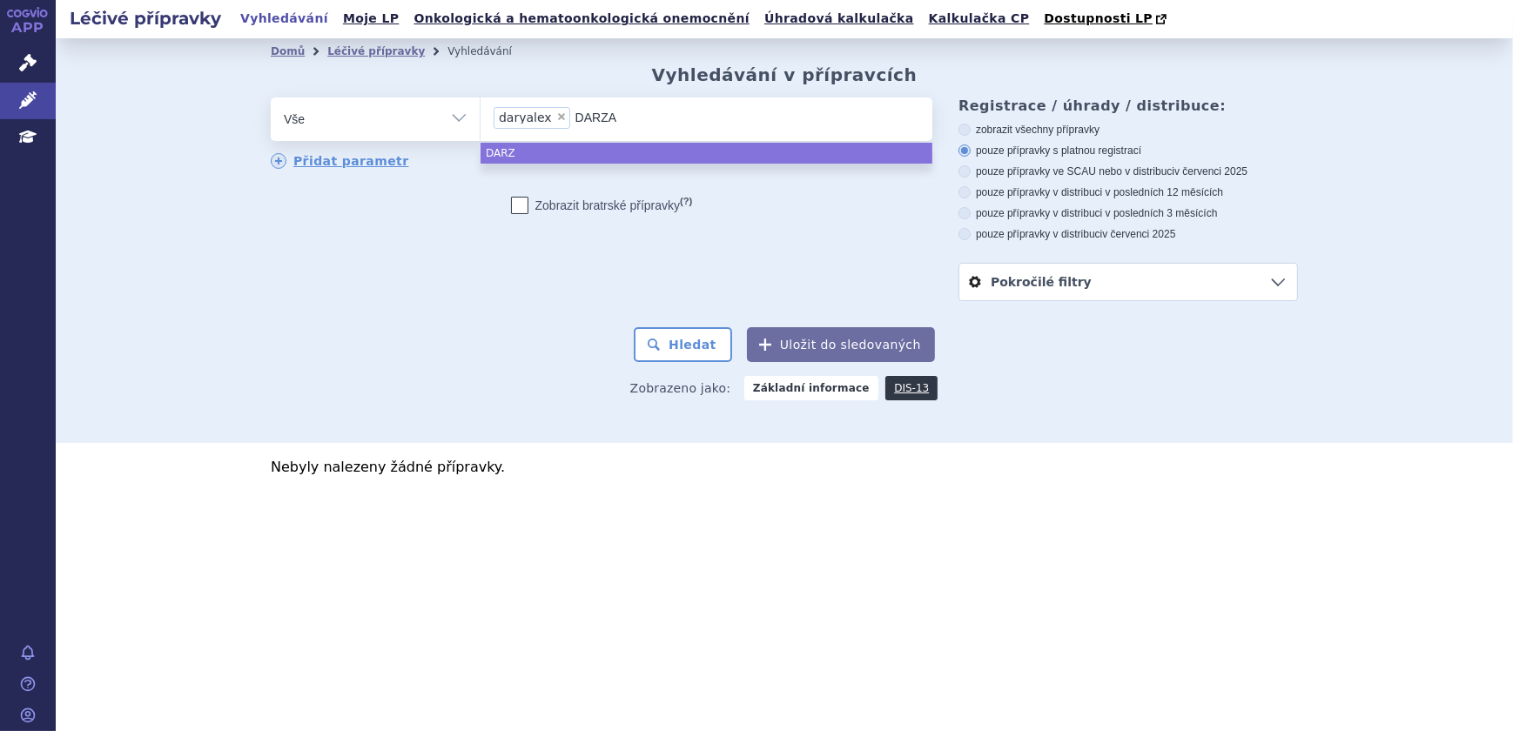
type input "DARZAL"
type input "DARZALE"
type input "[MEDICAL_DATA]"
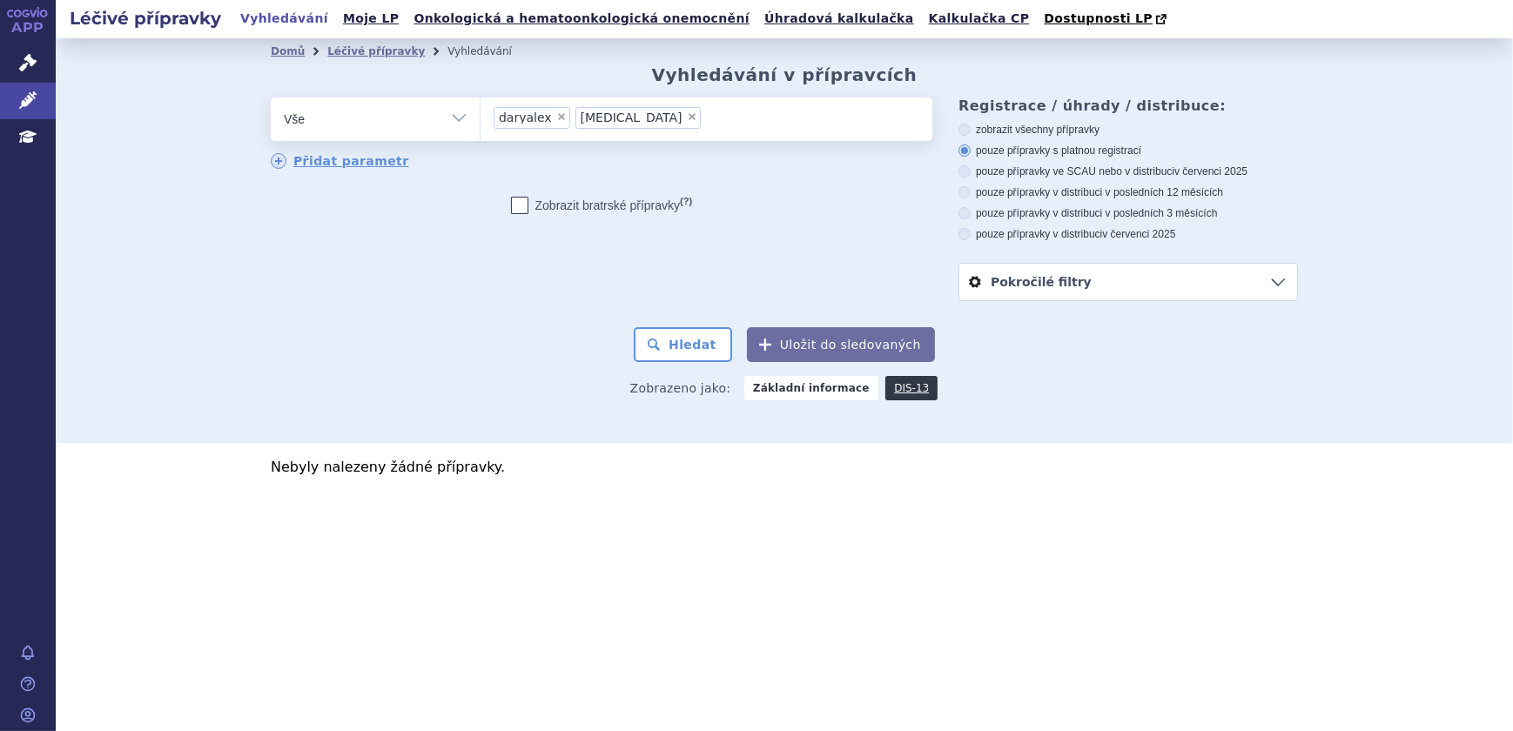
click at [556, 120] on span "×" at bounding box center [561, 116] width 10 height 10
click at [480, 120] on select "daryalex DARZALEX" at bounding box center [480, 119] width 1 height 44
select select "[MEDICAL_DATA]"
click at [677, 348] on button "Hledat" at bounding box center [683, 344] width 98 height 35
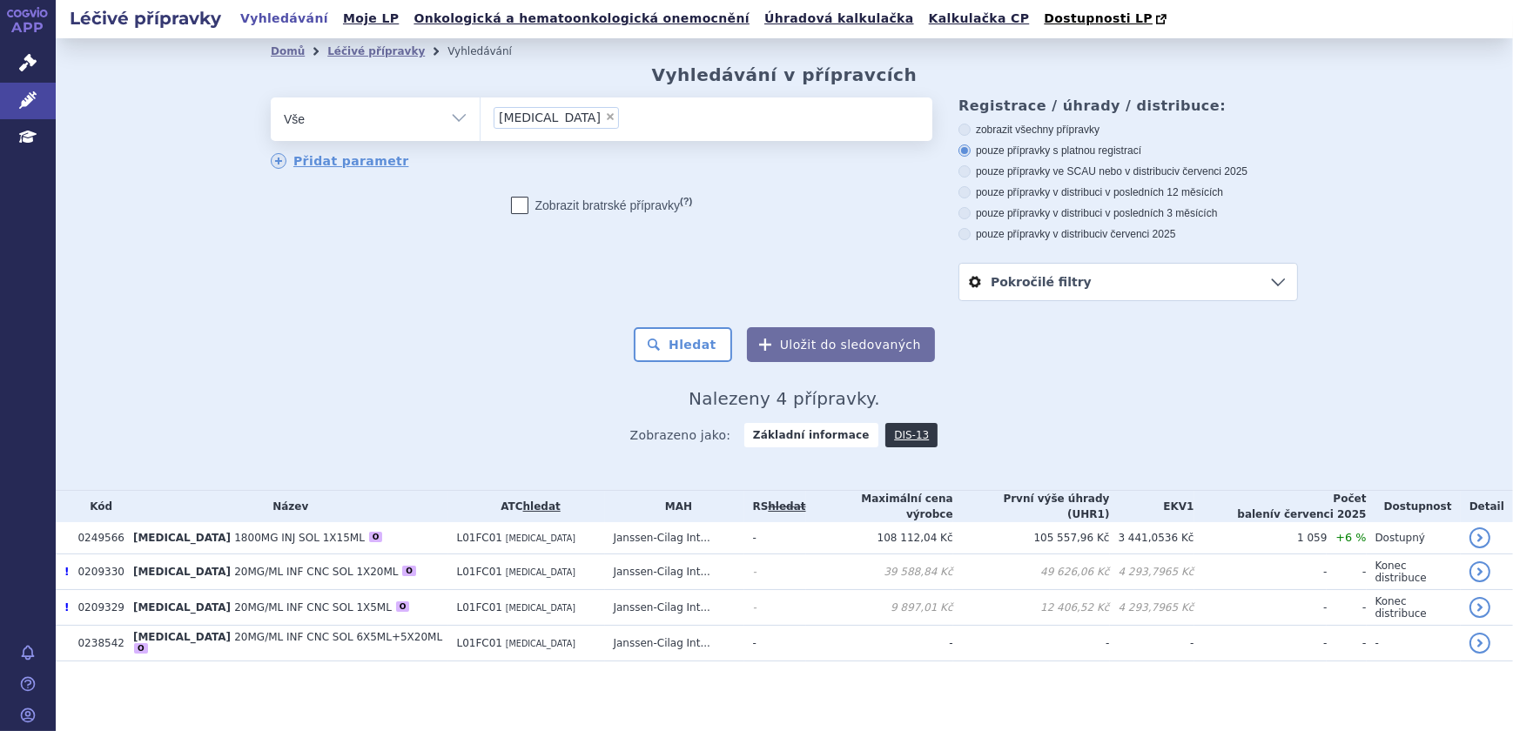
click at [416, 529] on td "[MEDICAL_DATA] 1800MG INJ SOL 1X15ML O" at bounding box center [286, 538] width 324 height 32
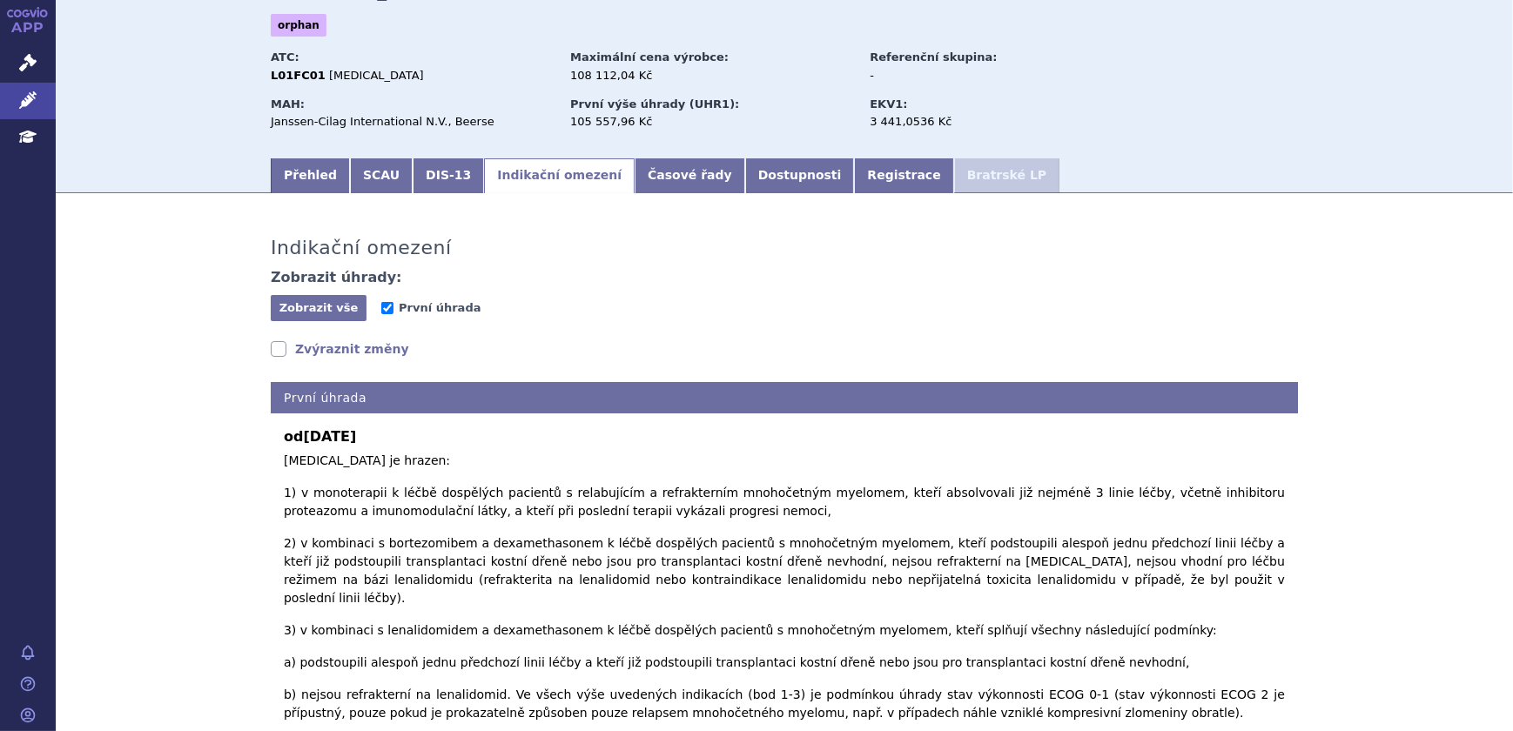
scroll to position [316, 0]
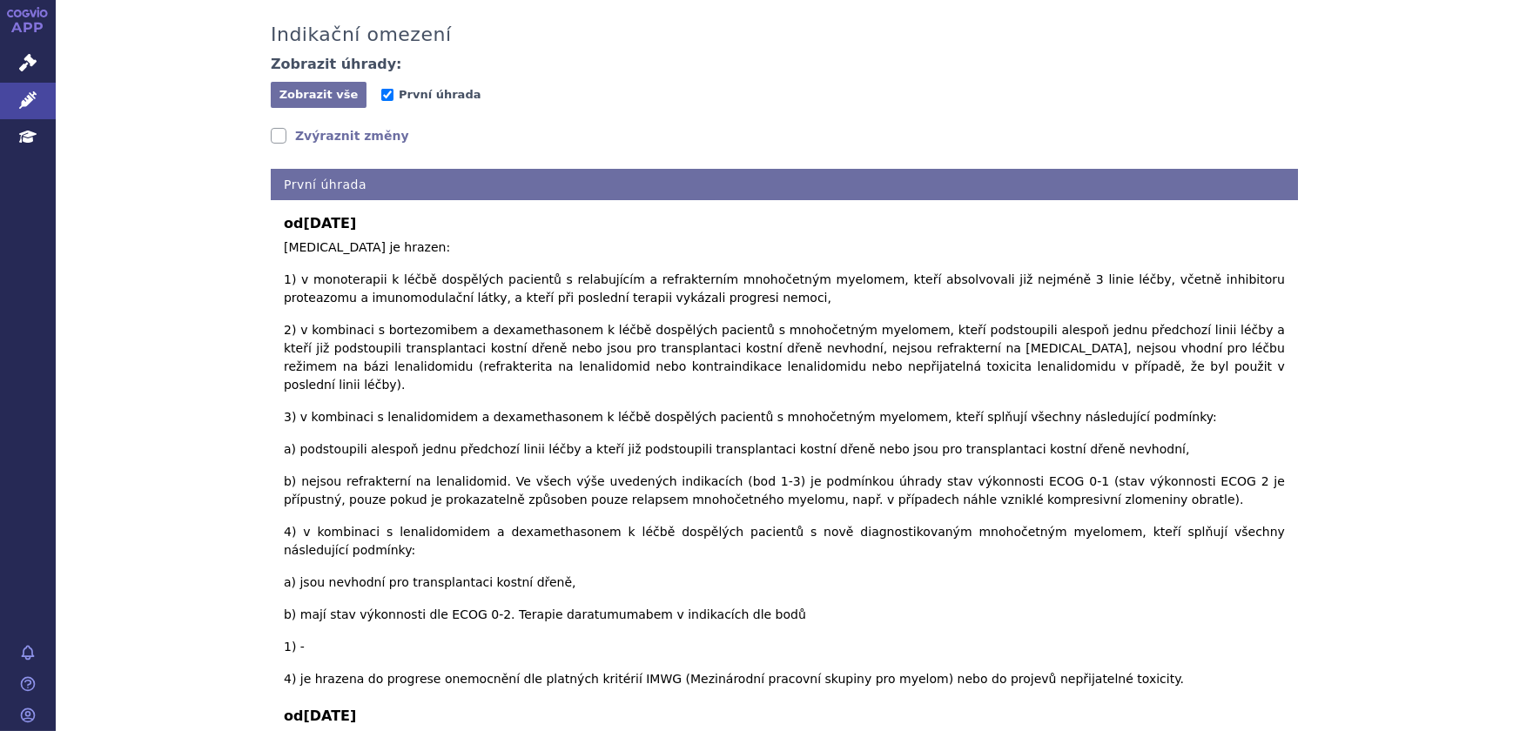
click at [357, 133] on link "Zvýraznit změny" at bounding box center [340, 135] width 138 height 17
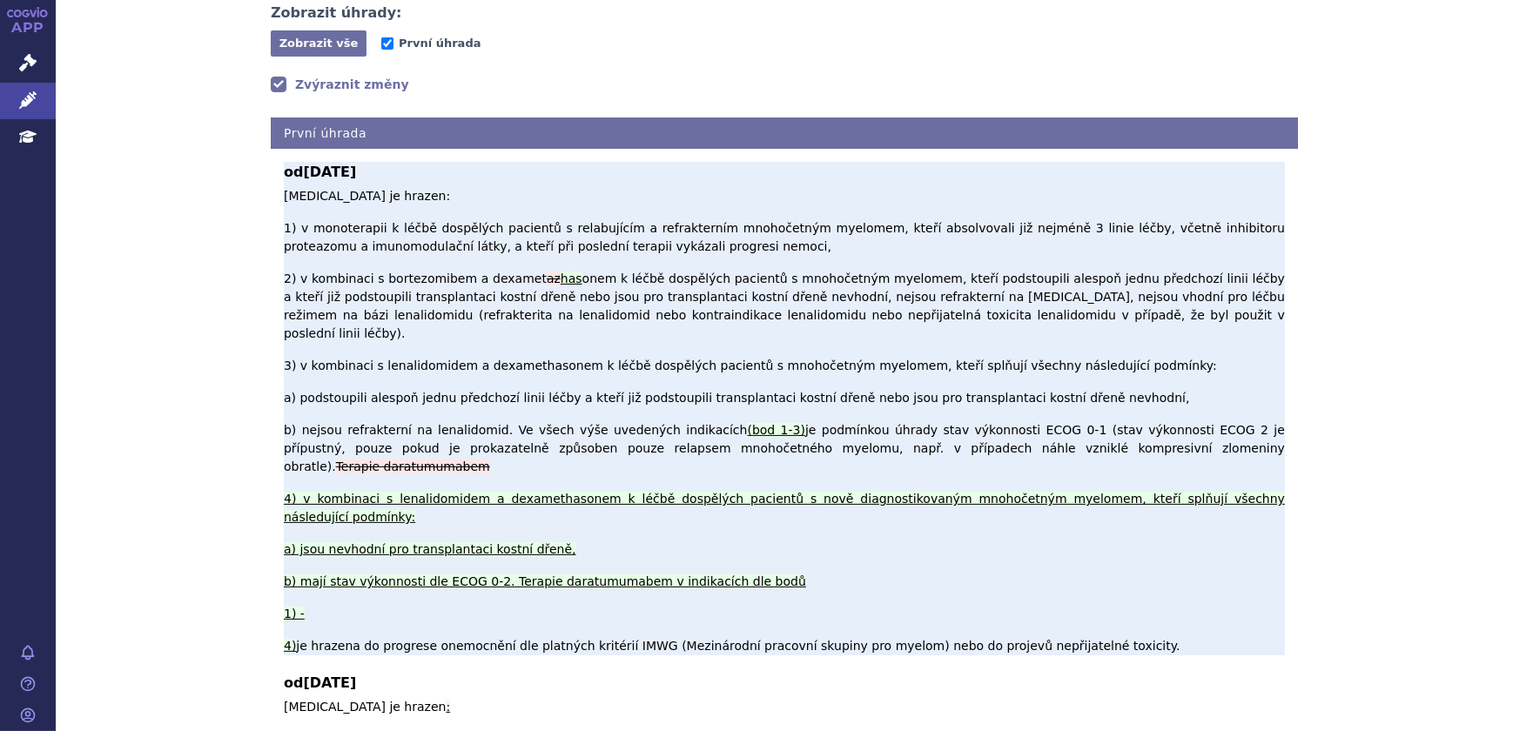
scroll to position [395, 0]
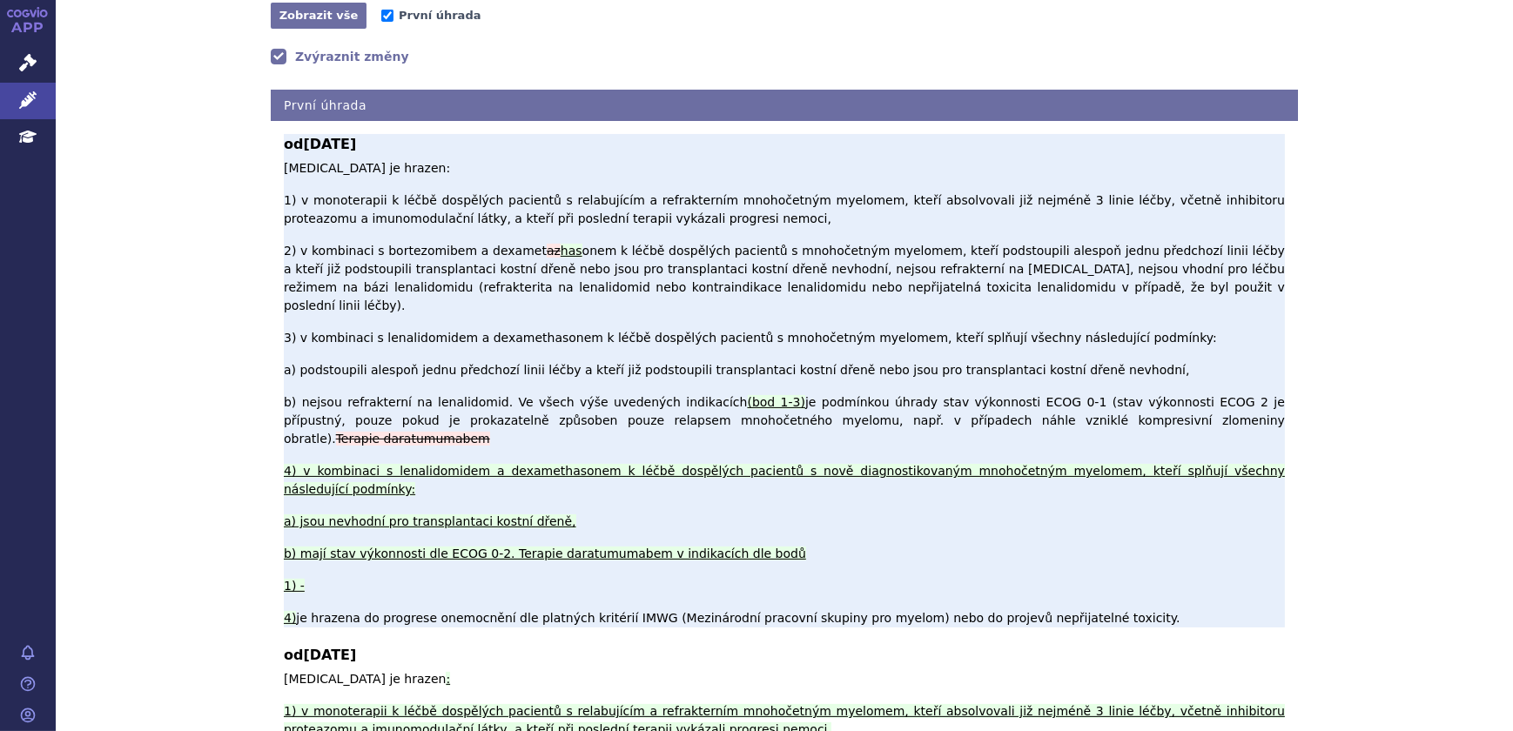
drag, startPoint x: 279, startPoint y: 171, endPoint x: 1093, endPoint y: 432, distance: 854.4
click at [1093, 432] on p "Daratumumab je hrazen: 1) v monoterapii k léčbě dospělých pacientů s relabující…" at bounding box center [784, 393] width 1001 height 468
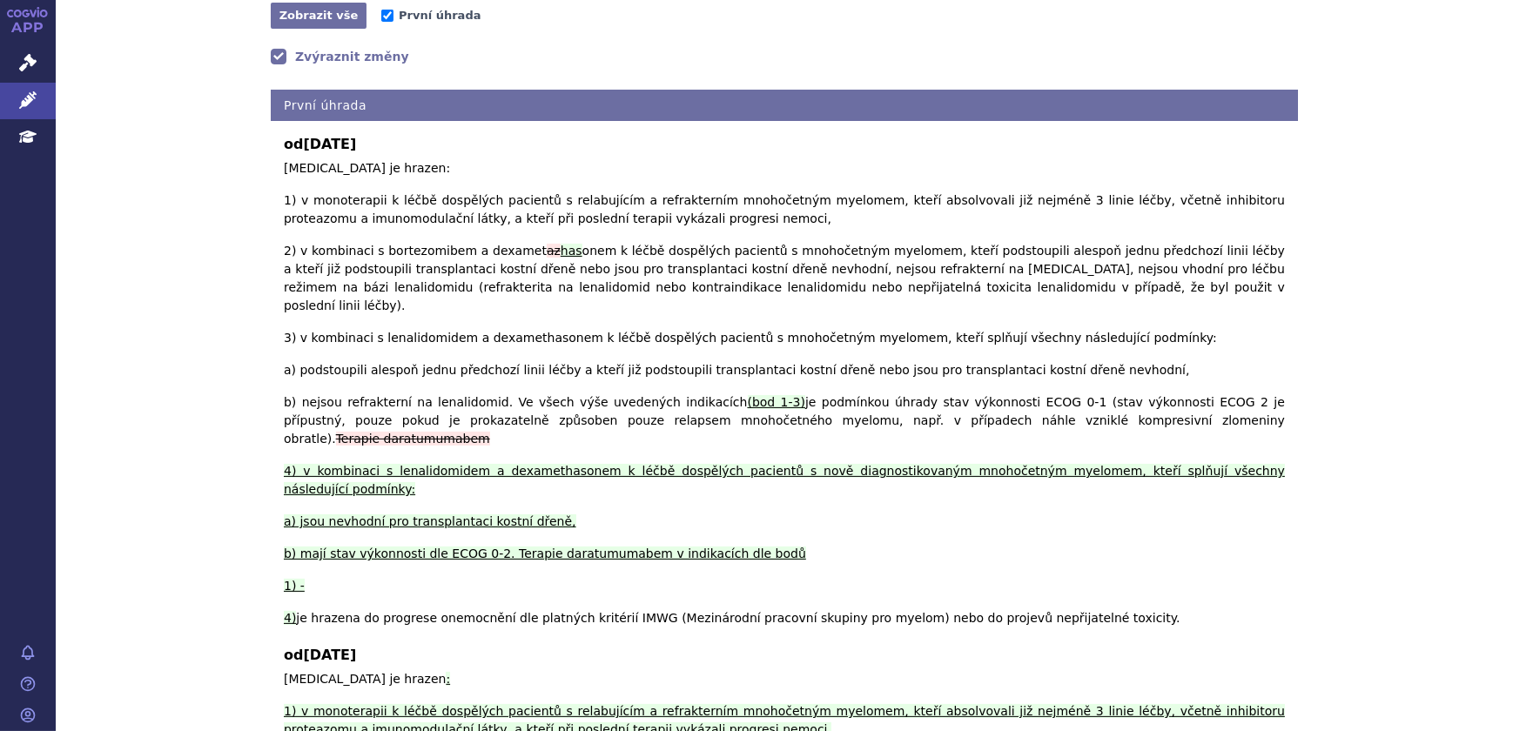
copy p "Daratumumab je hrazen: 1) v monoterapii k léčbě dospělých pacientů s relabující…"
click at [209, 246] on div "Indikační omezení Zobrazit úhrady: Zobrazit vše Skrýt vše První úhrada Zvýrazni…" at bounding box center [784, 586] width 1457 height 1336
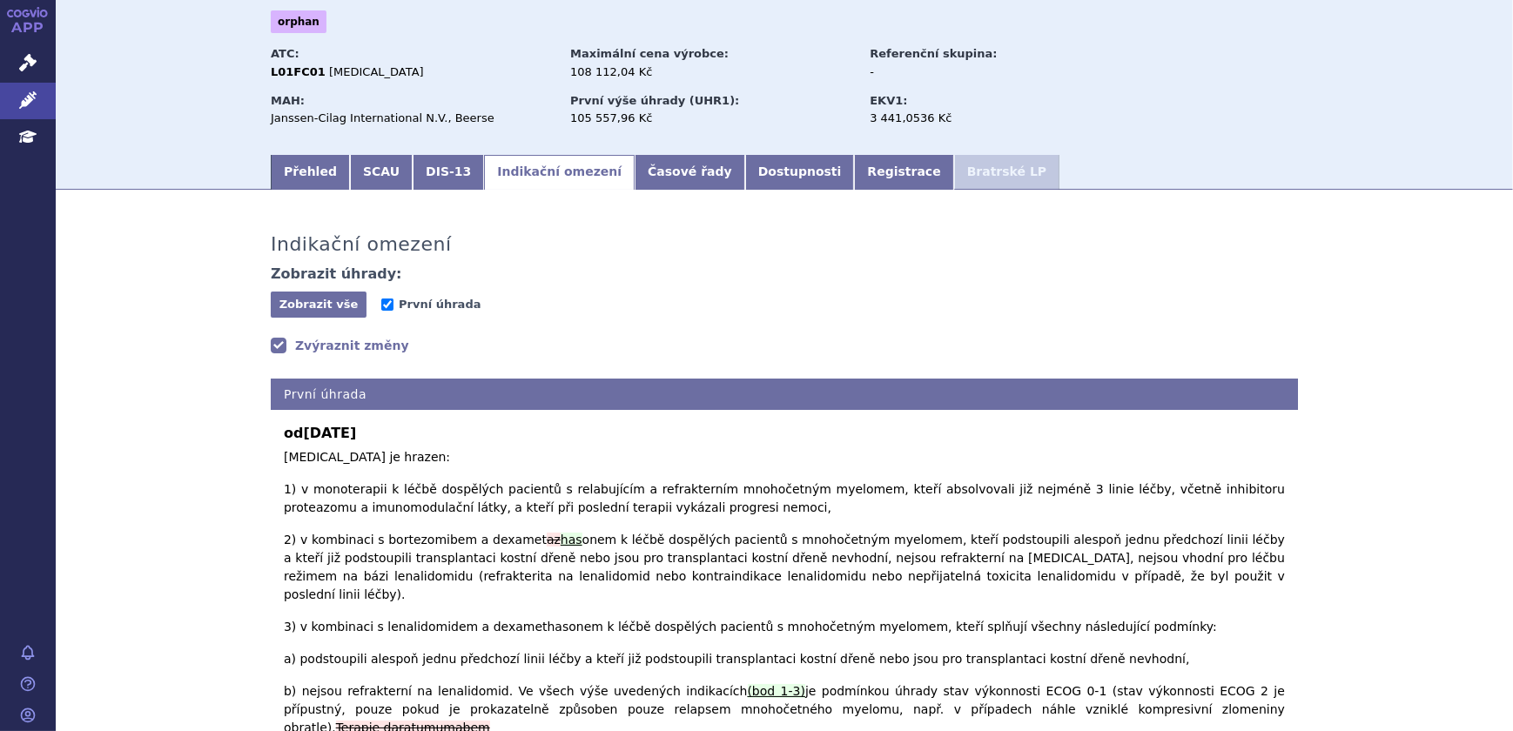
scroll to position [0, 0]
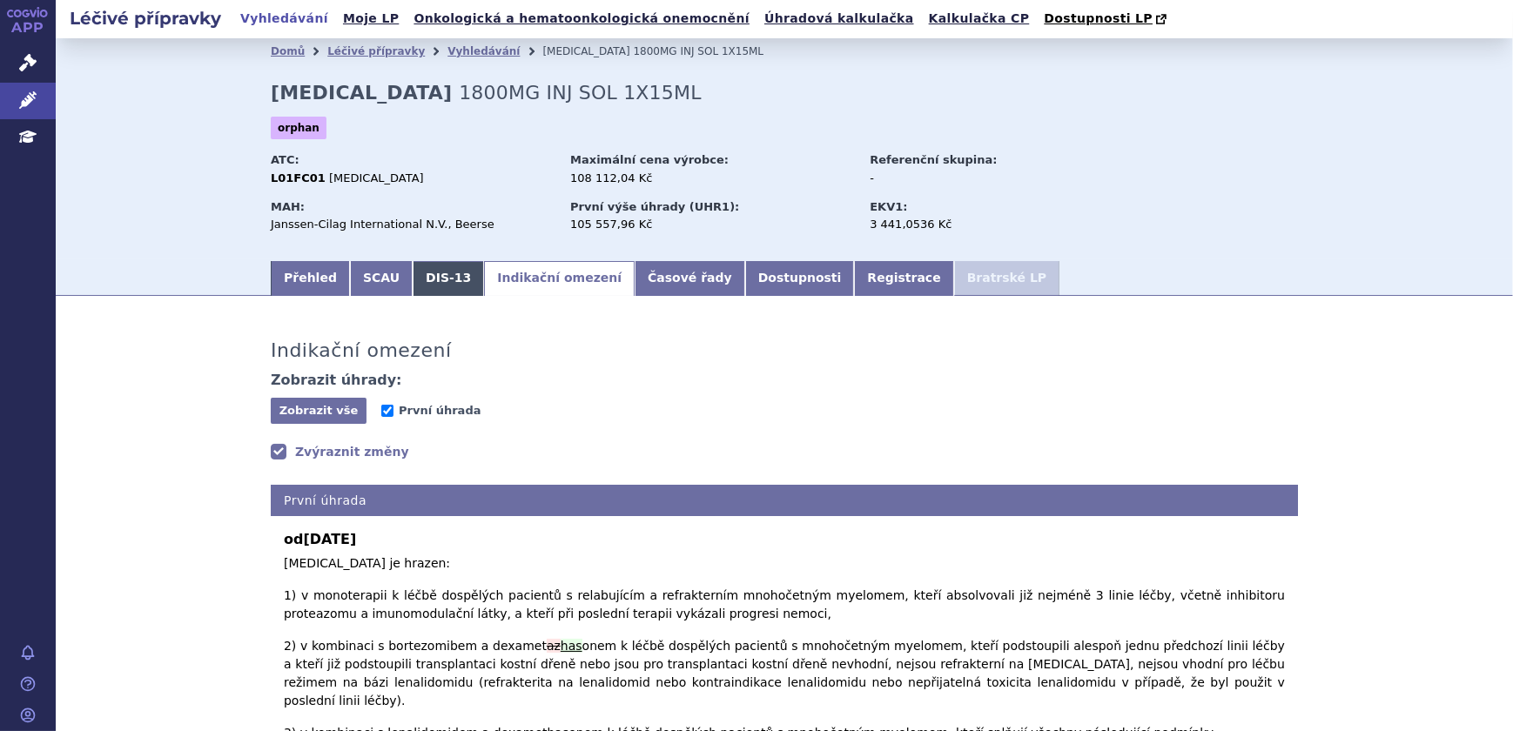
click at [413, 272] on link "DIS-13" at bounding box center [448, 278] width 71 height 35
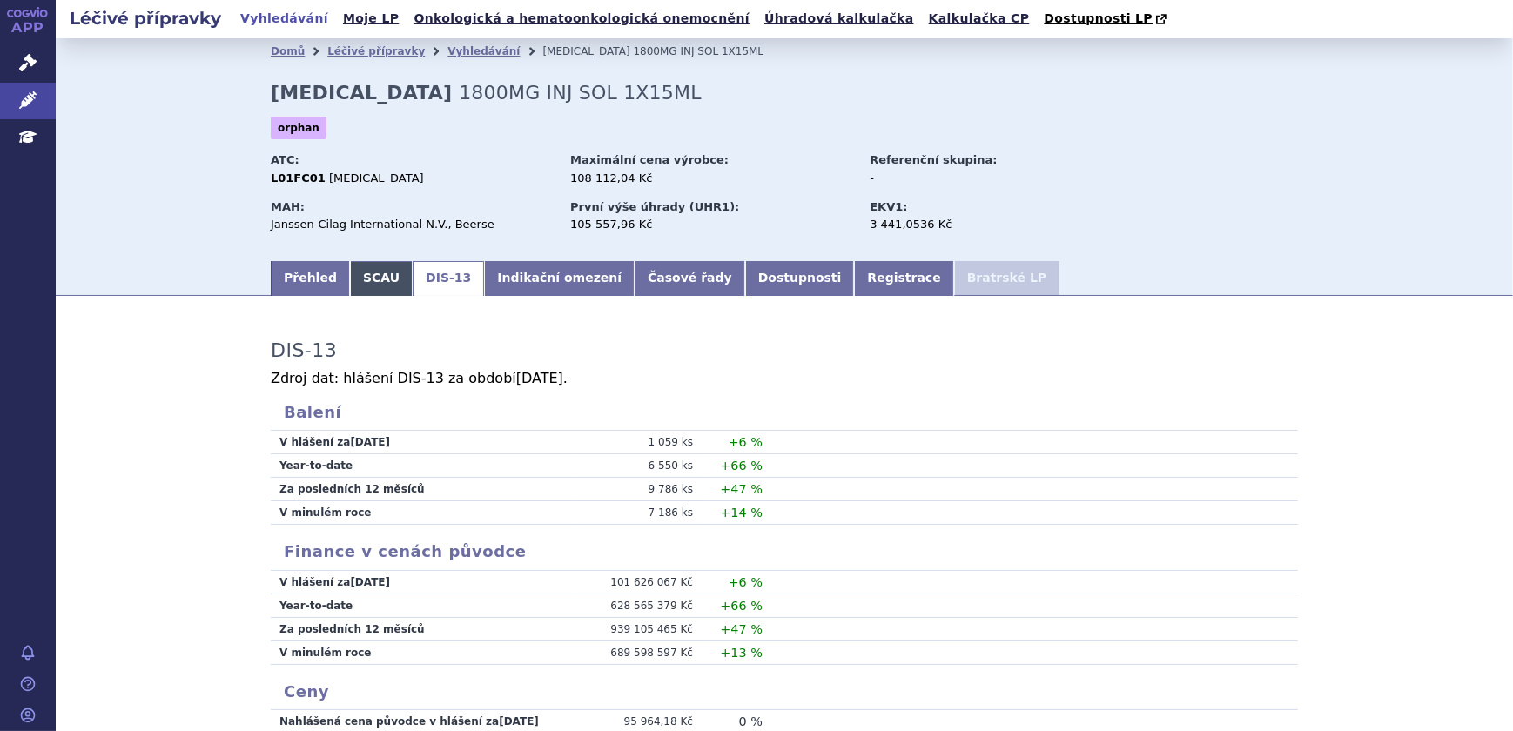
click at [352, 279] on link "SCAU" at bounding box center [381, 278] width 63 height 35
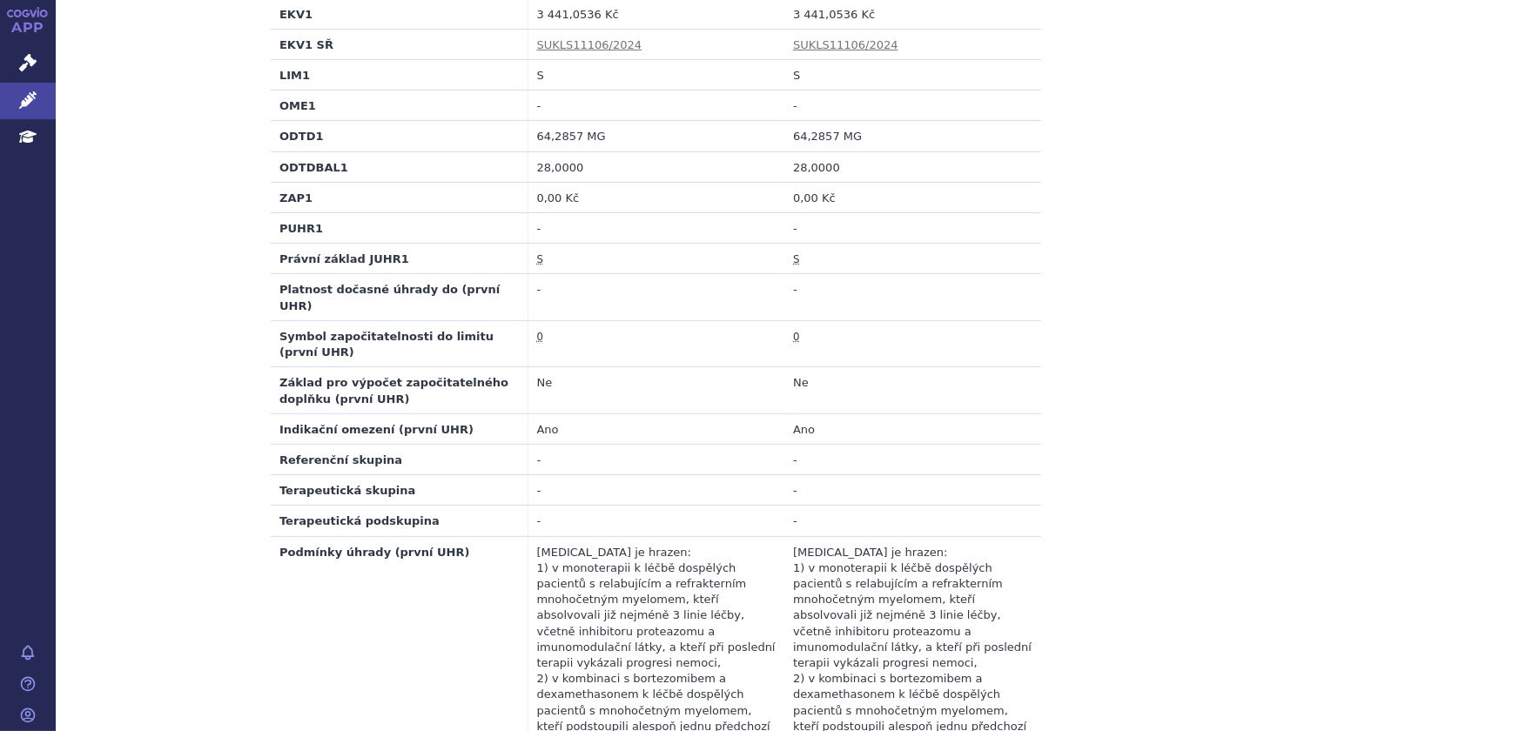
scroll to position [774, 0]
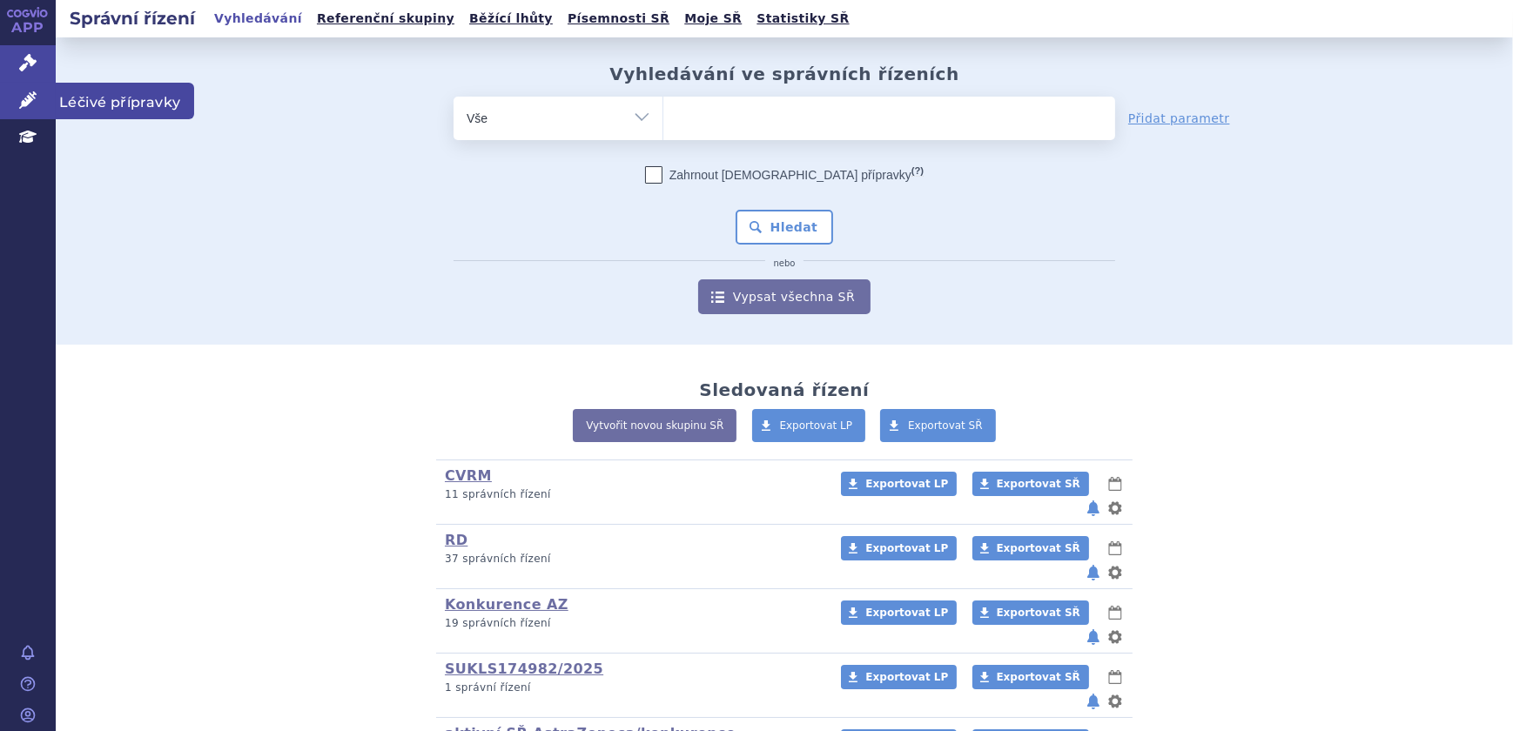
click at [30, 95] on icon at bounding box center [27, 99] width 17 height 17
click at [728, 122] on ul at bounding box center [889, 115] width 452 height 37
click at [663, 122] on select at bounding box center [662, 118] width 1 height 44
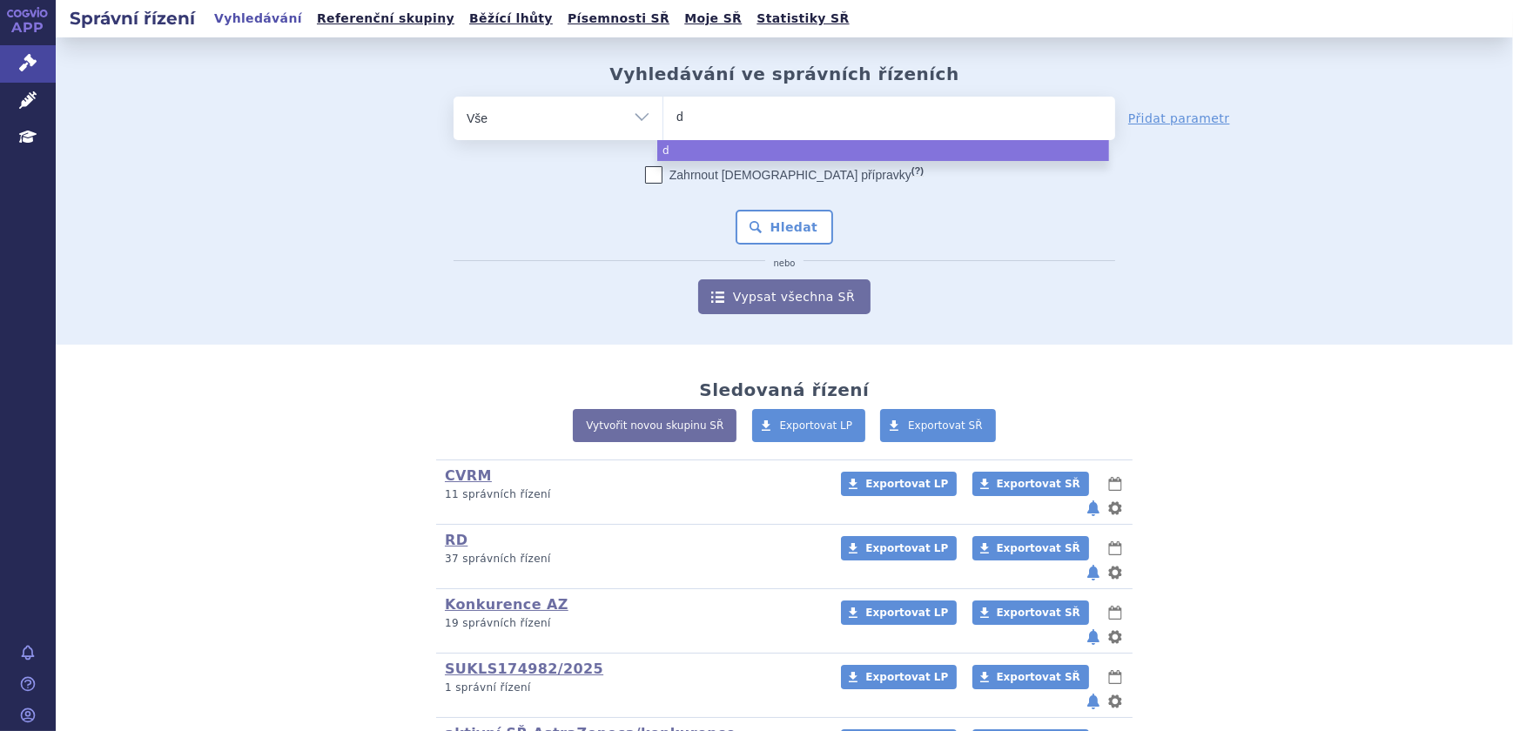
type input "da"
type input "dar"
type input "darza"
type input "darzale"
type input "darzalex"
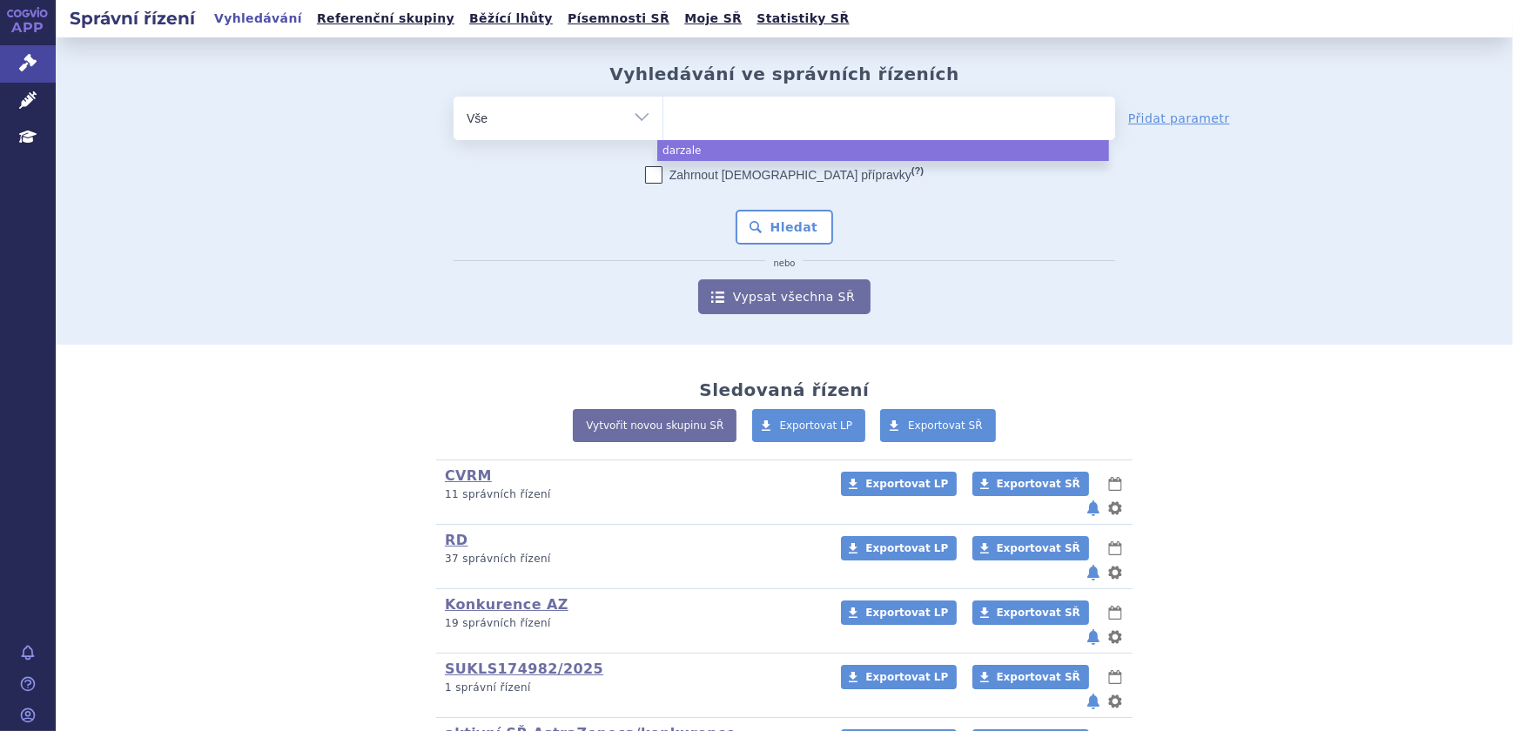
select select "darzalex"
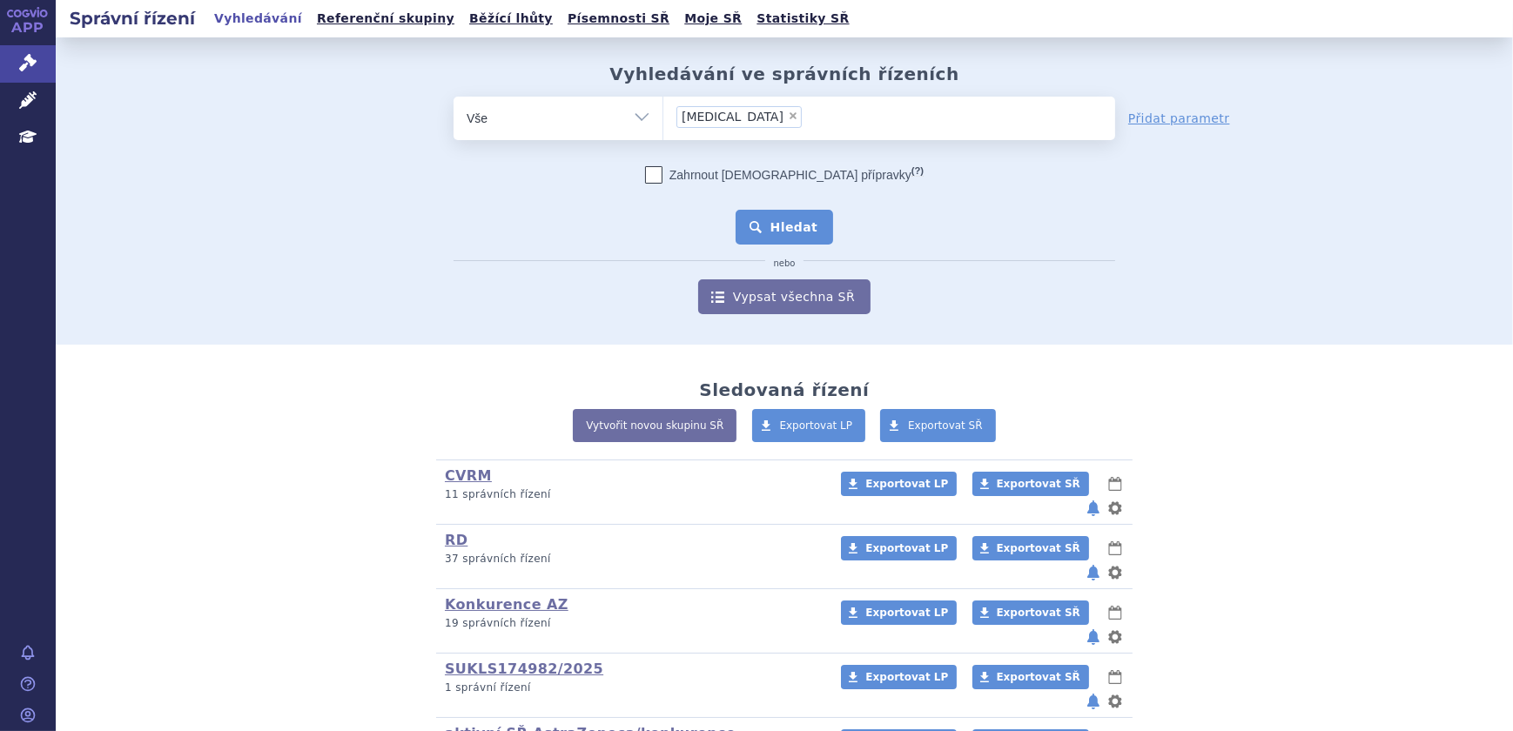
click at [757, 218] on button "Hledat" at bounding box center [784, 227] width 98 height 35
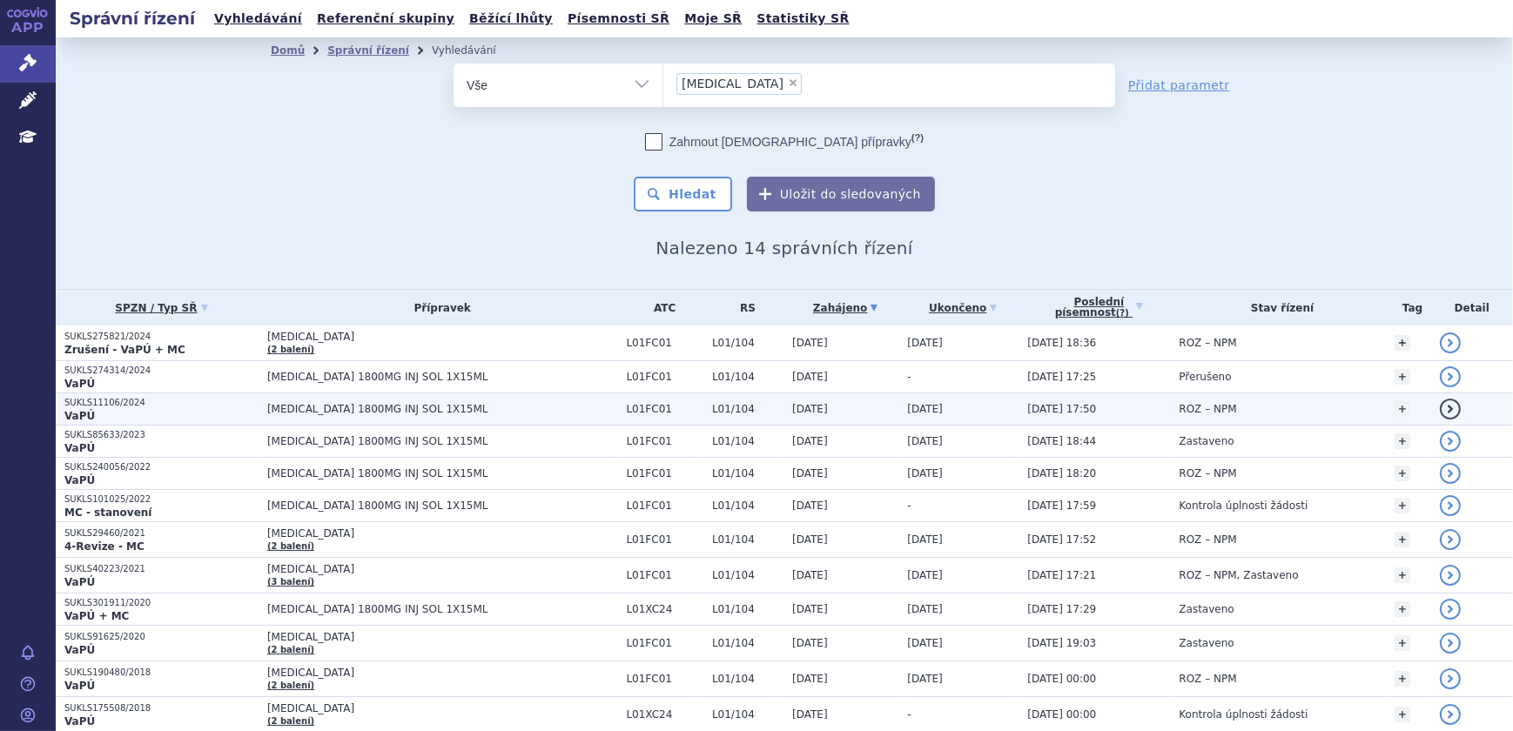
click at [951, 416] on td "11.09.2024" at bounding box center [958, 409] width 120 height 32
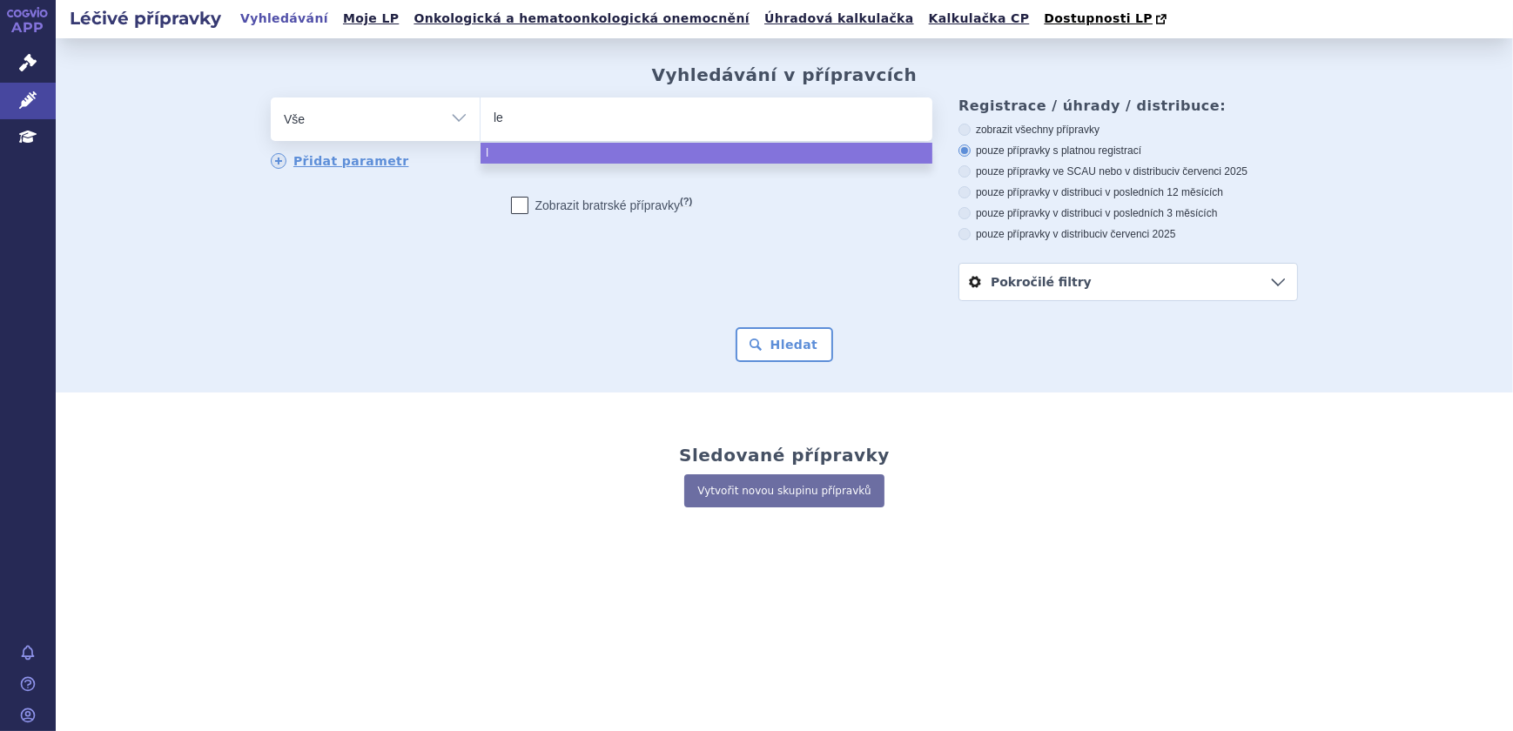
type input "len"
type input "lenal"
type input "lenalid"
type input "lenalidomi"
type input "lenalidomid"
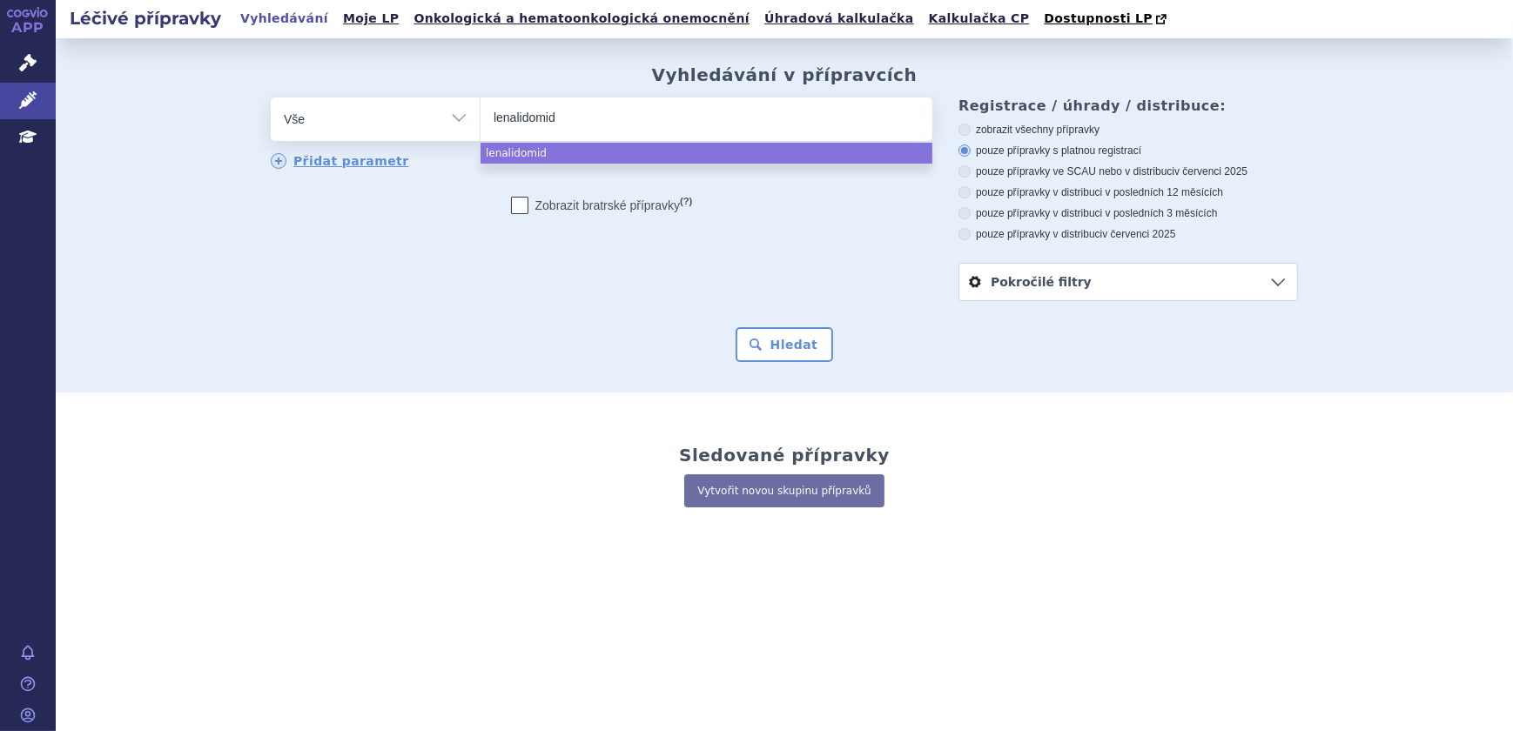
select select "lenalidomid"
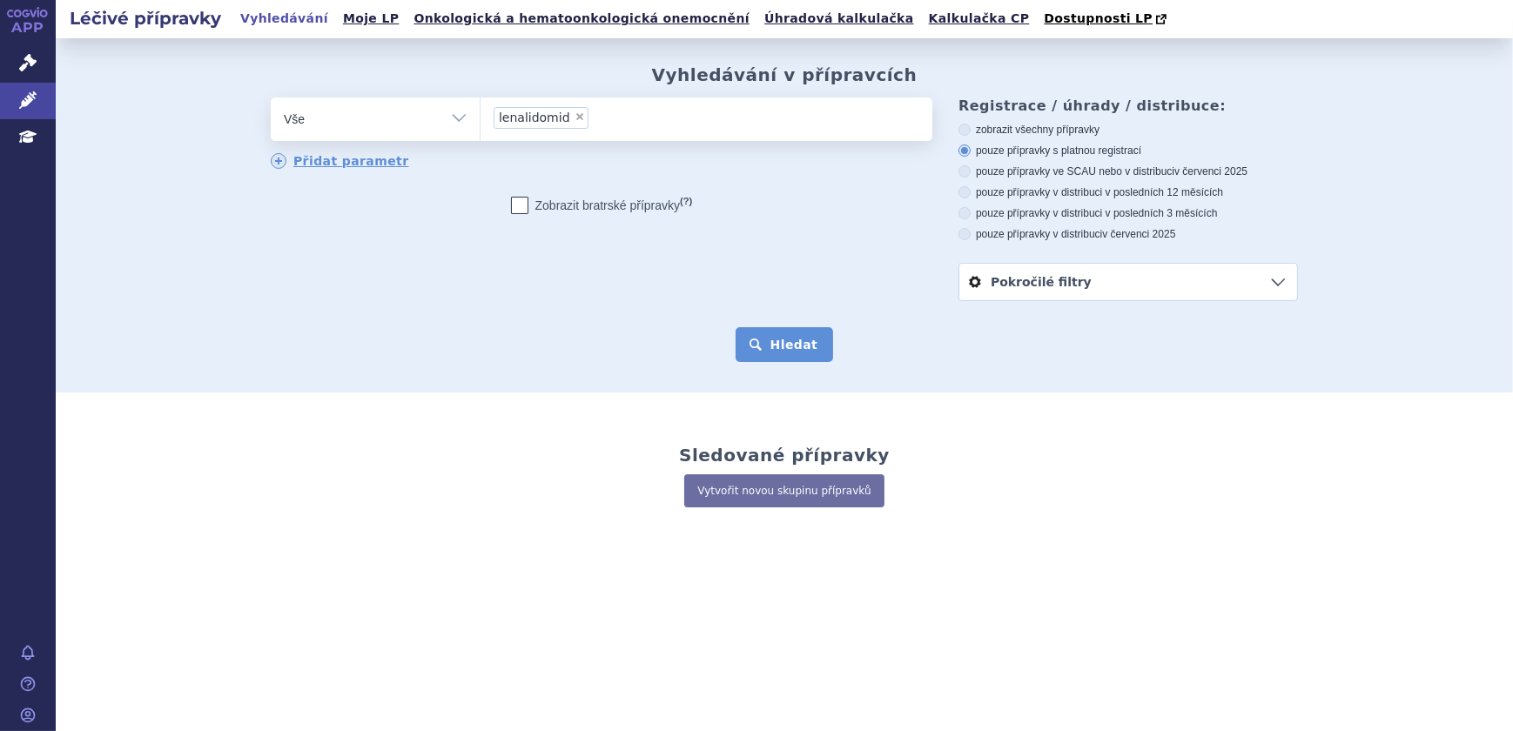
click at [774, 335] on button "Hledat" at bounding box center [784, 344] width 98 height 35
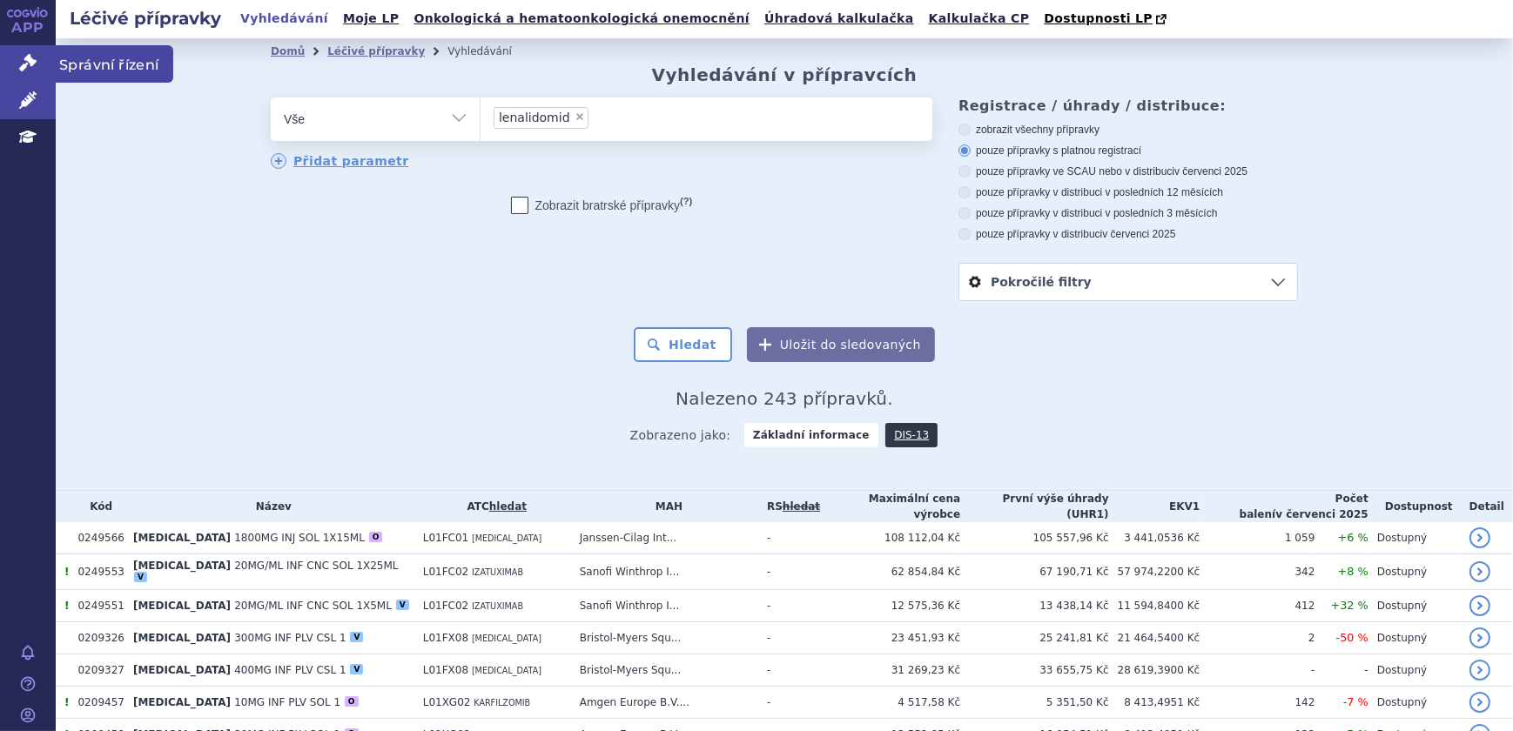
click at [36, 65] on icon at bounding box center [27, 62] width 17 height 17
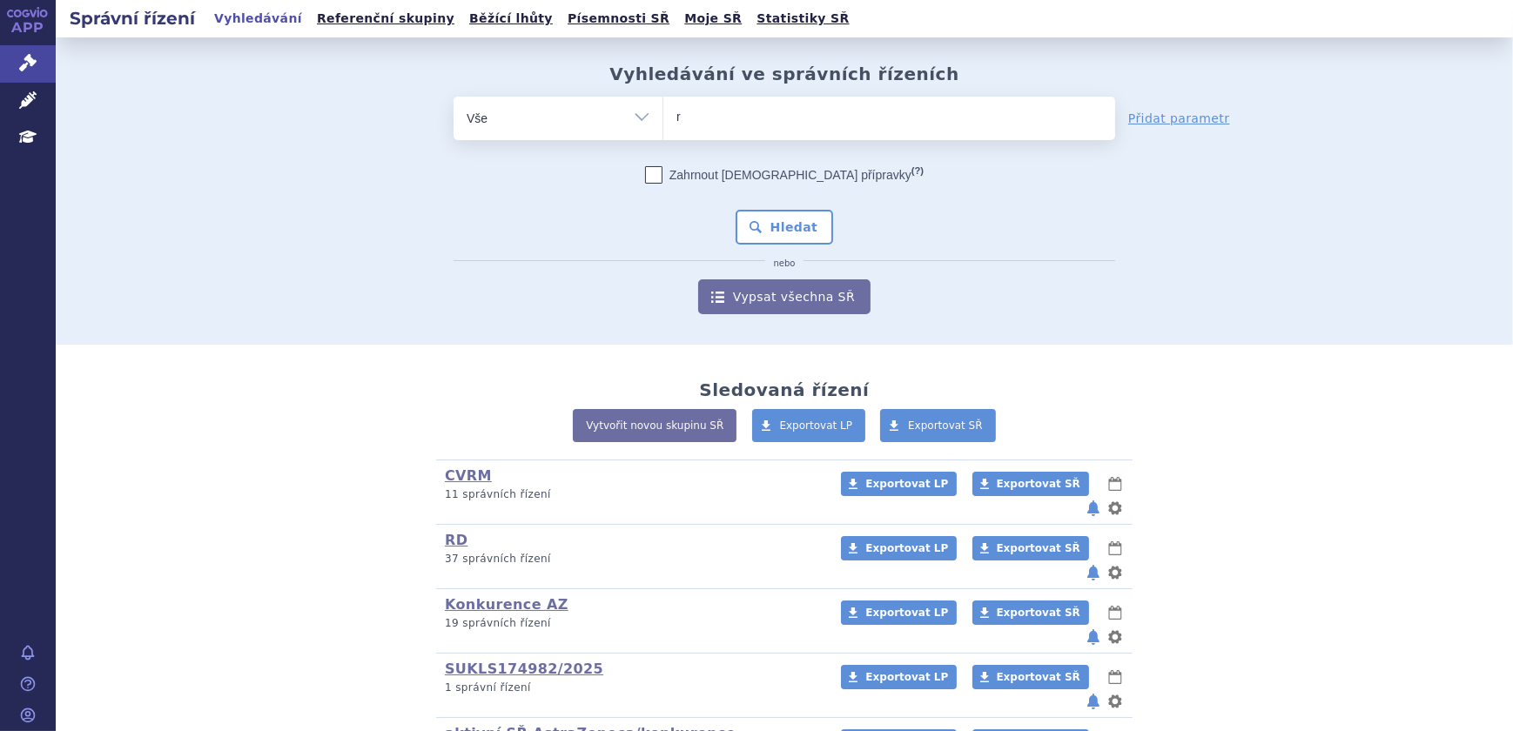
type input "re"
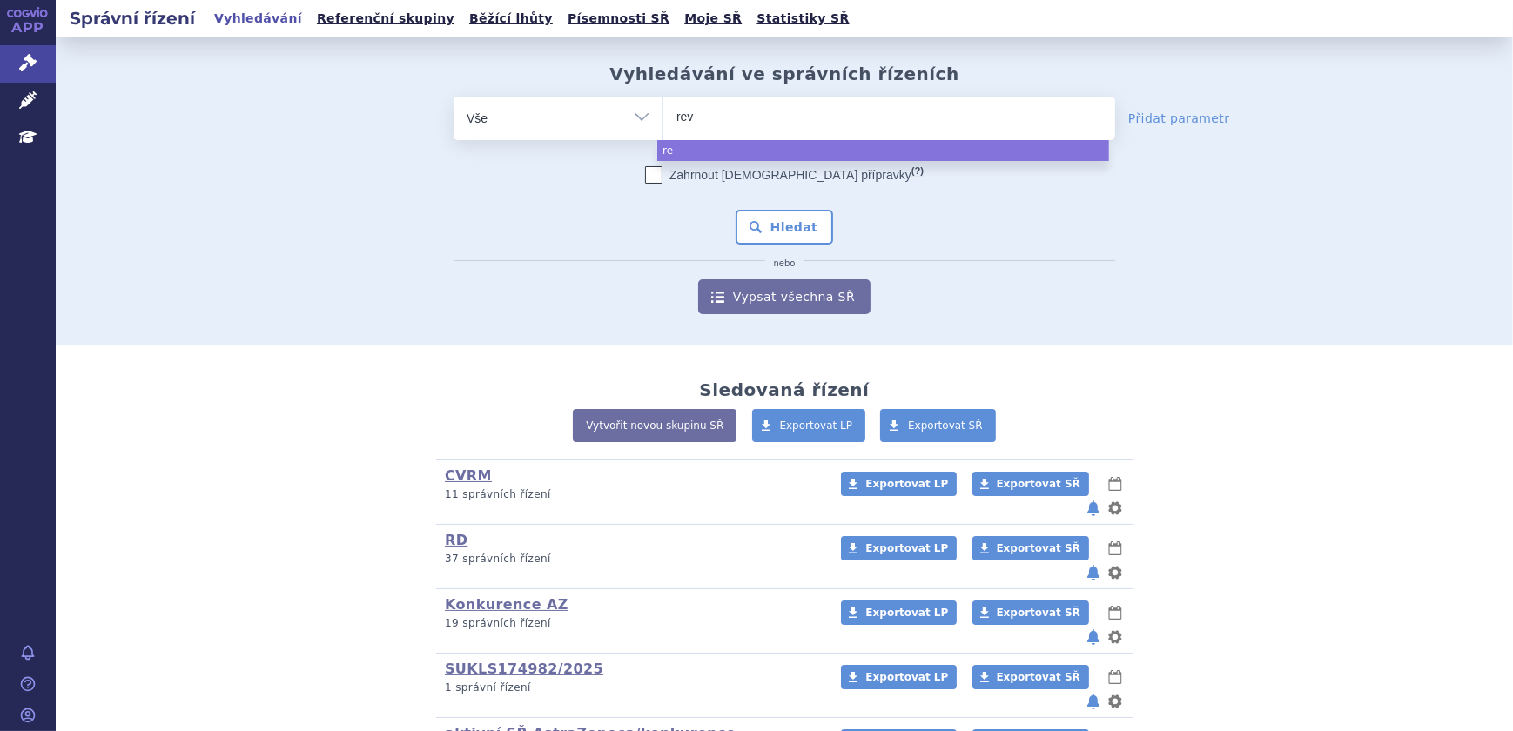
type input "revl"
type input "revlimi"
type input "[MEDICAL_DATA]"
select select "revlimid"
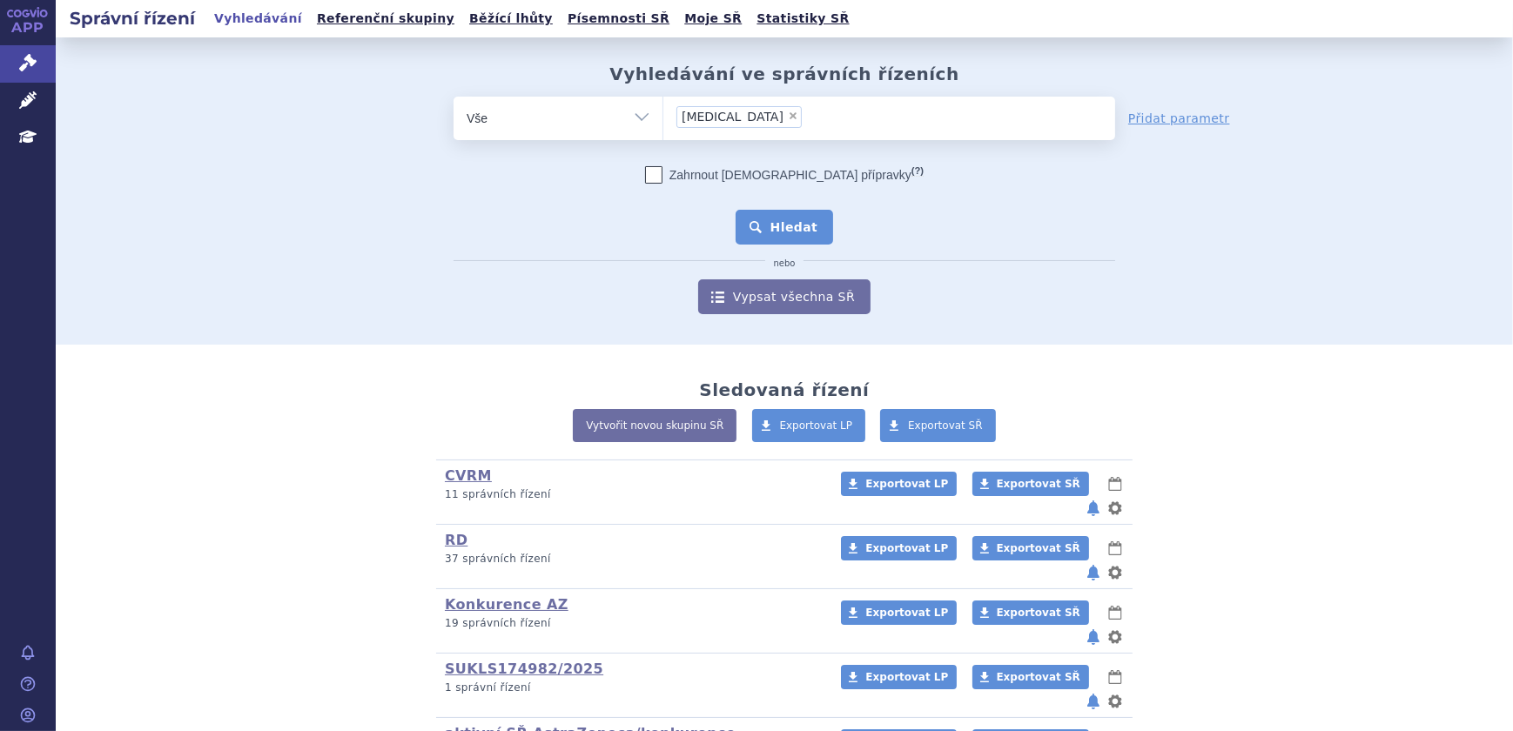
click at [750, 220] on button "Hledat" at bounding box center [784, 227] width 98 height 35
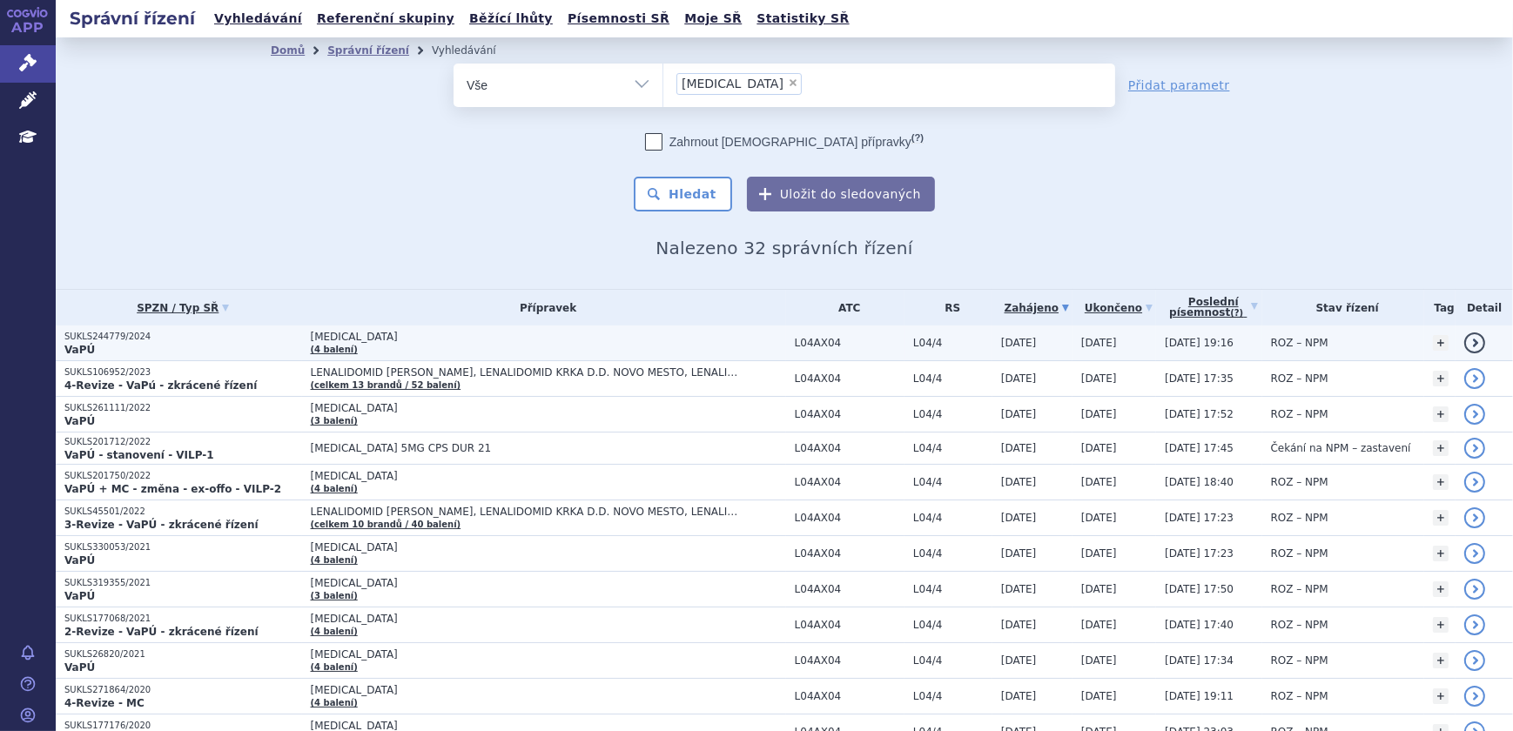
click at [638, 352] on td "[MEDICAL_DATA] (4 balení)" at bounding box center [544, 344] width 484 height 36
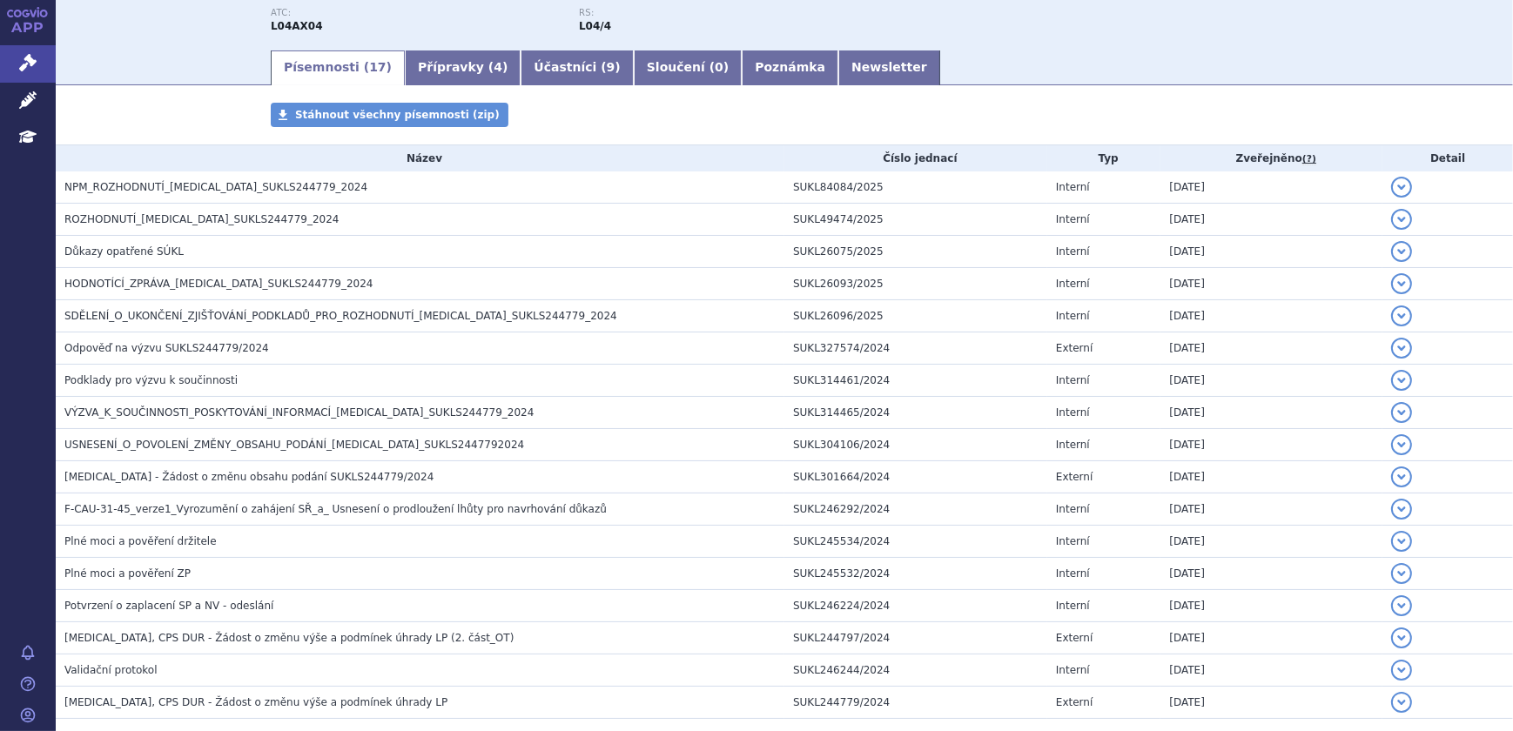
scroll to position [336, 0]
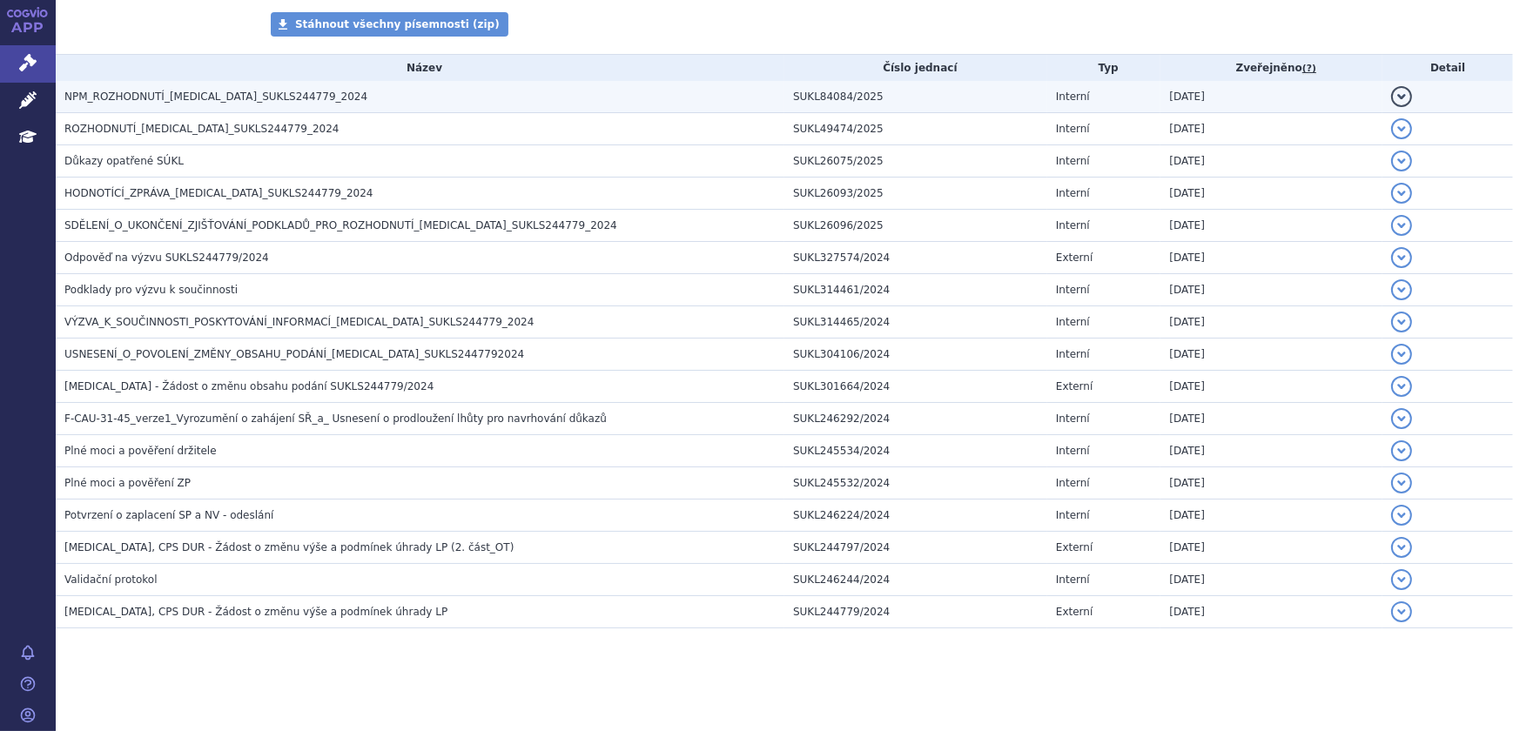
click at [260, 95] on span "NPM_ROZHODNUTÍ_REVLIMID_SUKLS244779_2024" at bounding box center [215, 97] width 303 height 12
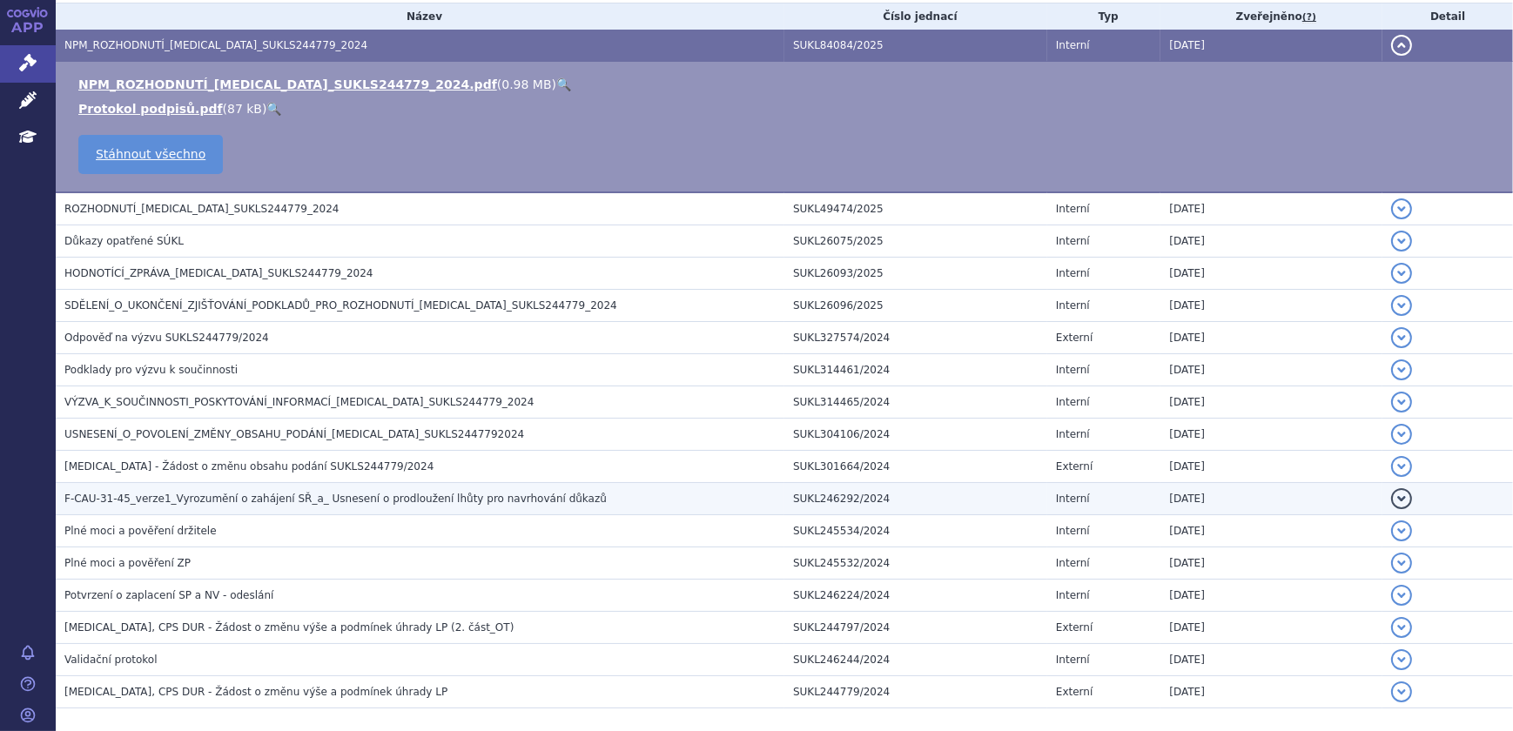
scroll to position [415, 0]
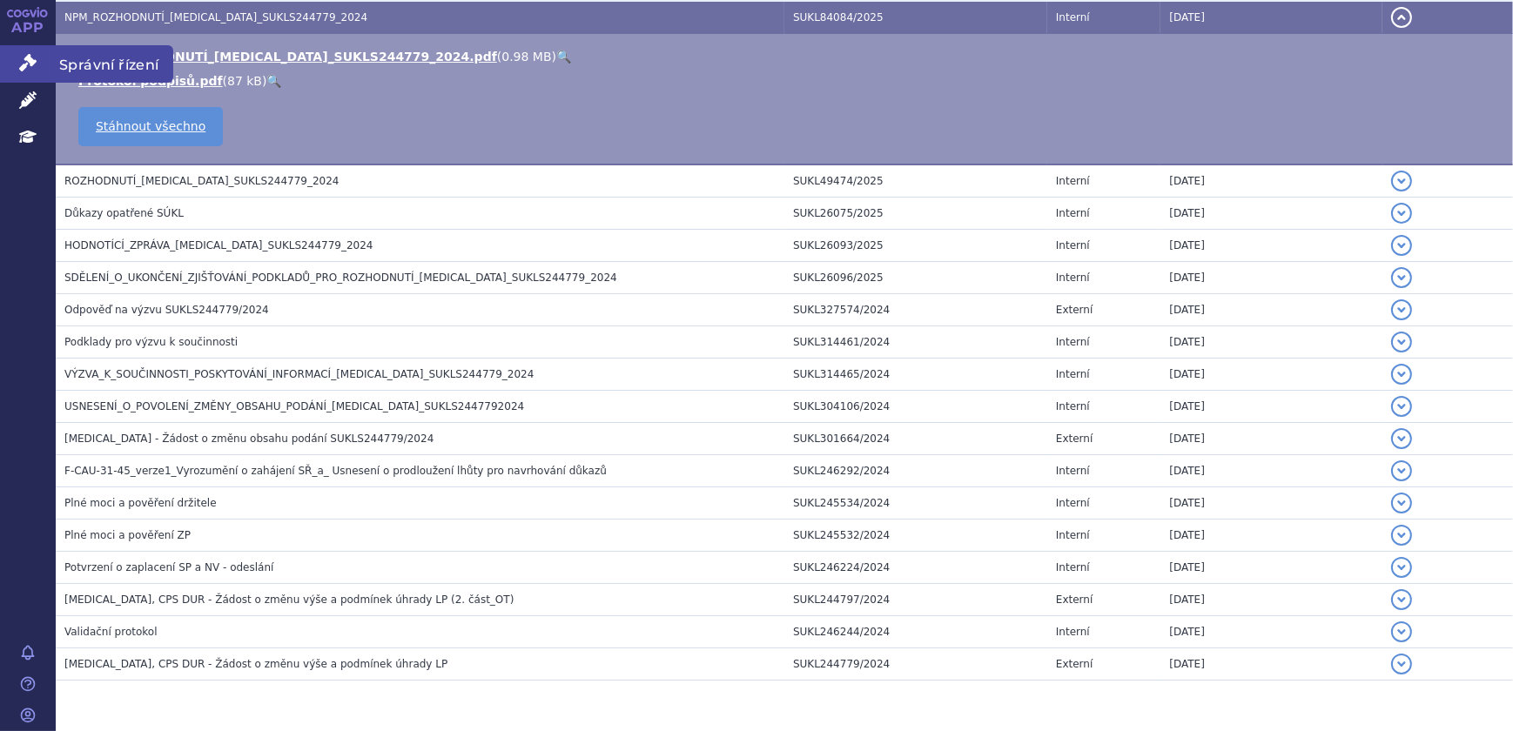
click at [19, 63] on icon at bounding box center [27, 62] width 17 height 17
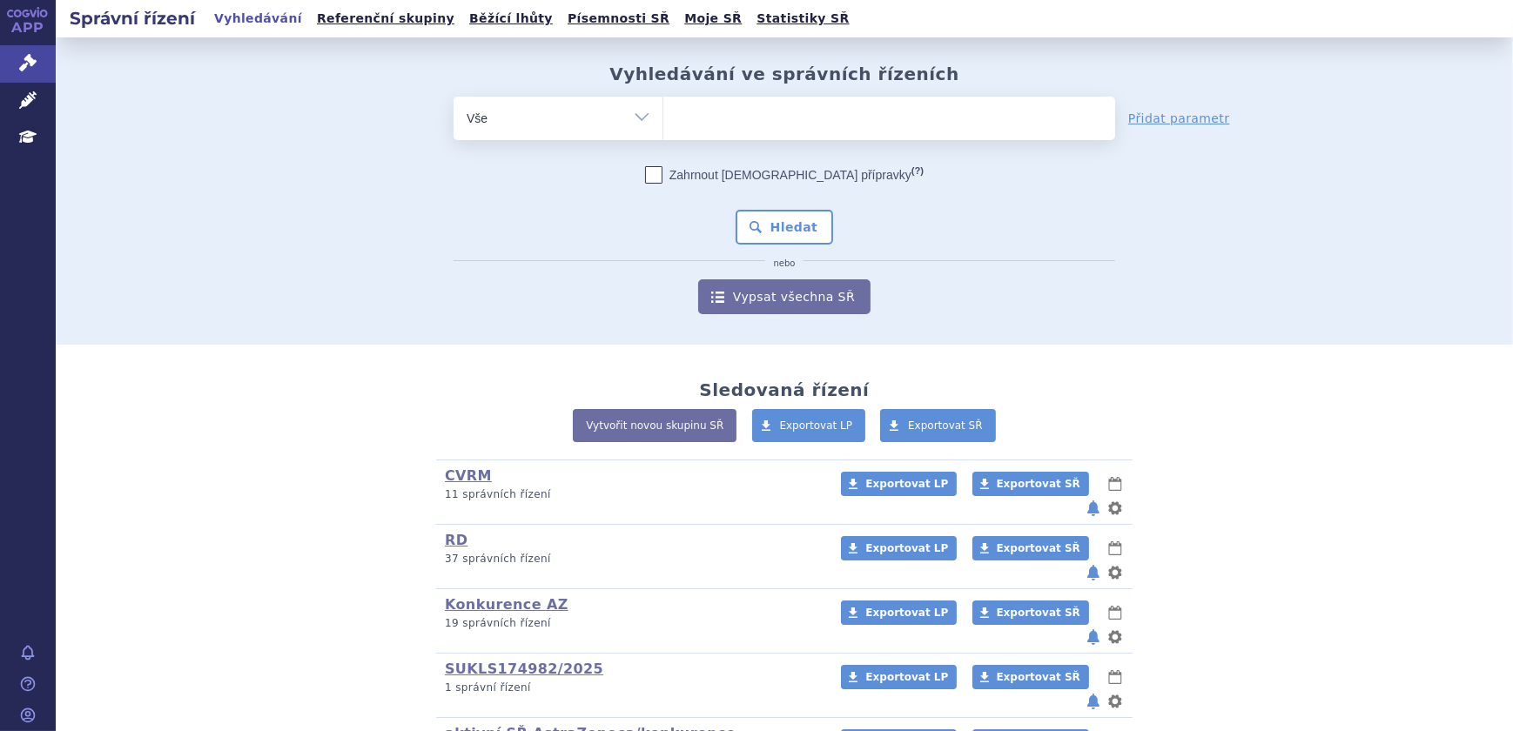
click at [763, 115] on ul at bounding box center [889, 115] width 452 height 37
click at [663, 115] on select at bounding box center [662, 118] width 1 height 44
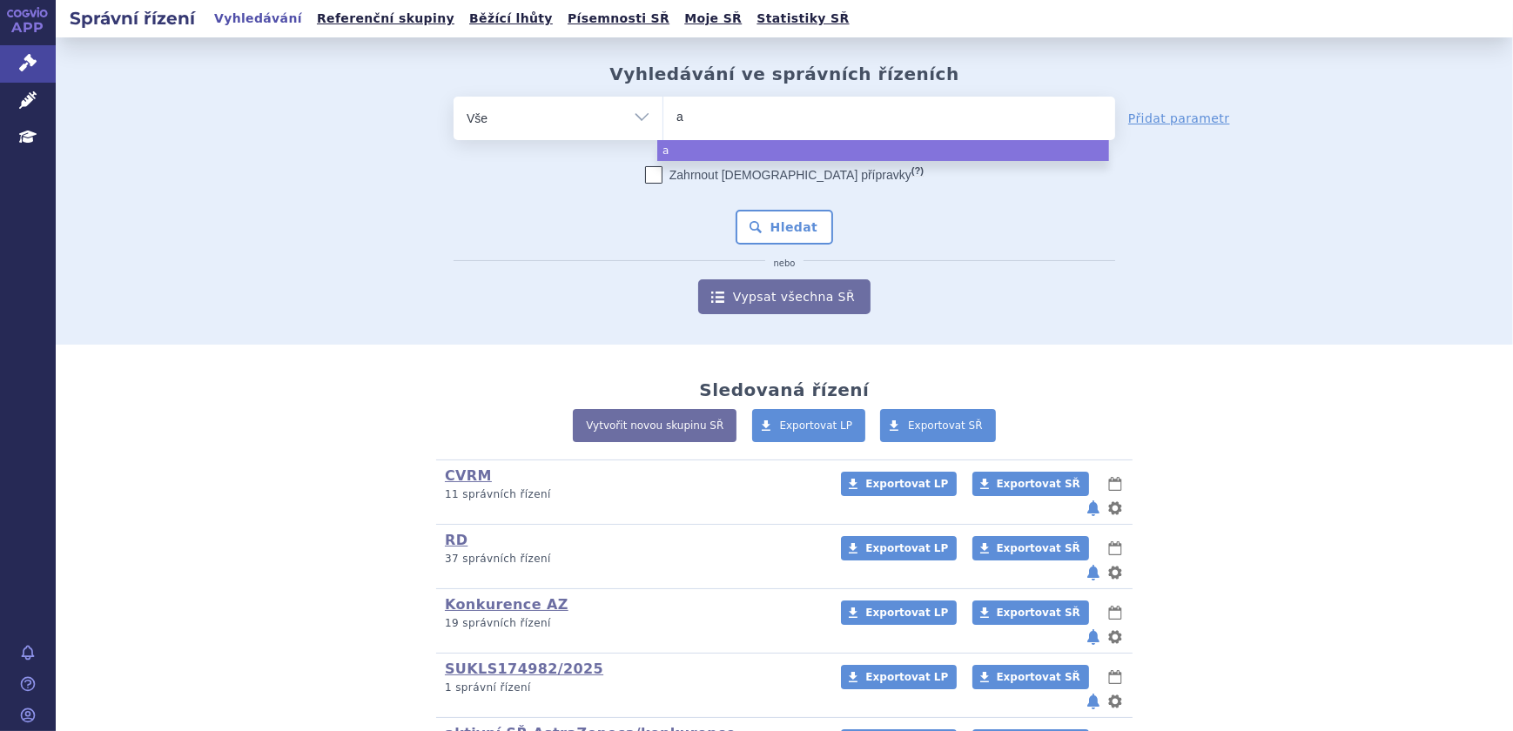
type input "ad"
type input "adce"
type input "adcetr"
type input "adcetris"
select select "[MEDICAL_DATA]"
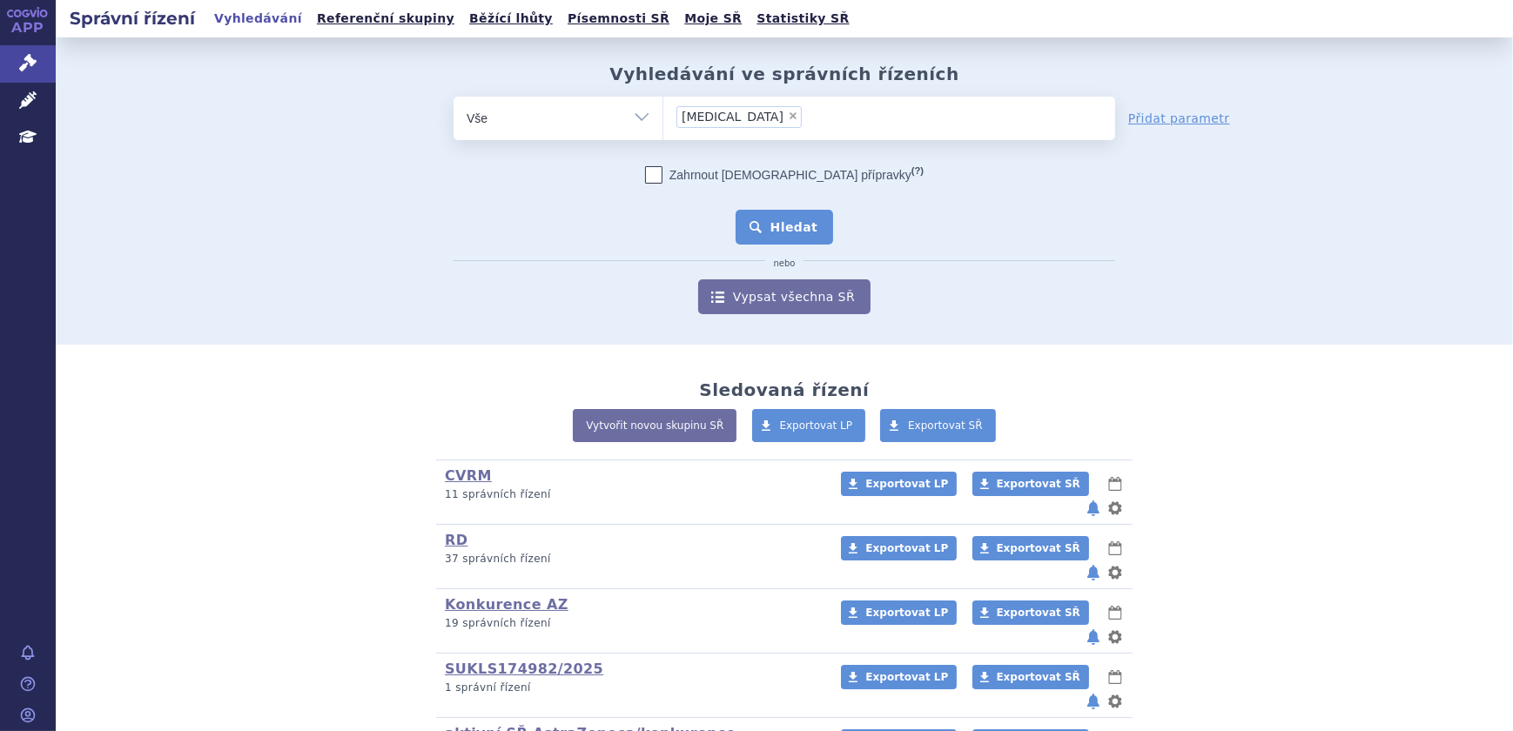
click at [787, 211] on button "Hledat" at bounding box center [784, 227] width 98 height 35
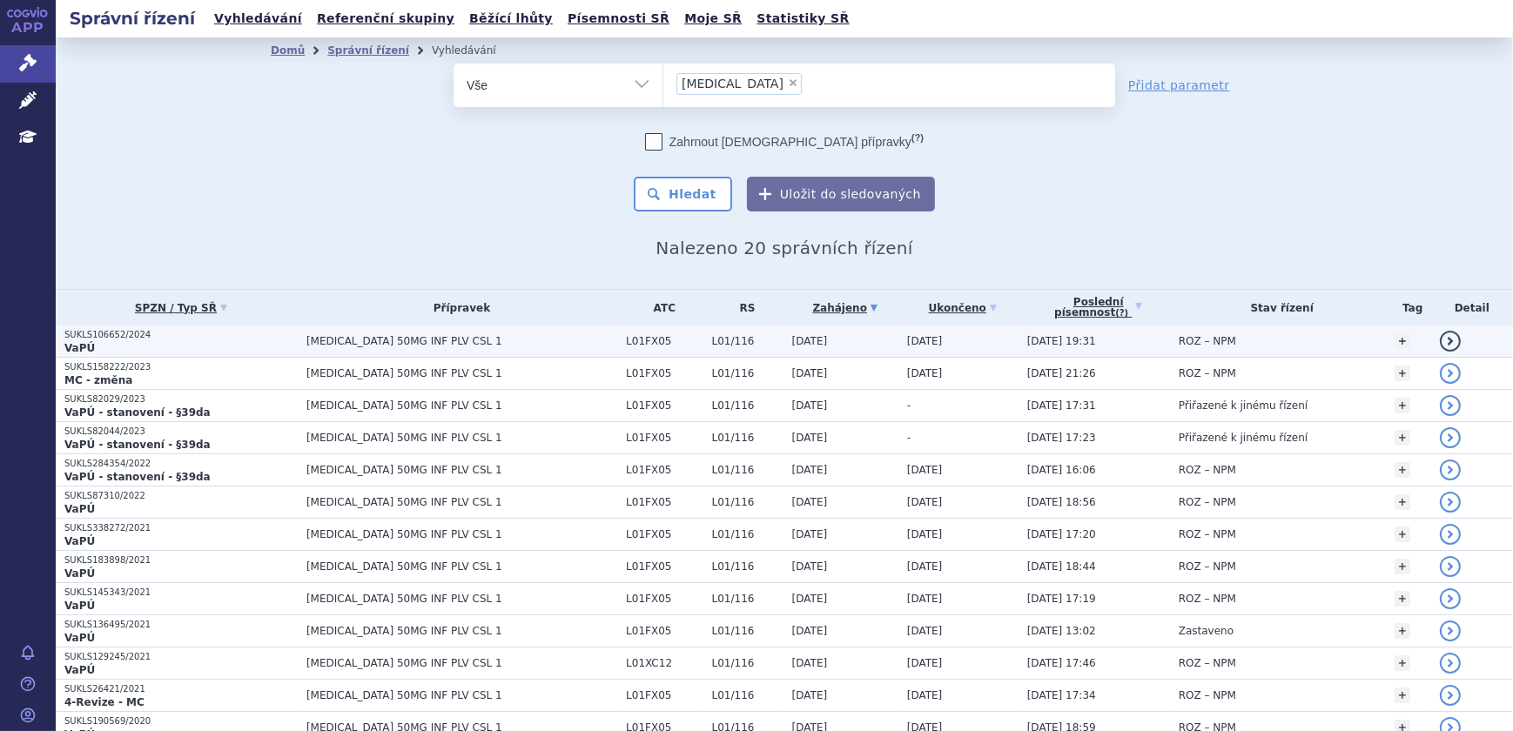
click at [495, 339] on span "[MEDICAL_DATA] 50MG INF PLV CSL 1" at bounding box center [461, 341] width 311 height 12
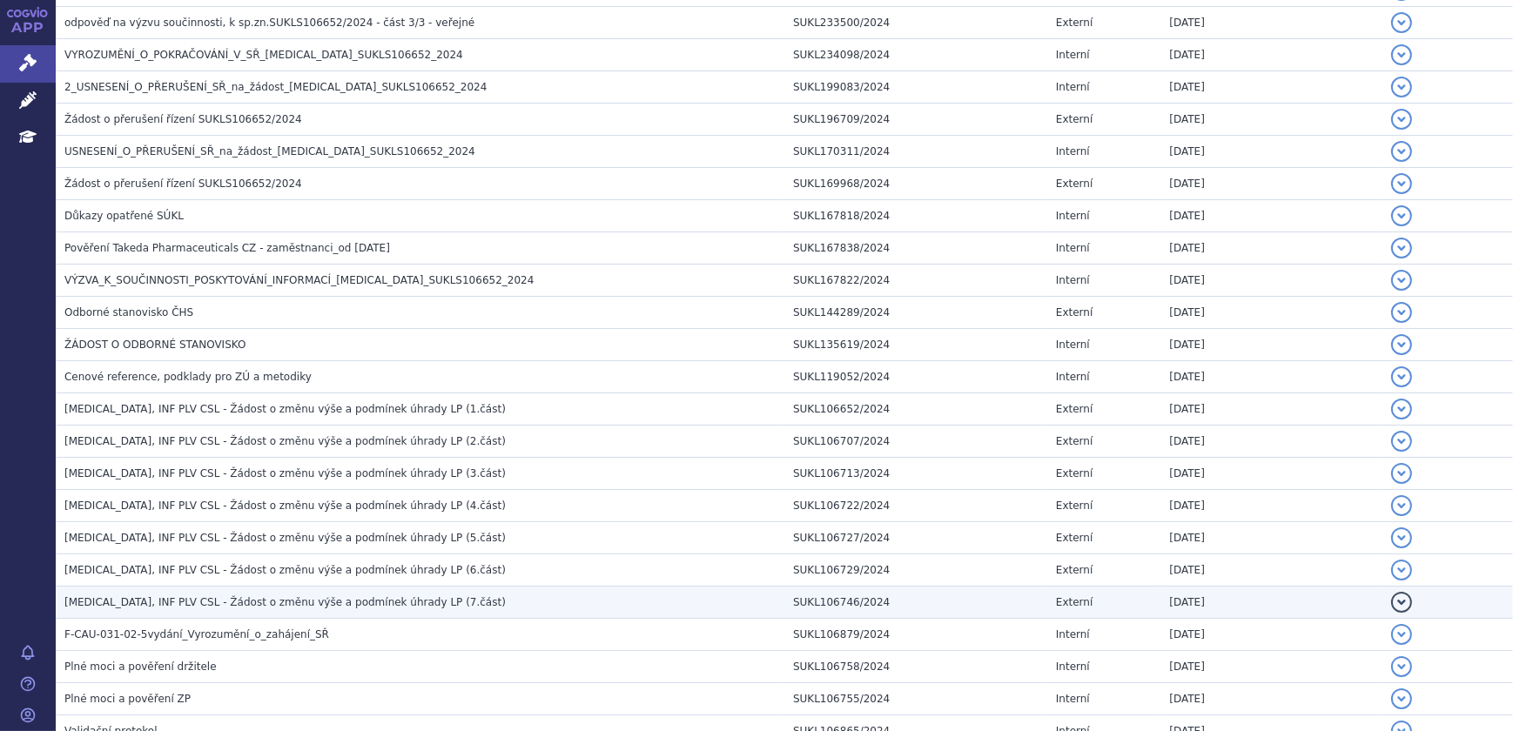
scroll to position [740, 0]
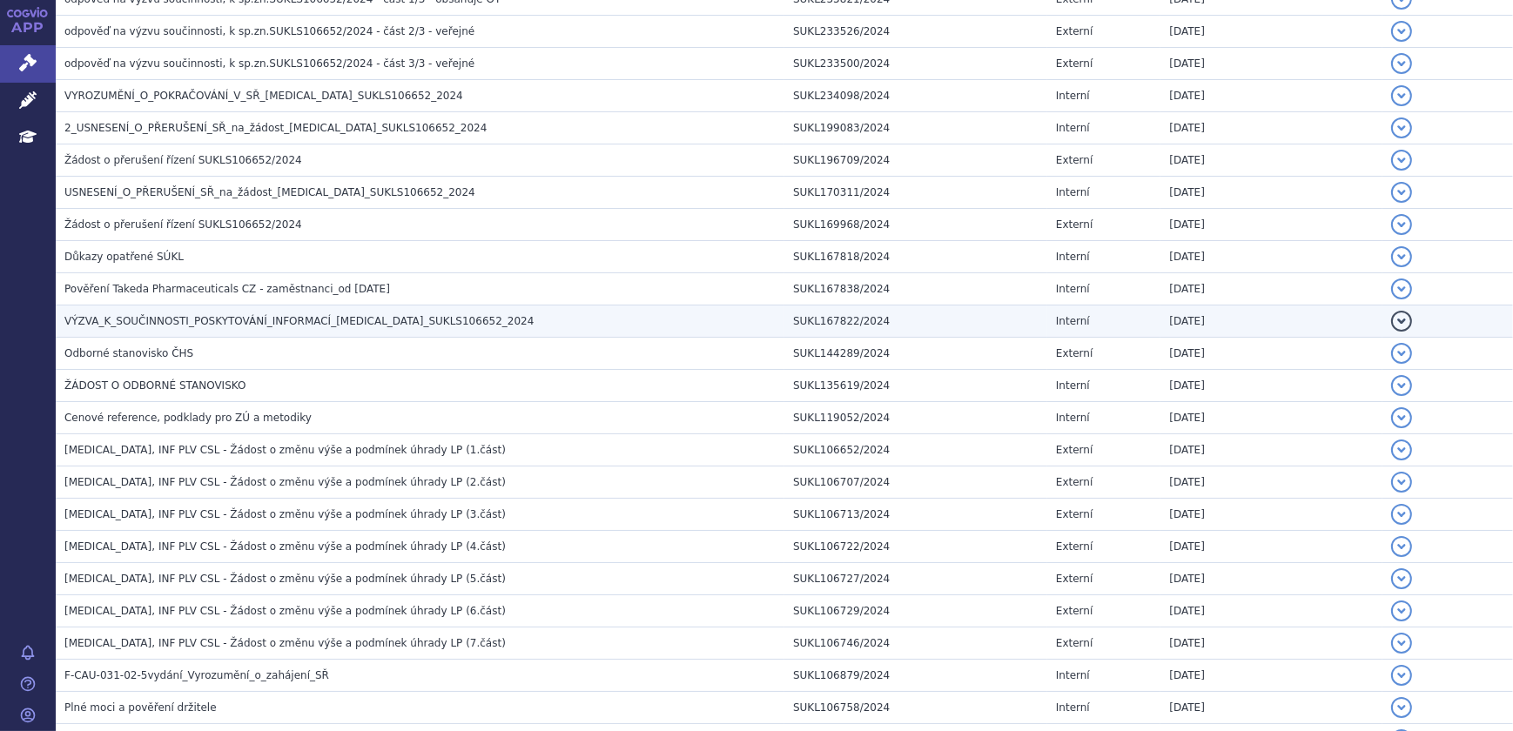
click at [413, 326] on h3 "VÝZVA_K_SOUČINNOSTI_POSKYTOVÁNÍ_INFORMACÍ_ADCETRIS_SUKLS106652_2024" at bounding box center [424, 320] width 720 height 17
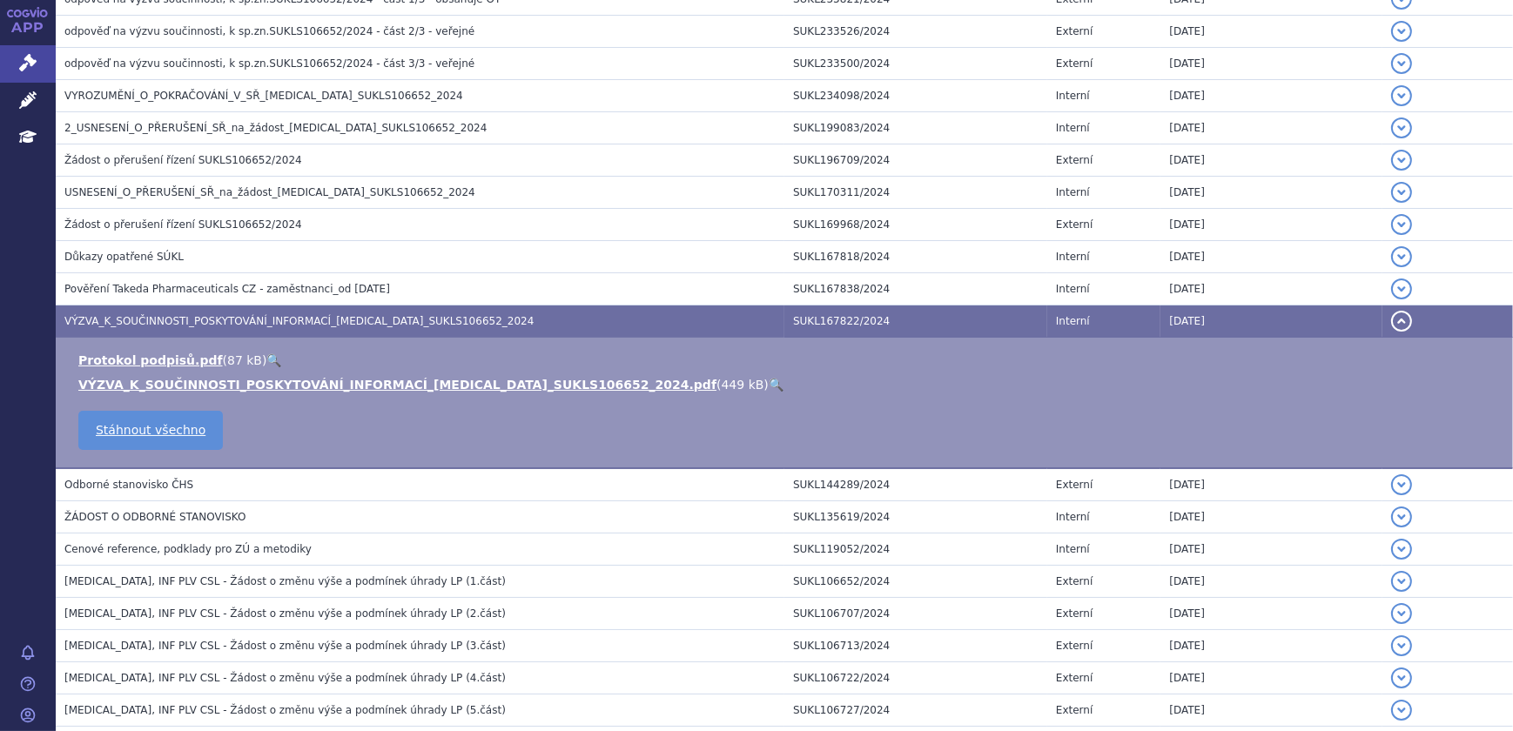
click at [769, 380] on link "🔍" at bounding box center [776, 385] width 15 height 14
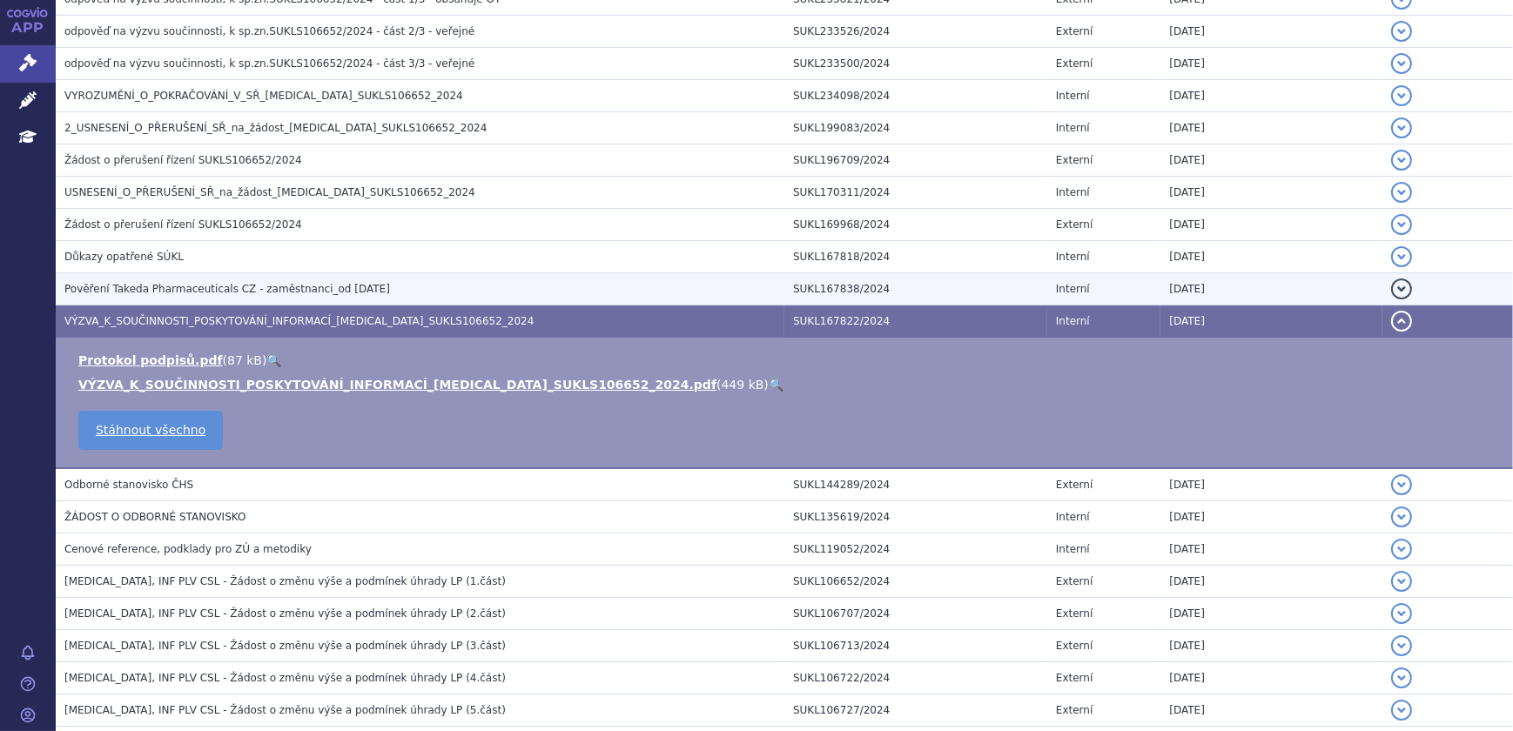
scroll to position [0, 0]
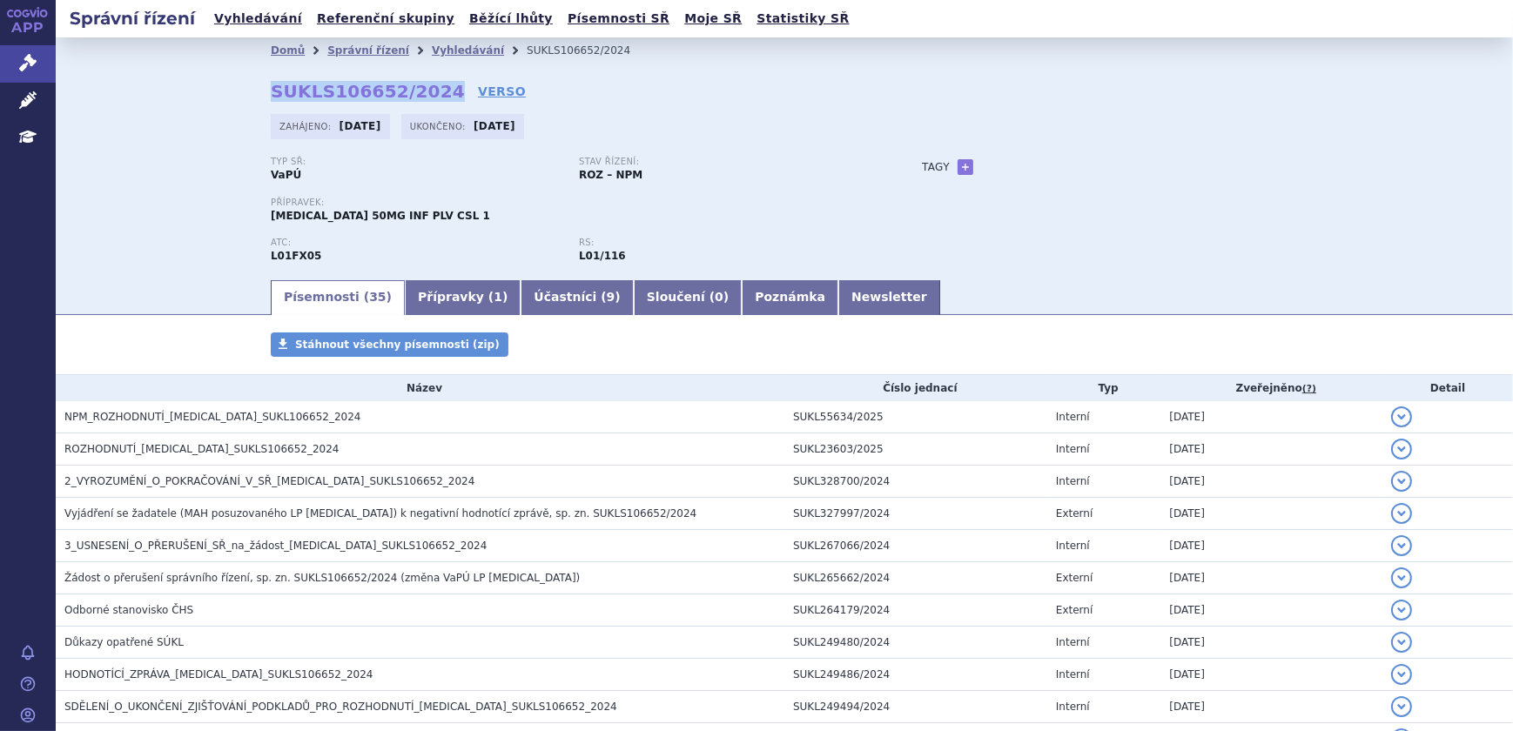
drag, startPoint x: 265, startPoint y: 93, endPoint x: 423, endPoint y: 93, distance: 157.5
click at [423, 93] on strong "SUKLS106652/2024" at bounding box center [368, 91] width 194 height 21
copy strong "SUKLS106652/2024"
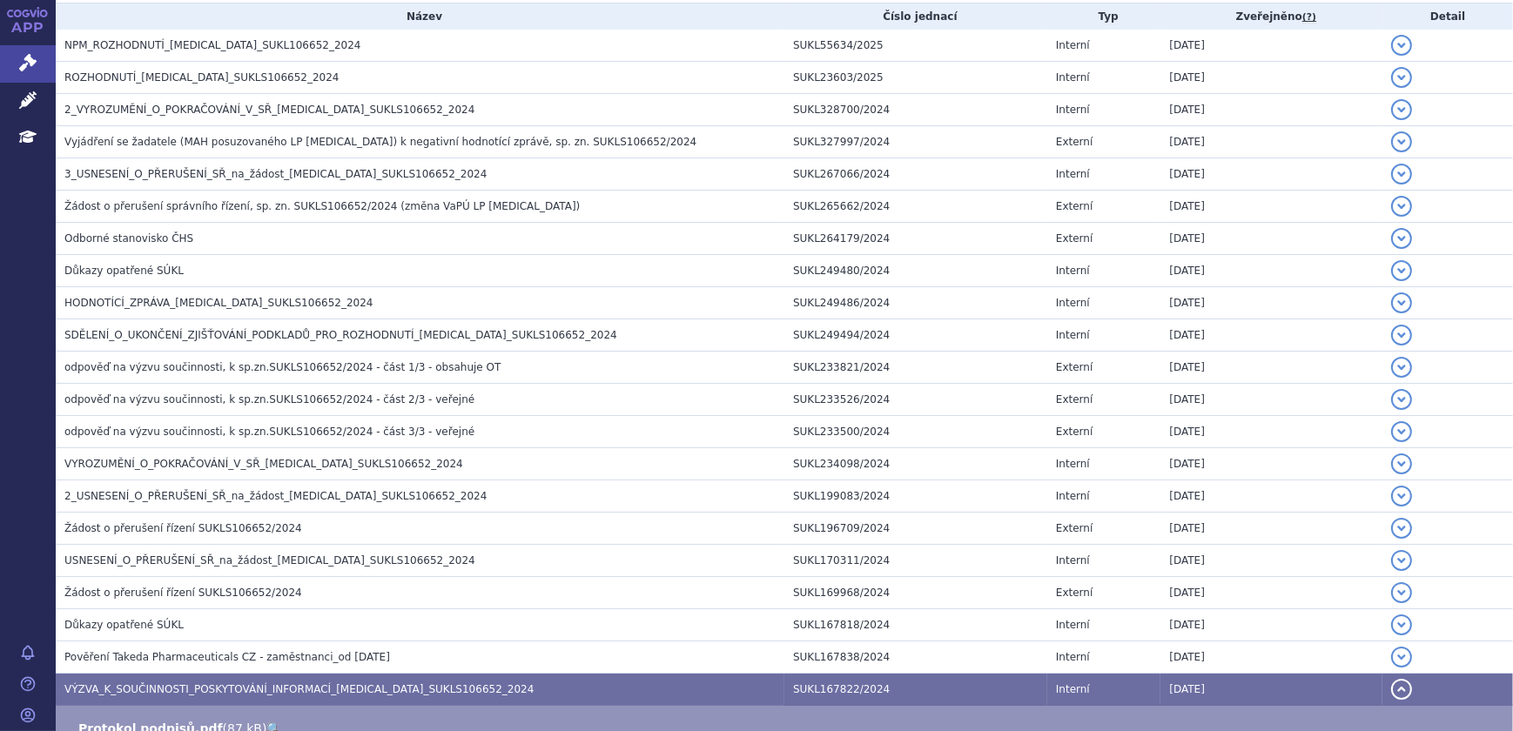
scroll to position [1029, 0]
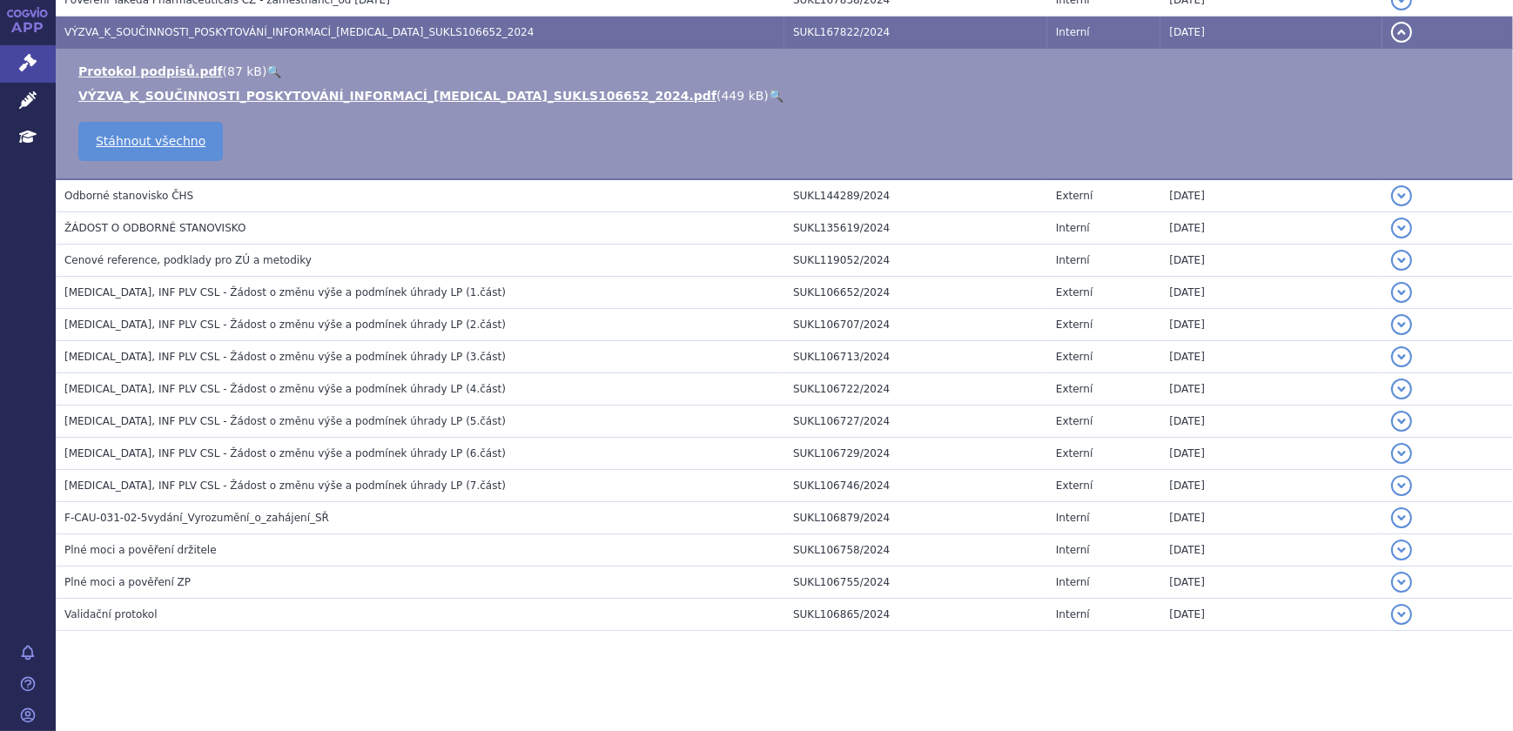
click at [374, 477] on h3 "ADCETRIS, INF PLV CSL - Žádost o změnu výše a podmínek úhrady LP (7.část)" at bounding box center [424, 485] width 720 height 17
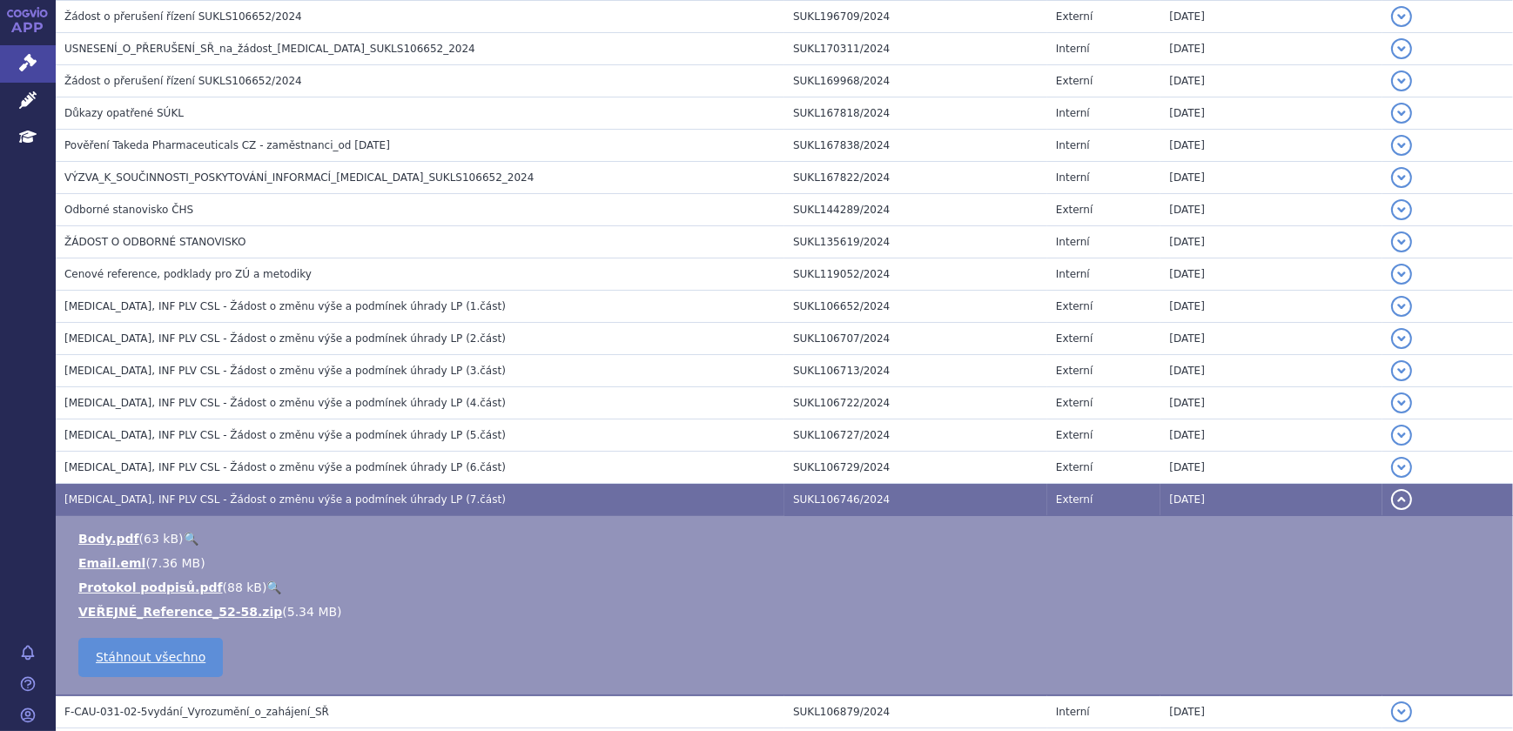
scroll to position [870, 0]
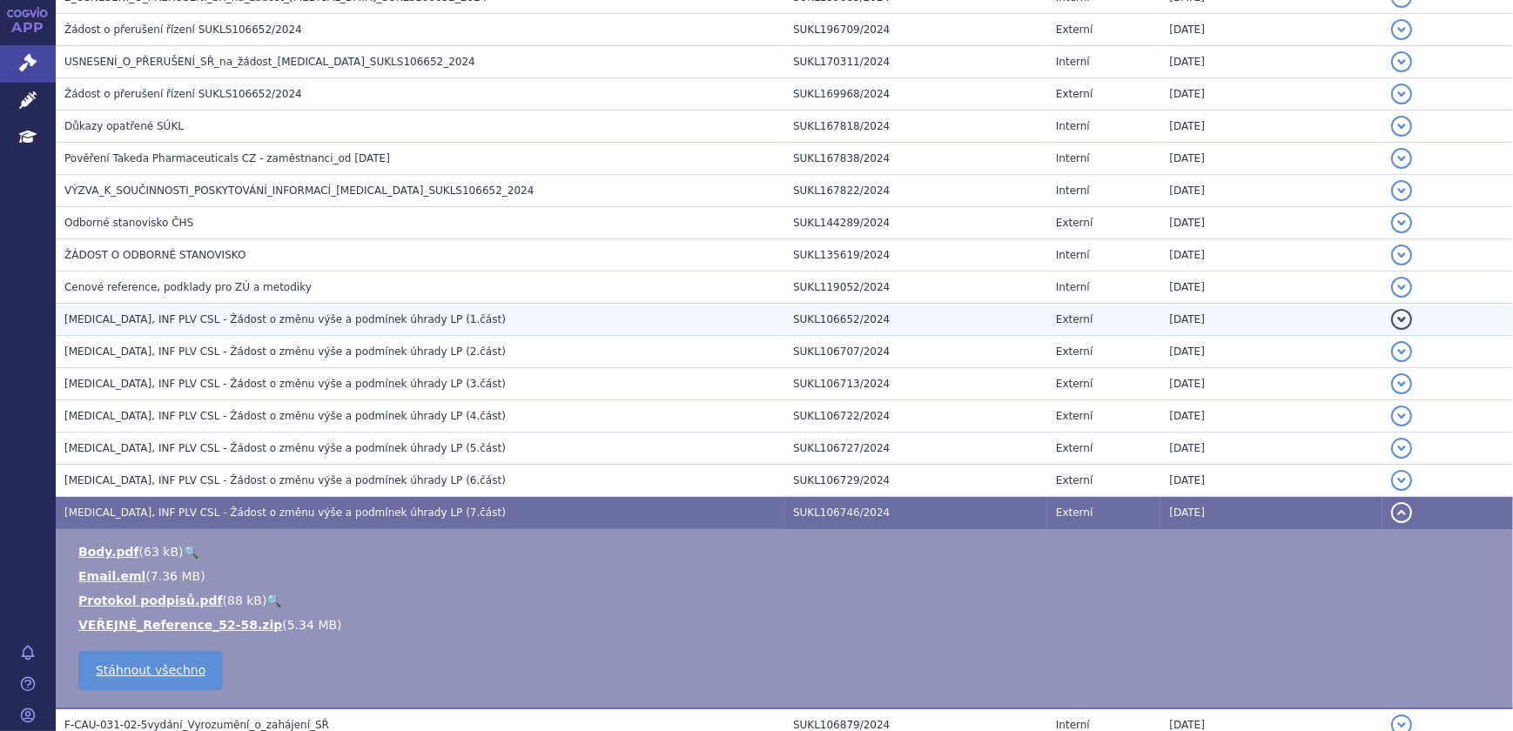
click at [425, 324] on h3 "ADCETRIS, INF PLV CSL - Žádost o změnu výše a podmínek úhrady LP (1.část)" at bounding box center [424, 319] width 720 height 17
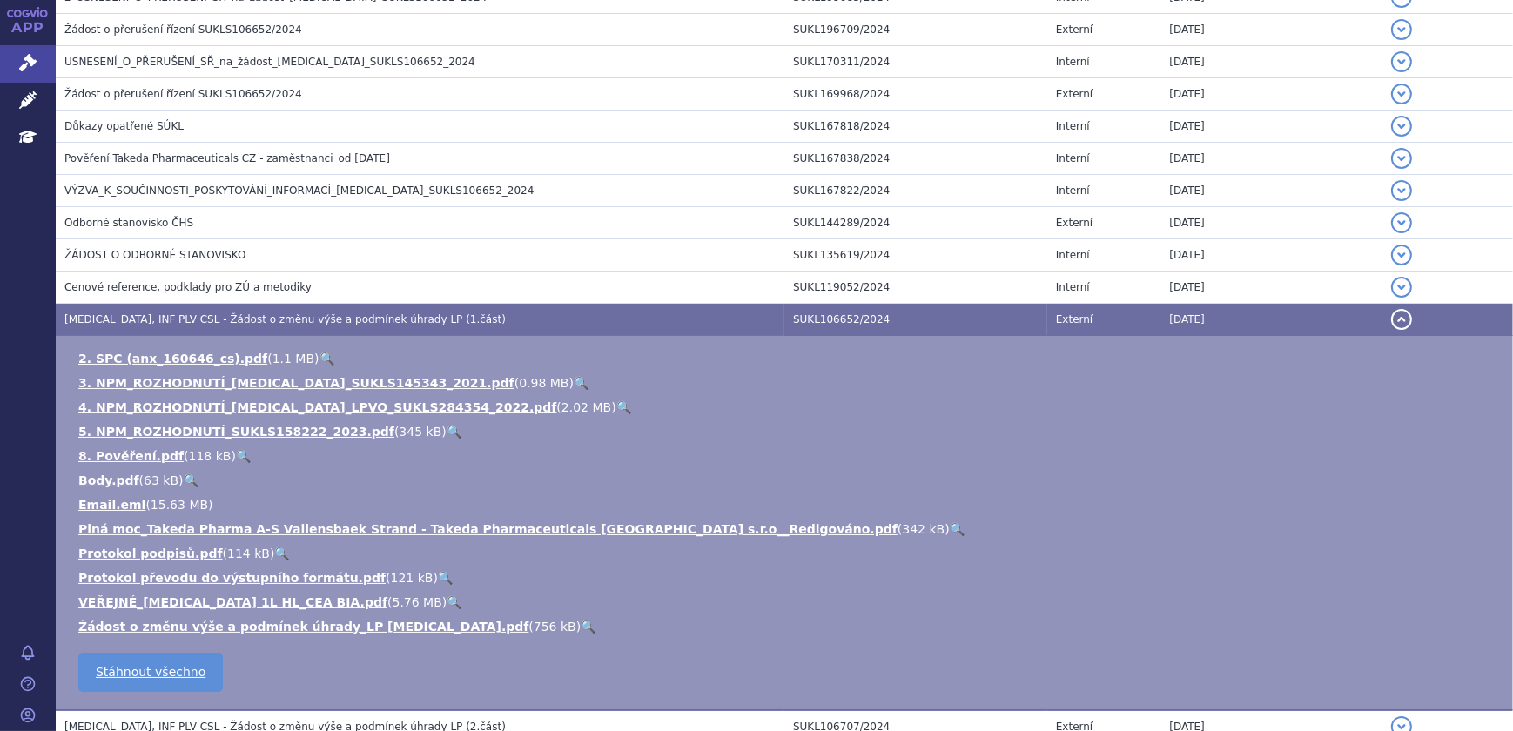
click at [446, 600] on link "🔍" at bounding box center [453, 602] width 15 height 14
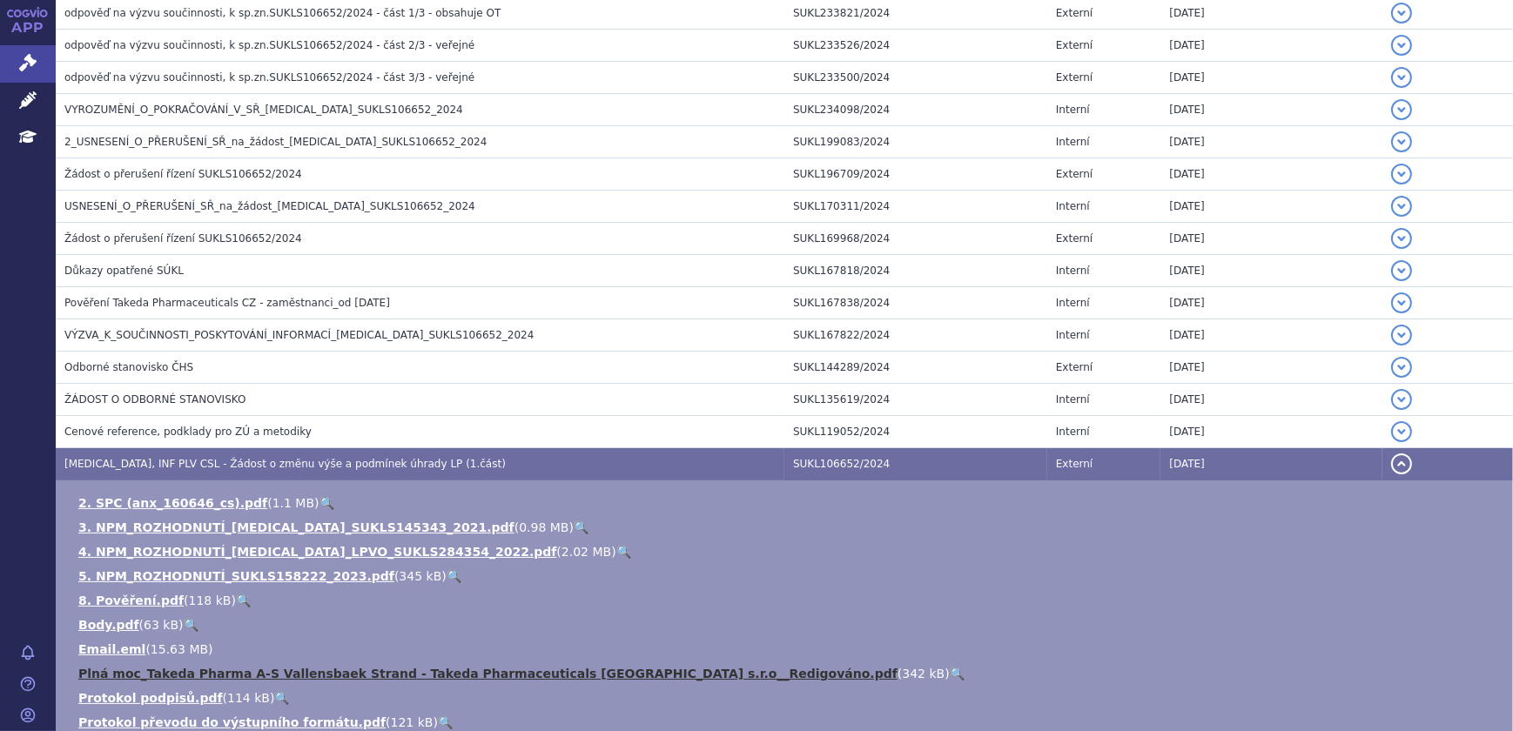
scroll to position [713, 0]
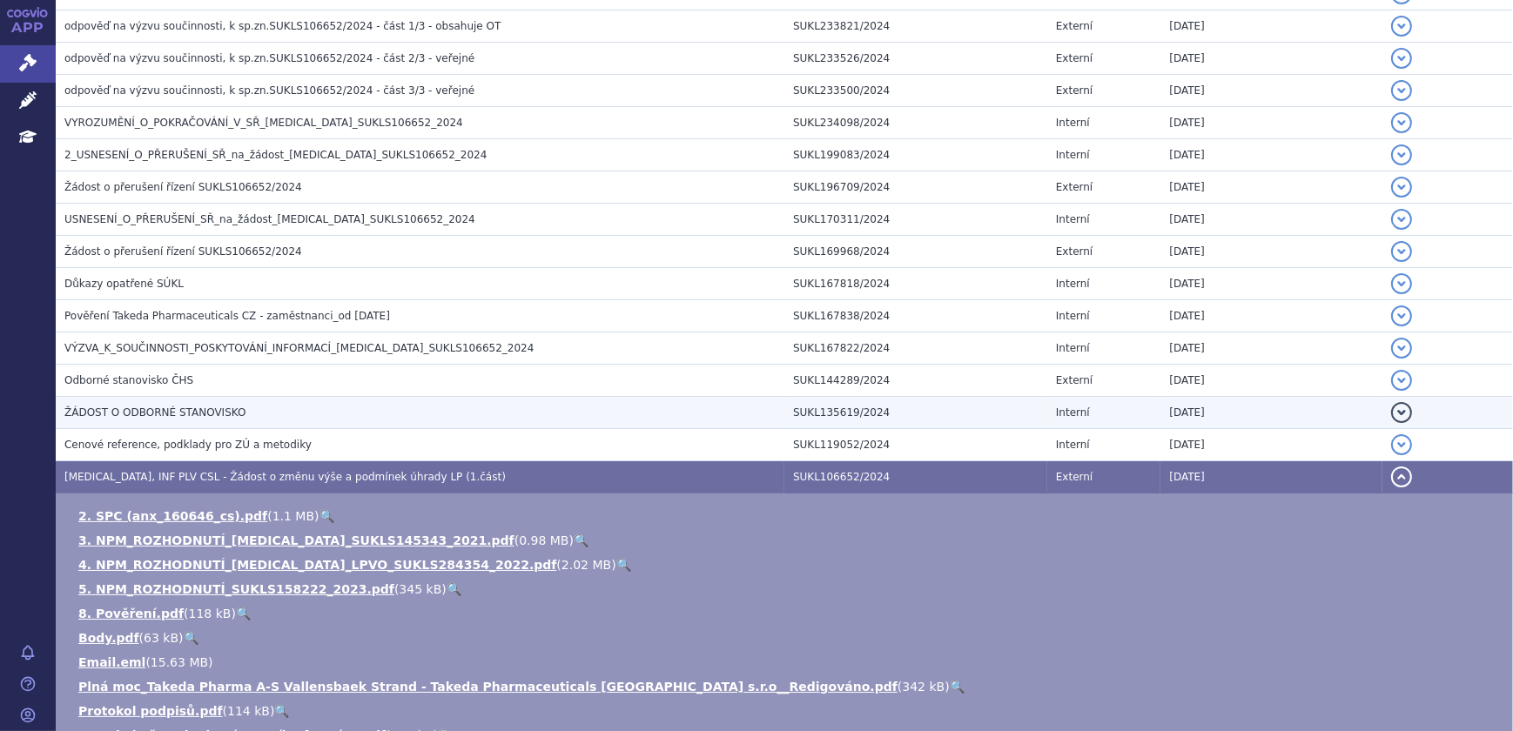
click at [167, 406] on span "ŽÁDOST O ODBORNÉ STANOVISKO" at bounding box center [154, 412] width 181 height 12
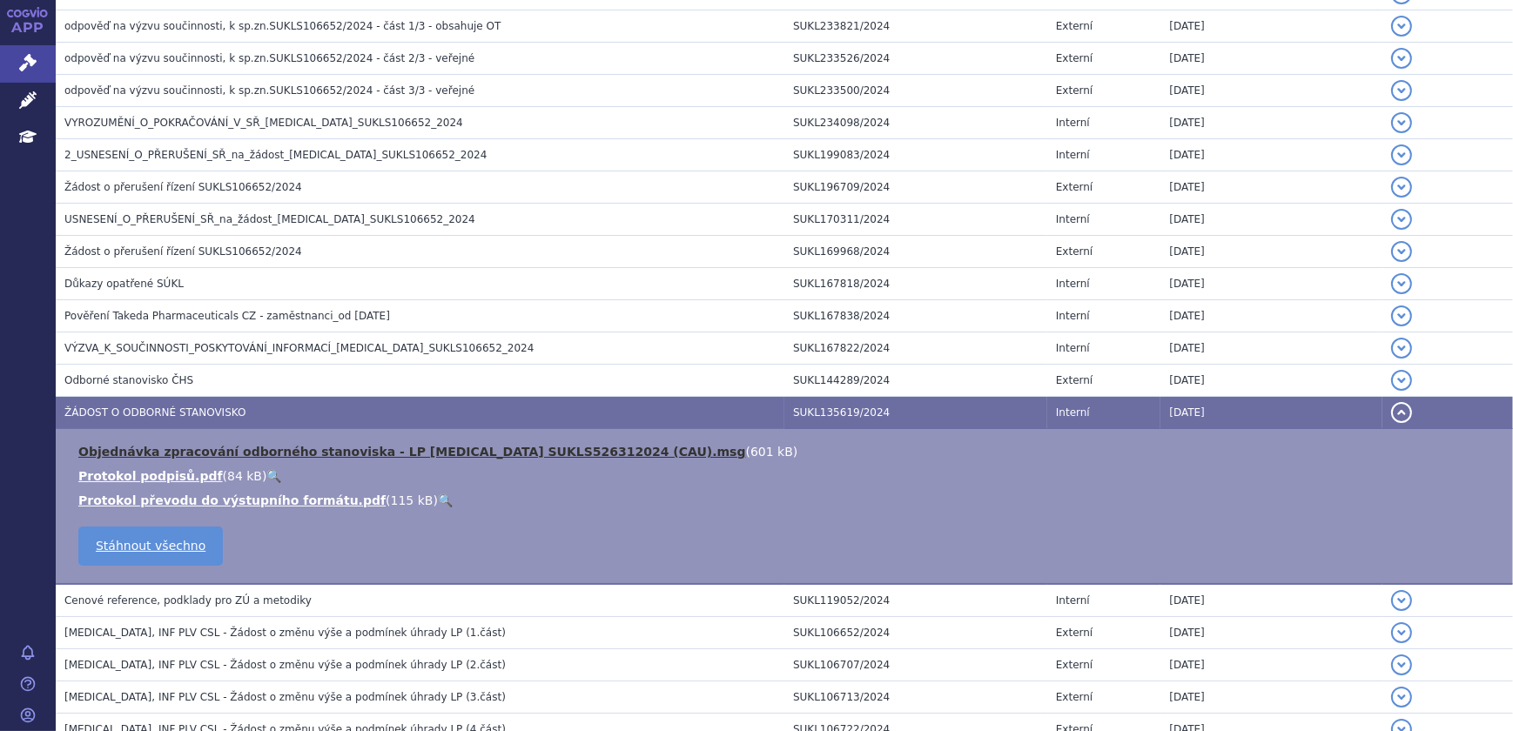
click at [555, 449] on link "Objednávka zpracování odborného stanoviska - LP ADCETRIS SUKLS526312024 (CAU).m…" at bounding box center [412, 452] width 668 height 14
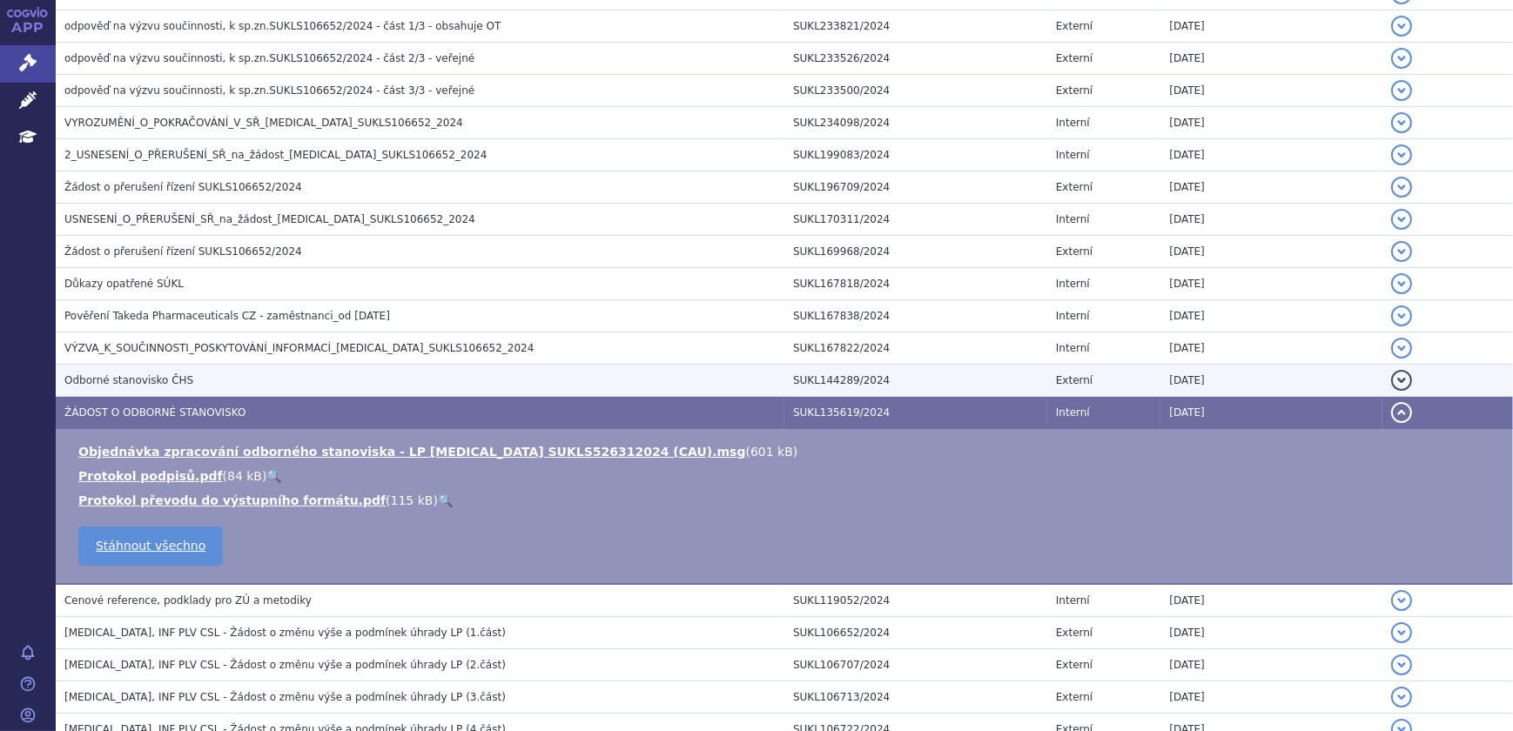
click at [161, 374] on span "Odborné stanovisko ČHS" at bounding box center [128, 380] width 129 height 12
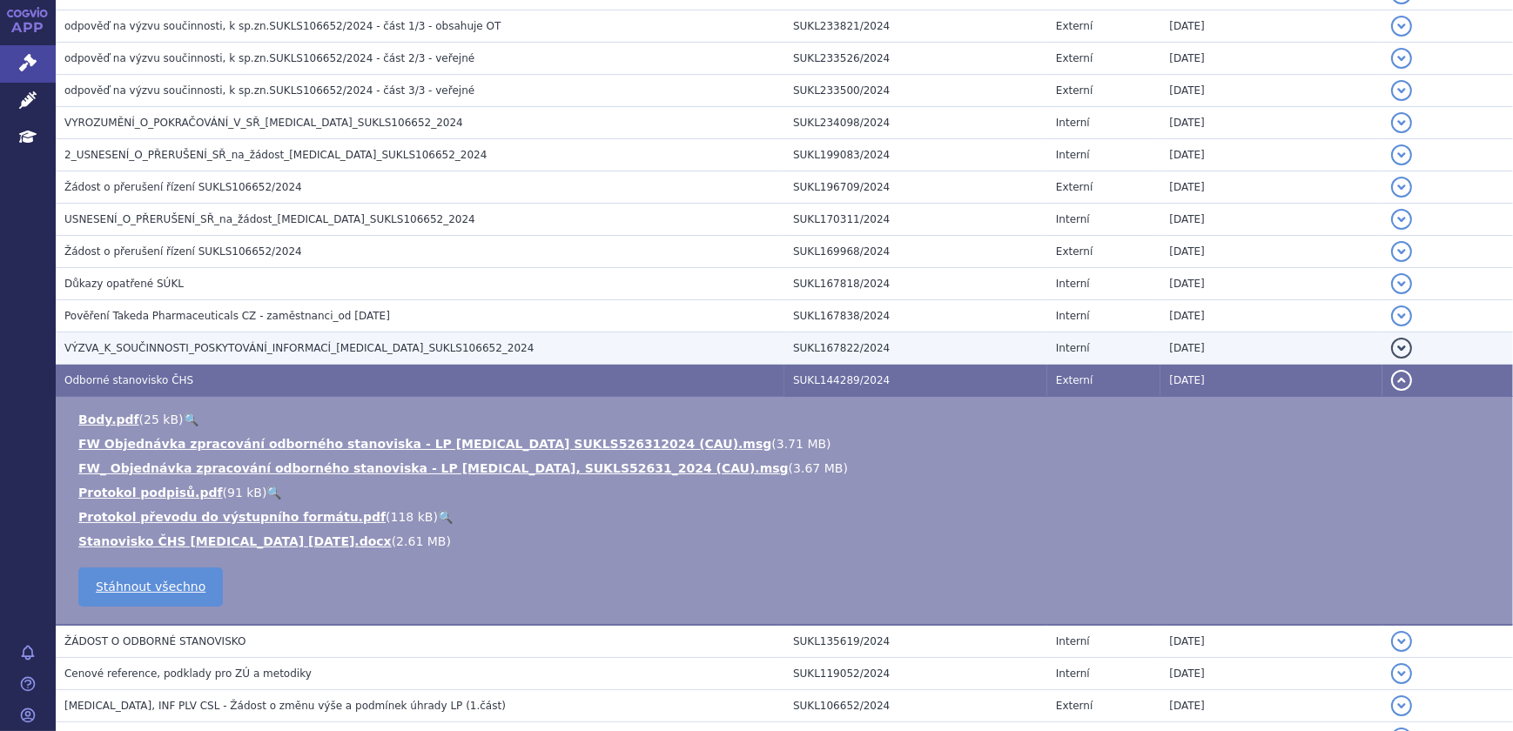
click at [290, 342] on span "VÝZVA_K_SOUČINNOSTI_POSKYTOVÁNÍ_INFORMACÍ_ADCETRIS_SUKLS106652_2024" at bounding box center [298, 348] width 469 height 12
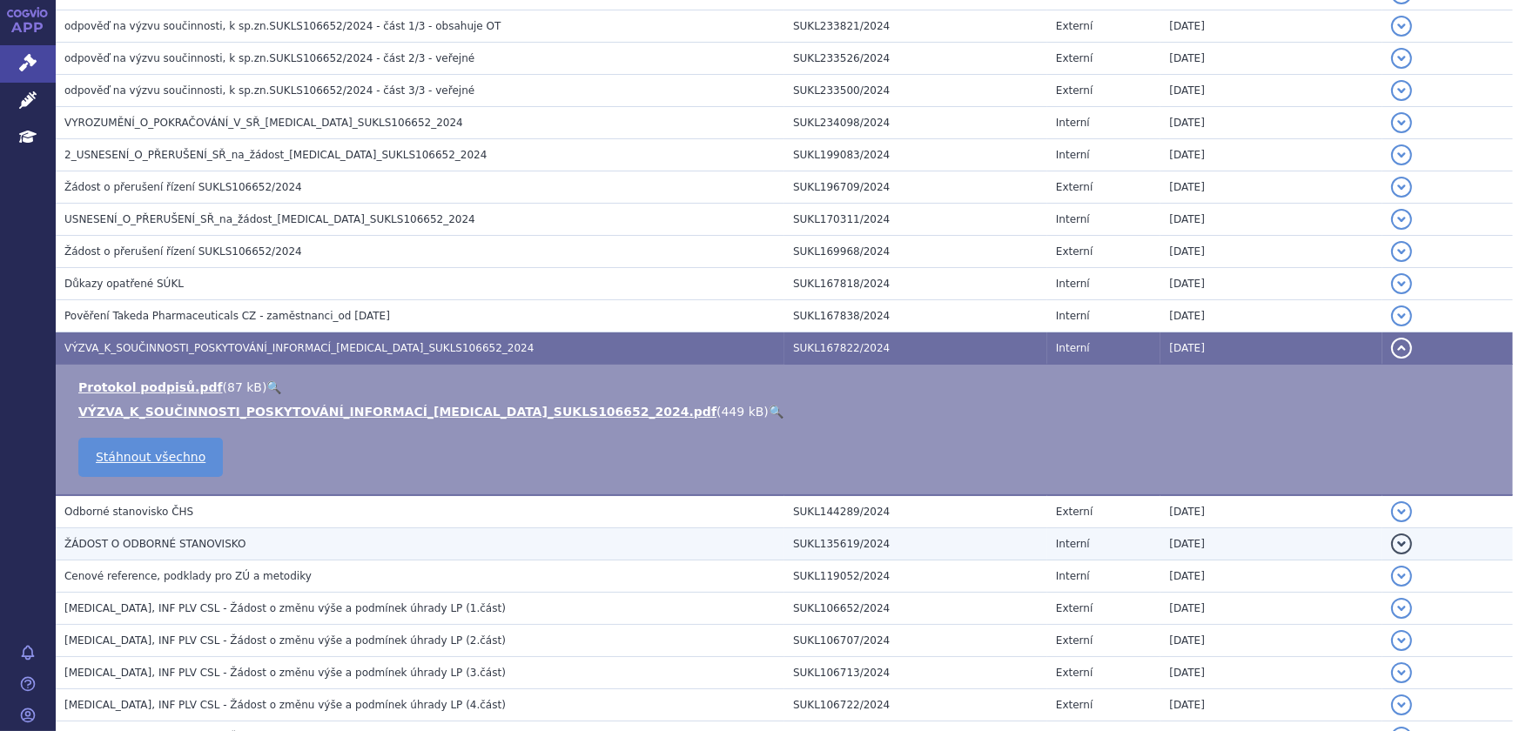
click at [260, 535] on h3 "ŽÁDOST O ODBORNÉ STANOVISKO" at bounding box center [424, 543] width 720 height 17
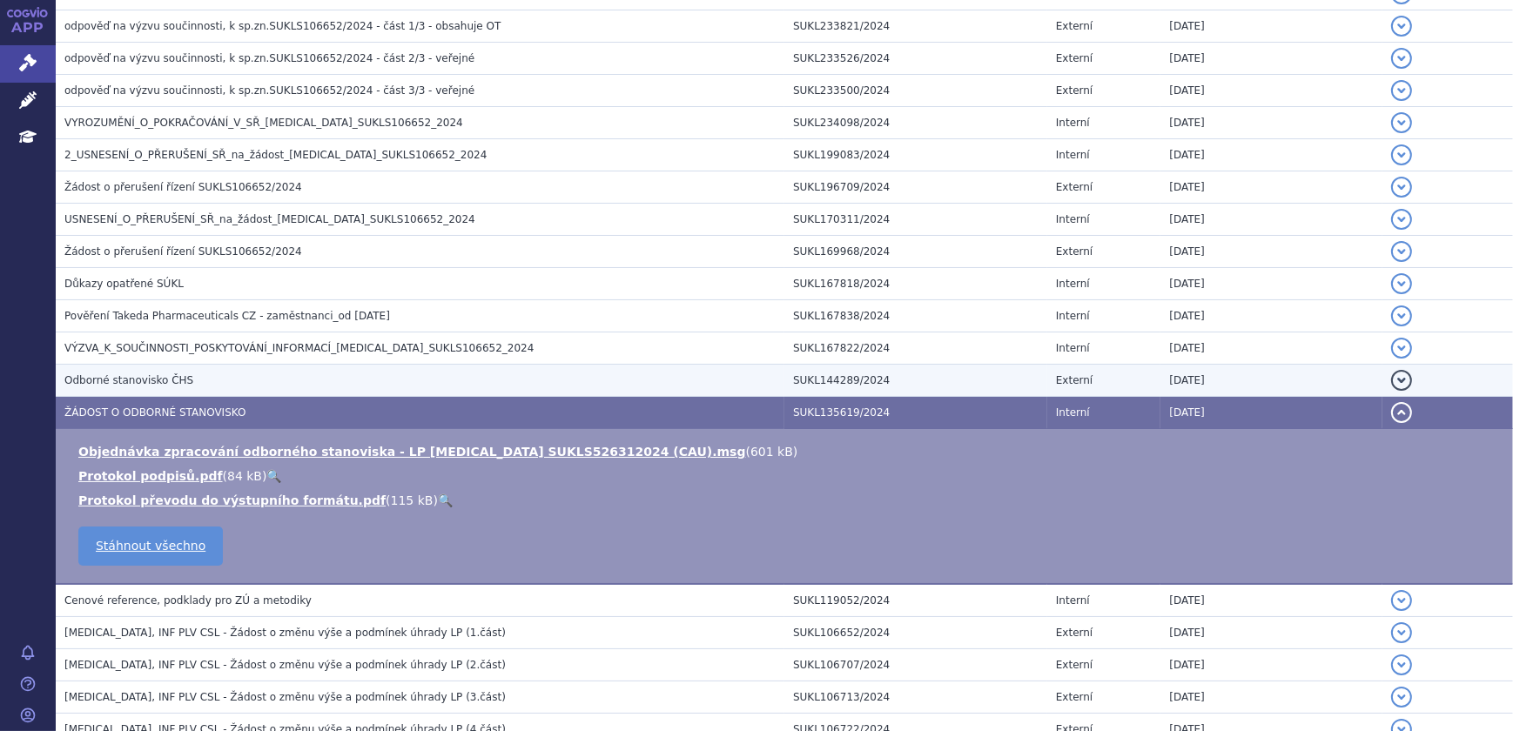
click at [225, 382] on h3 "Odborné stanovisko ČHS" at bounding box center [424, 380] width 720 height 17
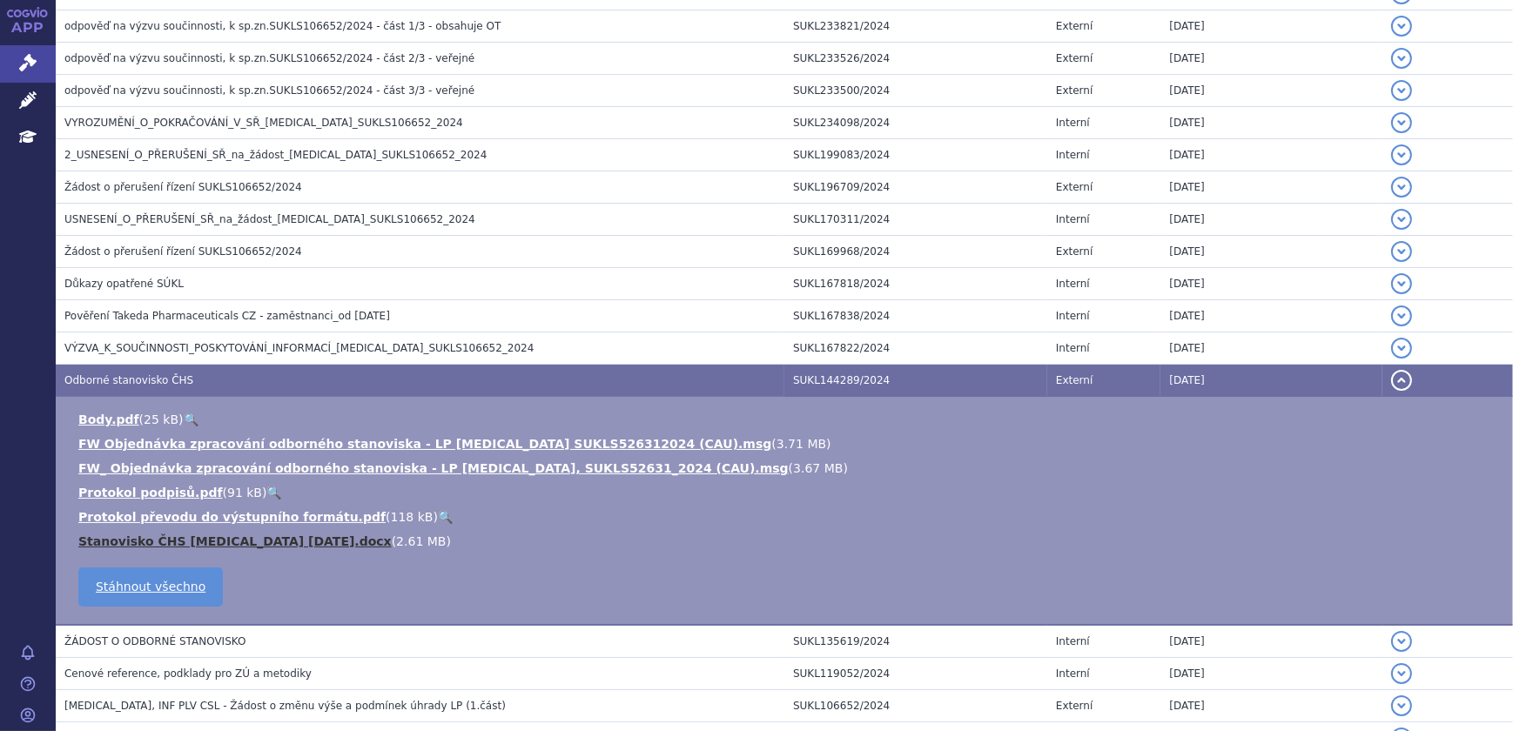
click at [264, 541] on link "Stanovisko ČHS Adcetris 5.6.24.docx" at bounding box center [234, 541] width 313 height 14
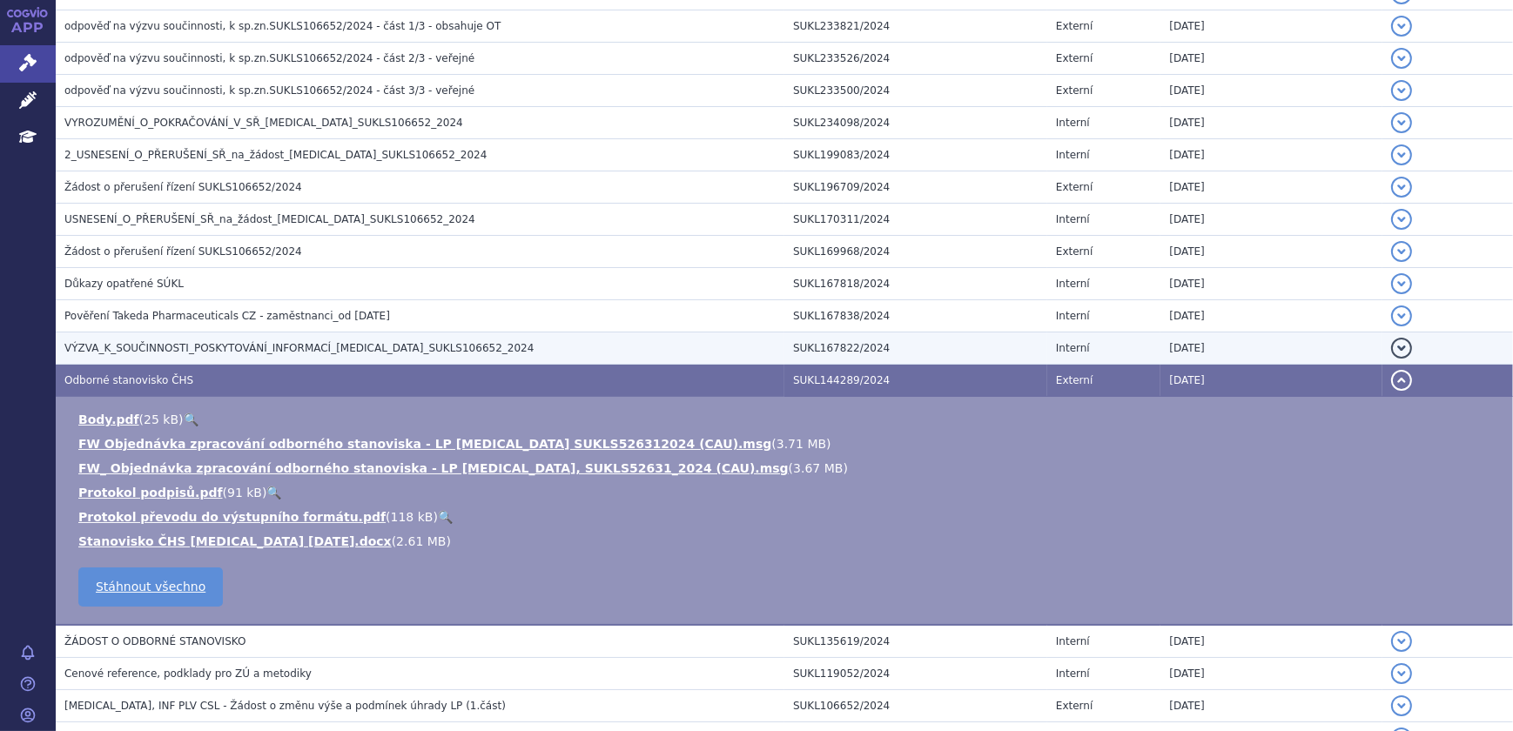
click at [132, 342] on span "VÝZVA_K_SOUČINNOSTI_POSKYTOVÁNÍ_INFORMACÍ_ADCETRIS_SUKLS106652_2024" at bounding box center [298, 348] width 469 height 12
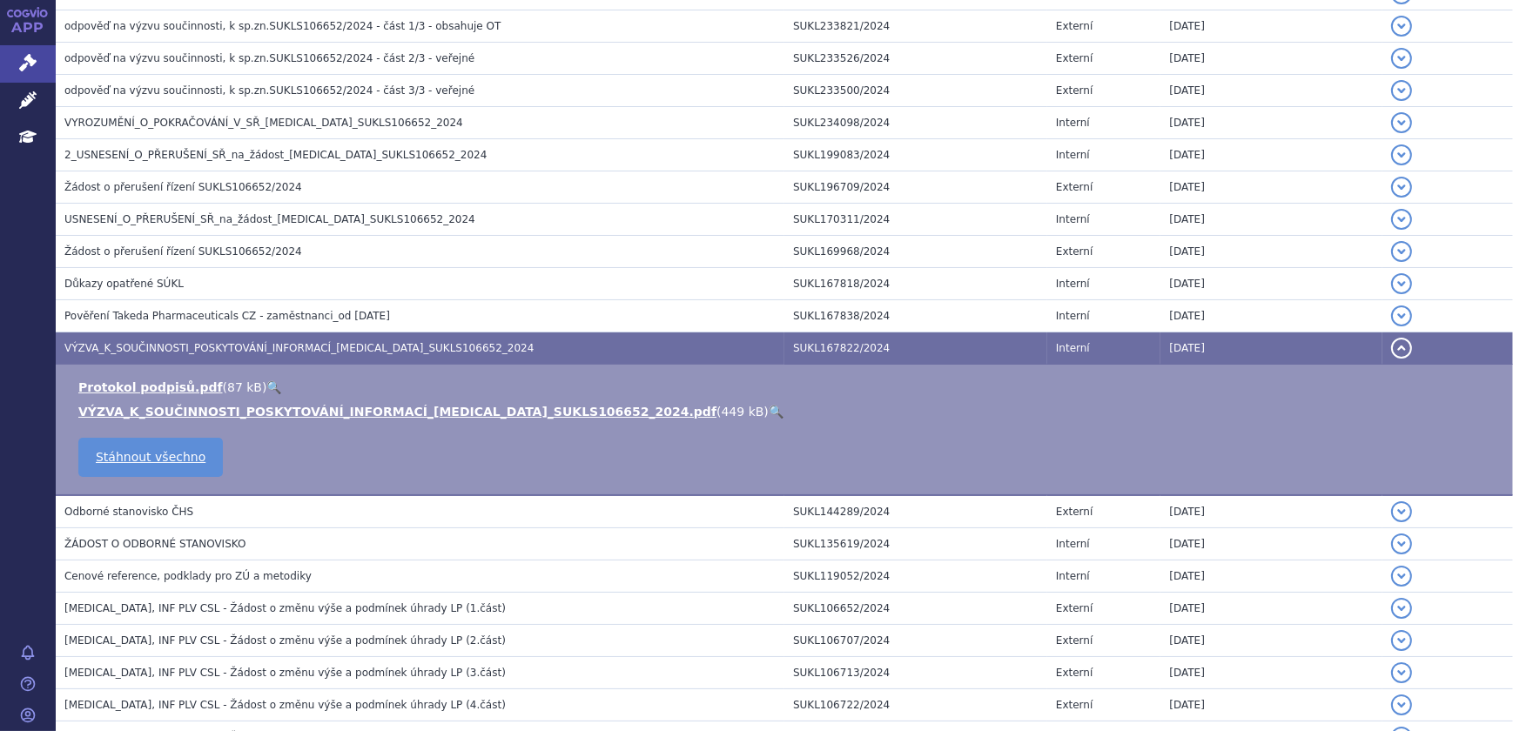
click at [769, 413] on link "🔍" at bounding box center [776, 412] width 15 height 14
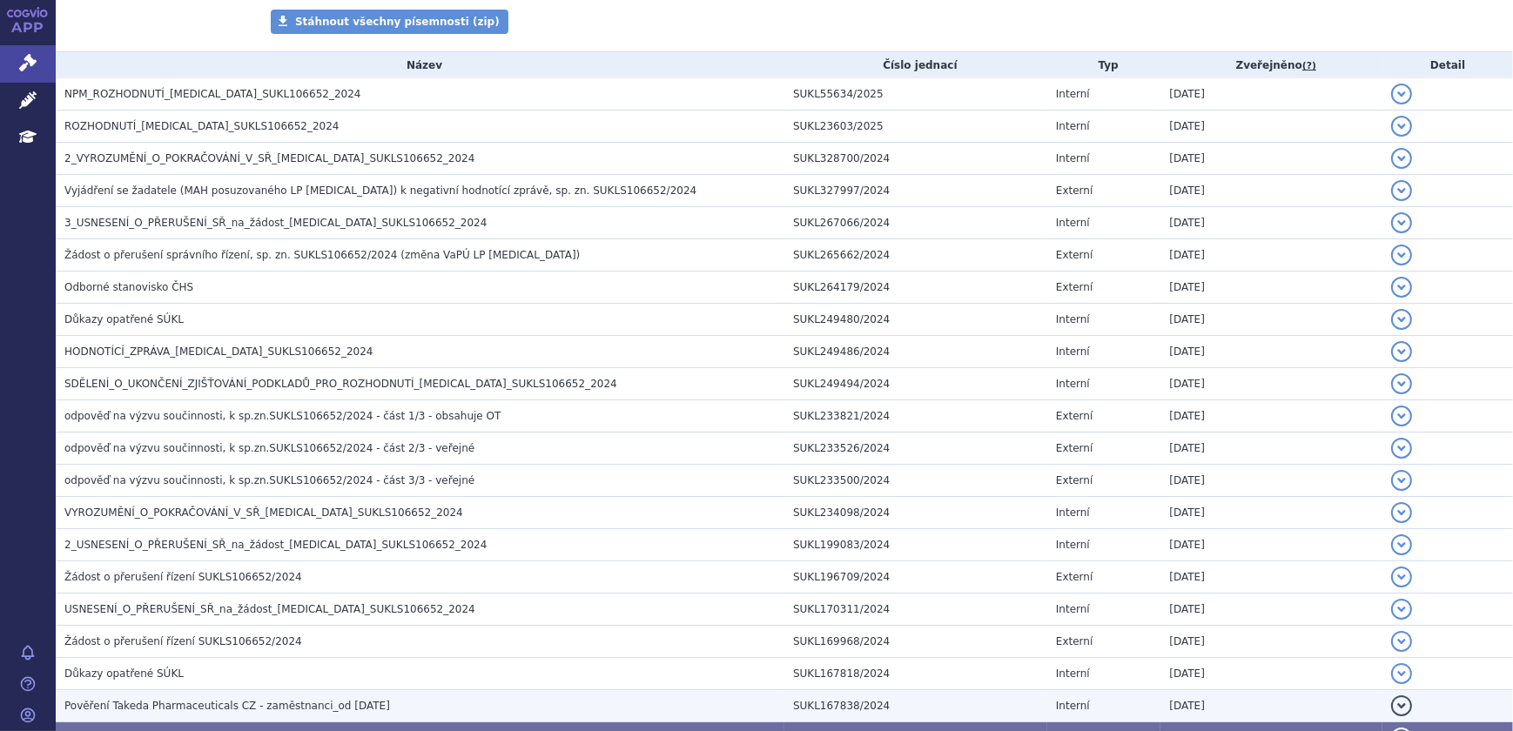
scroll to position [317, 0]
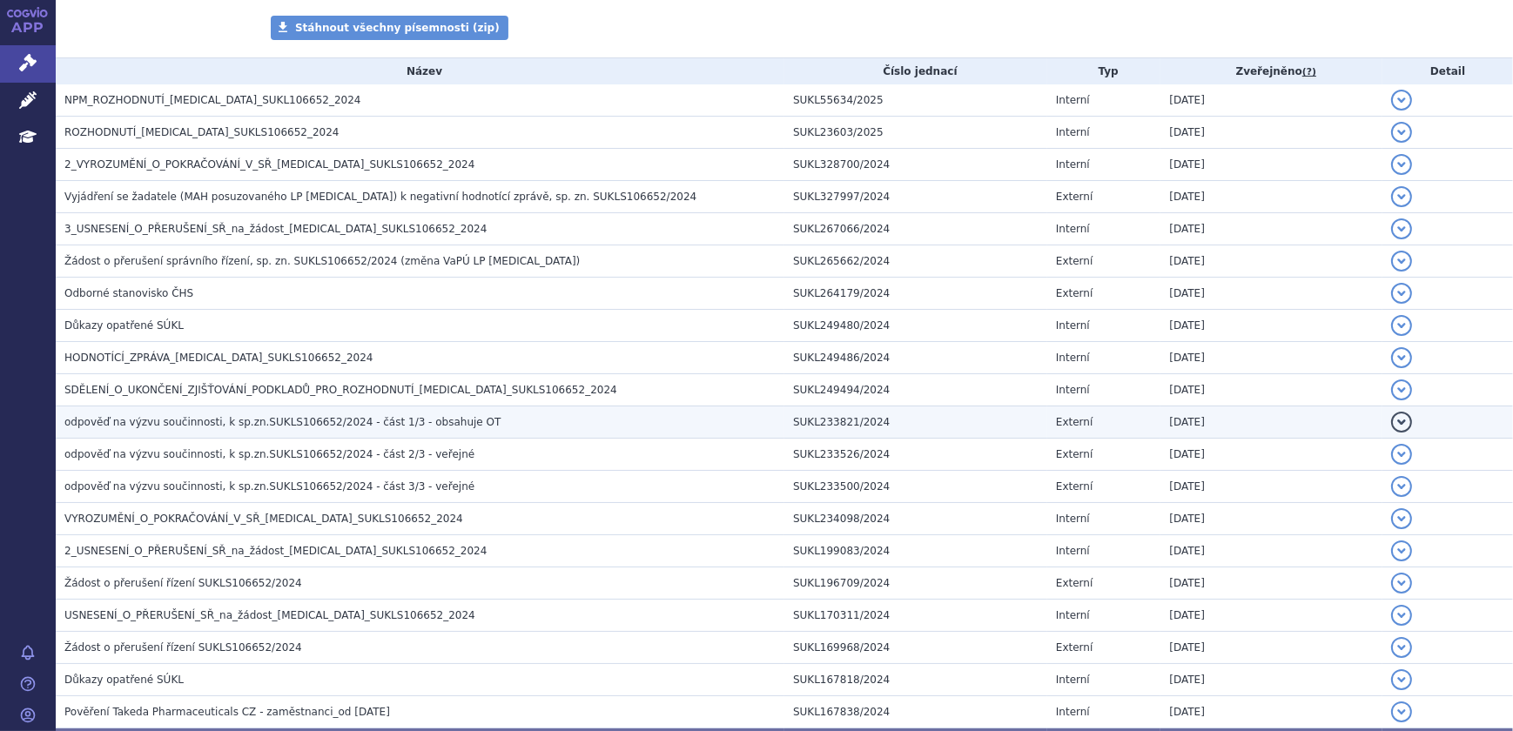
click at [448, 421] on h3 "odpověď na výzvu součinnosti, k sp.zn.SUKLS106652/2024 - část 1/3 - obsahuje OT" at bounding box center [424, 421] width 720 height 17
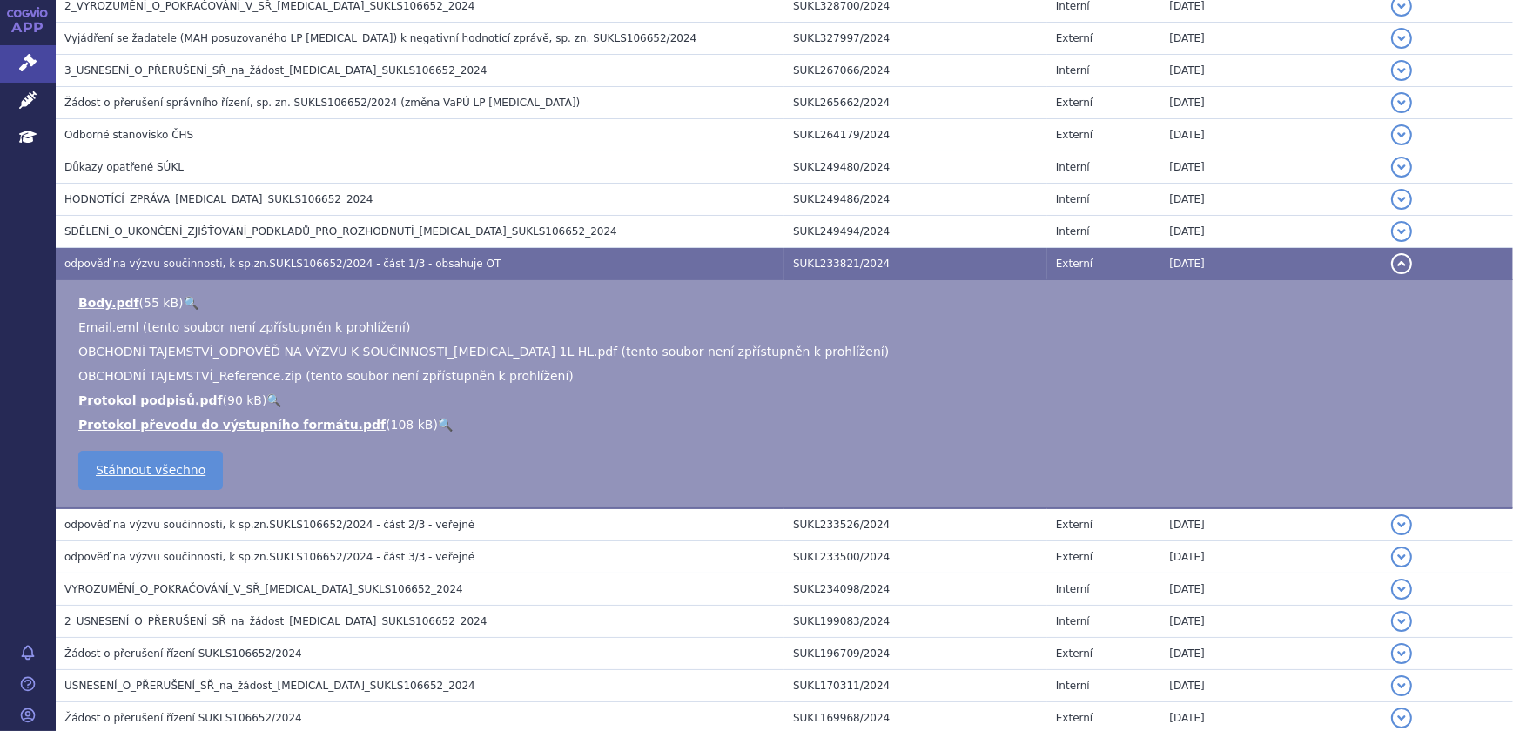
click at [421, 511] on td "odpověď na výzvu součinnosti, k sp.zn.SUKLS106652/2024 - část 2/3 - veřejné" at bounding box center [420, 524] width 728 height 33
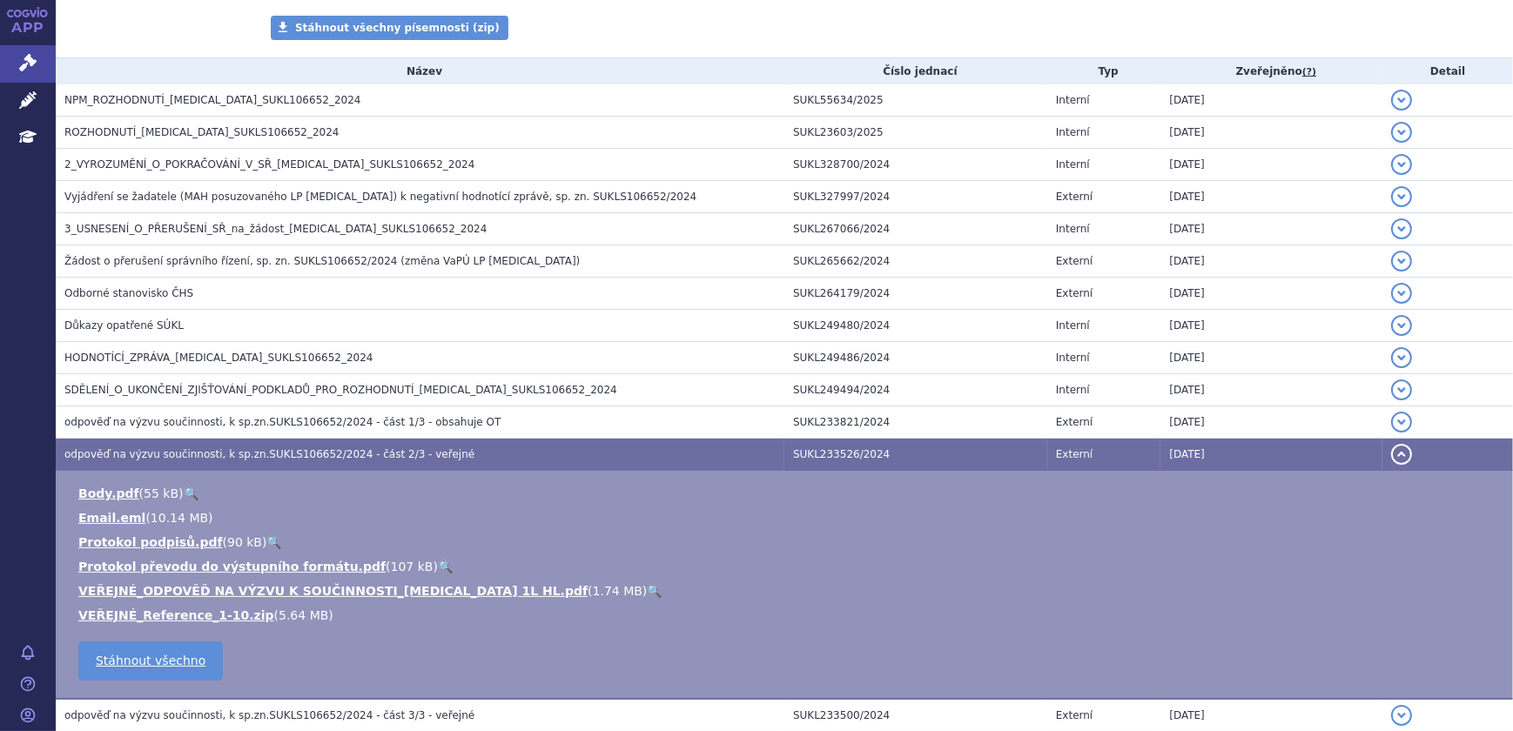
click at [647, 589] on link "🔍" at bounding box center [654, 591] width 15 height 14
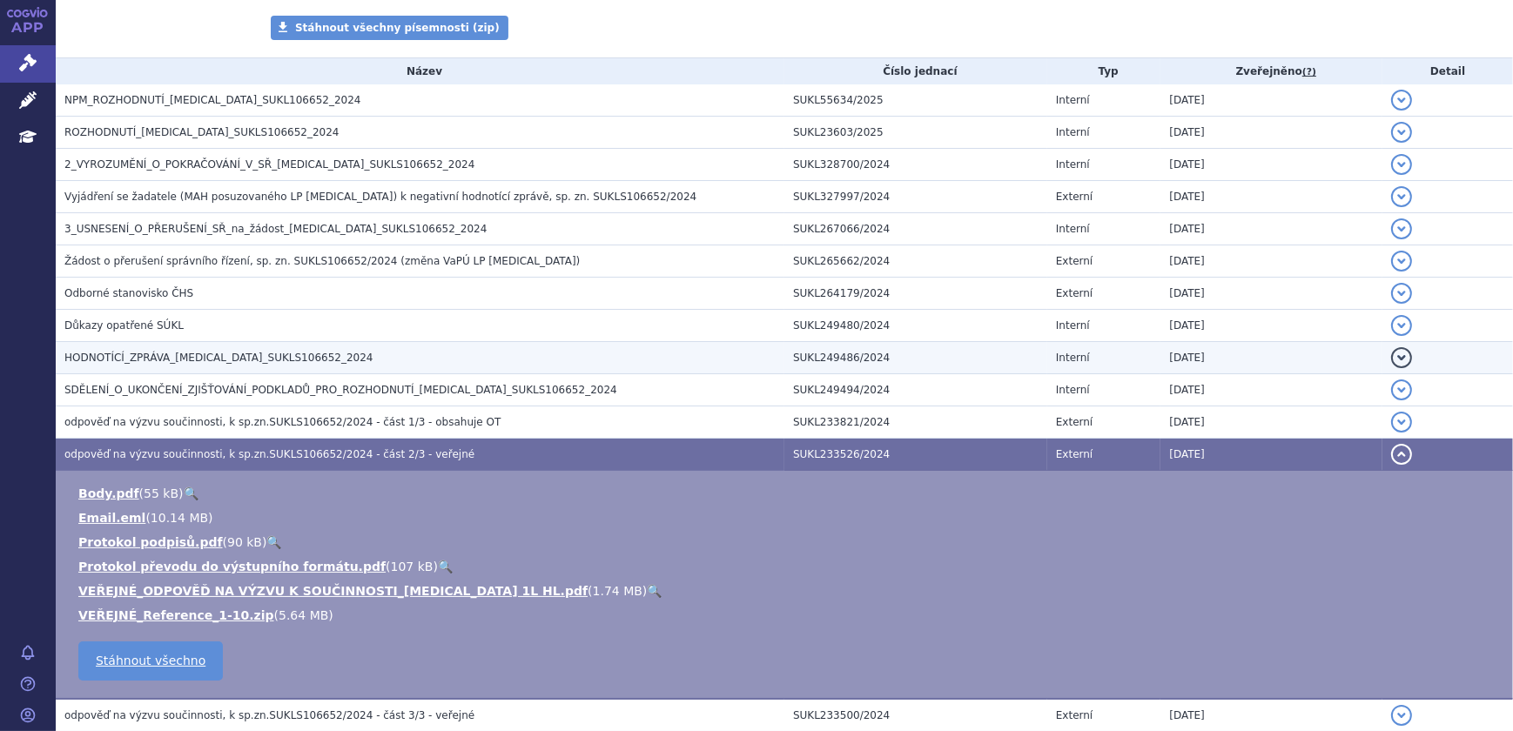
click at [183, 352] on span "HODNOTÍCÍ_ZPRÁVA_ADCETRIS_SUKLS106652_2024" at bounding box center [218, 358] width 309 height 12
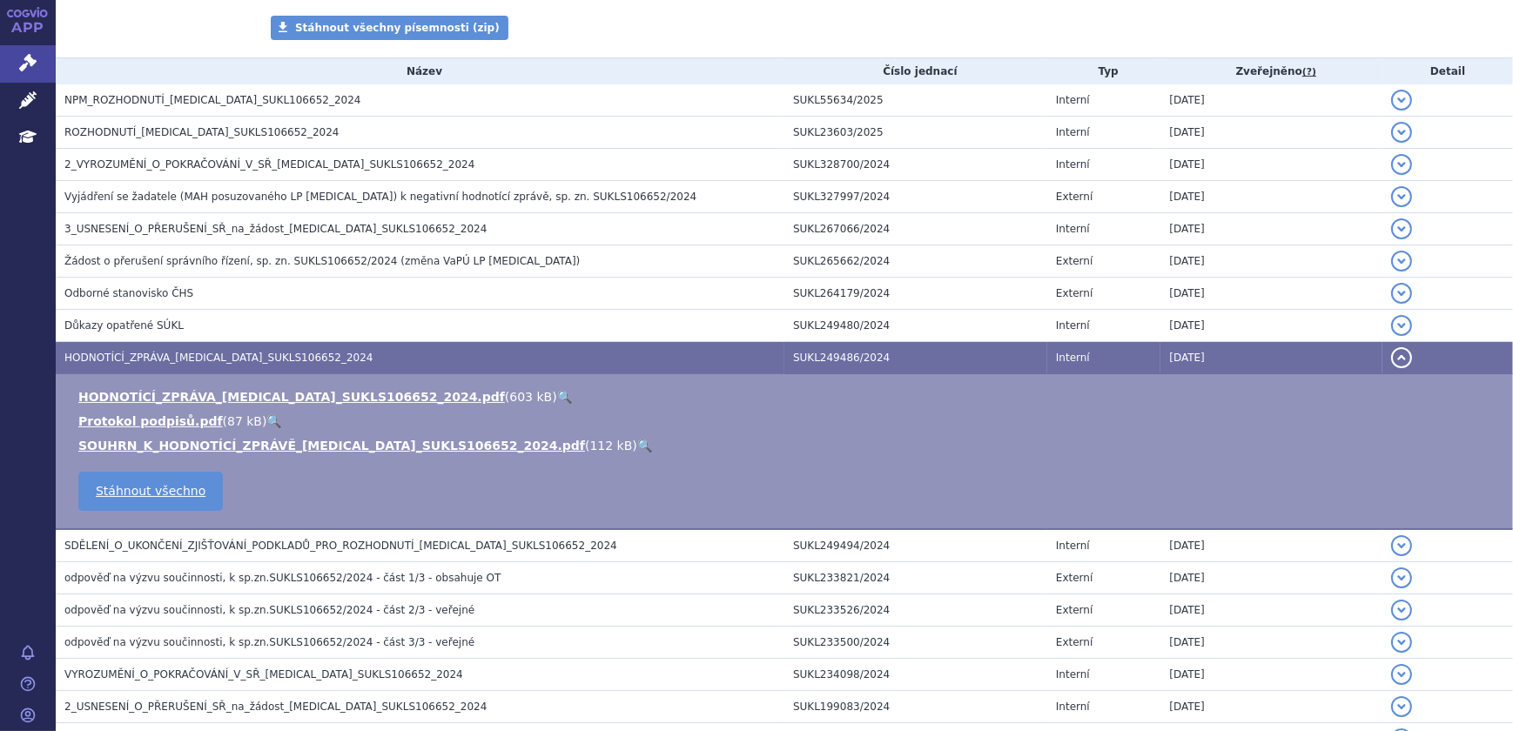
click at [557, 397] on link "🔍" at bounding box center [564, 397] width 15 height 14
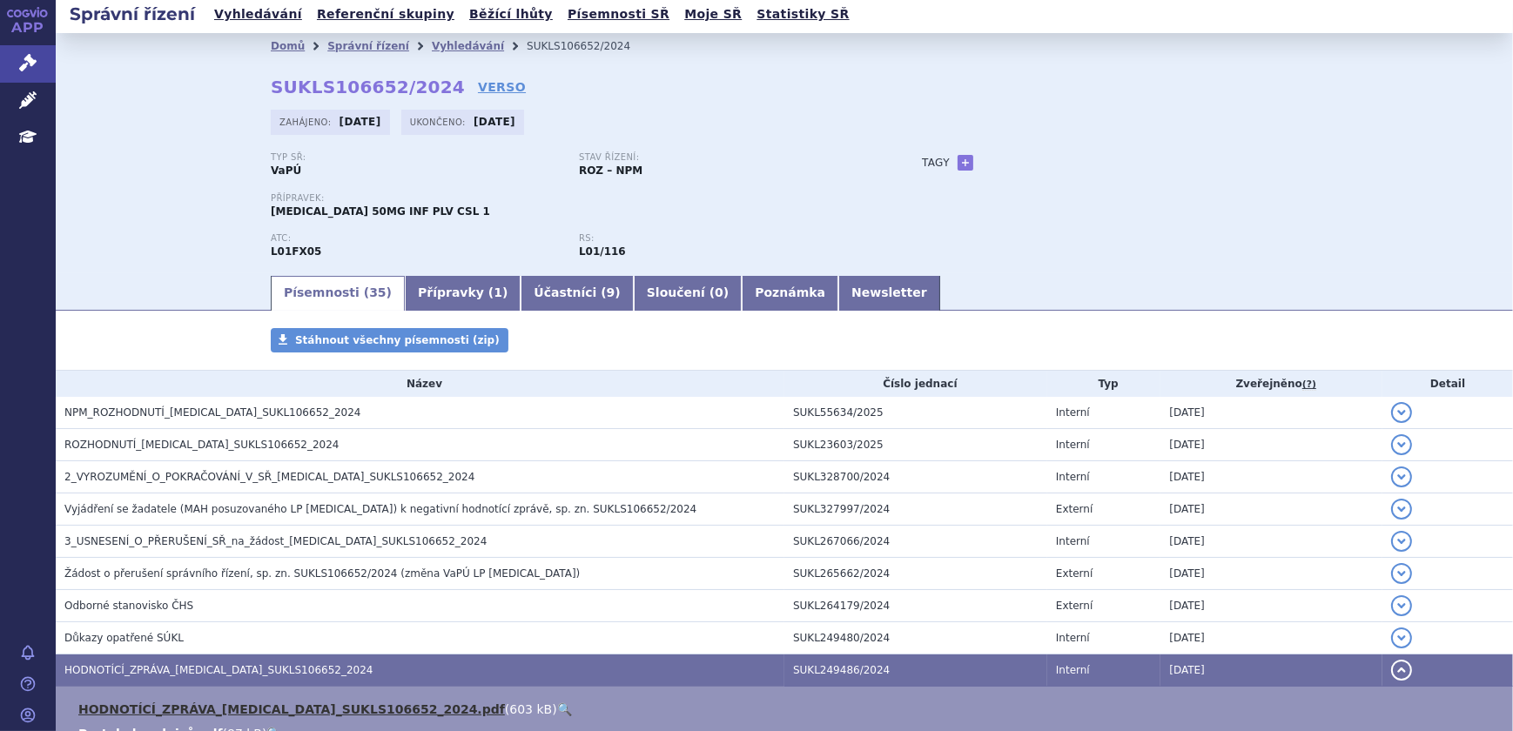
scroll to position [0, 0]
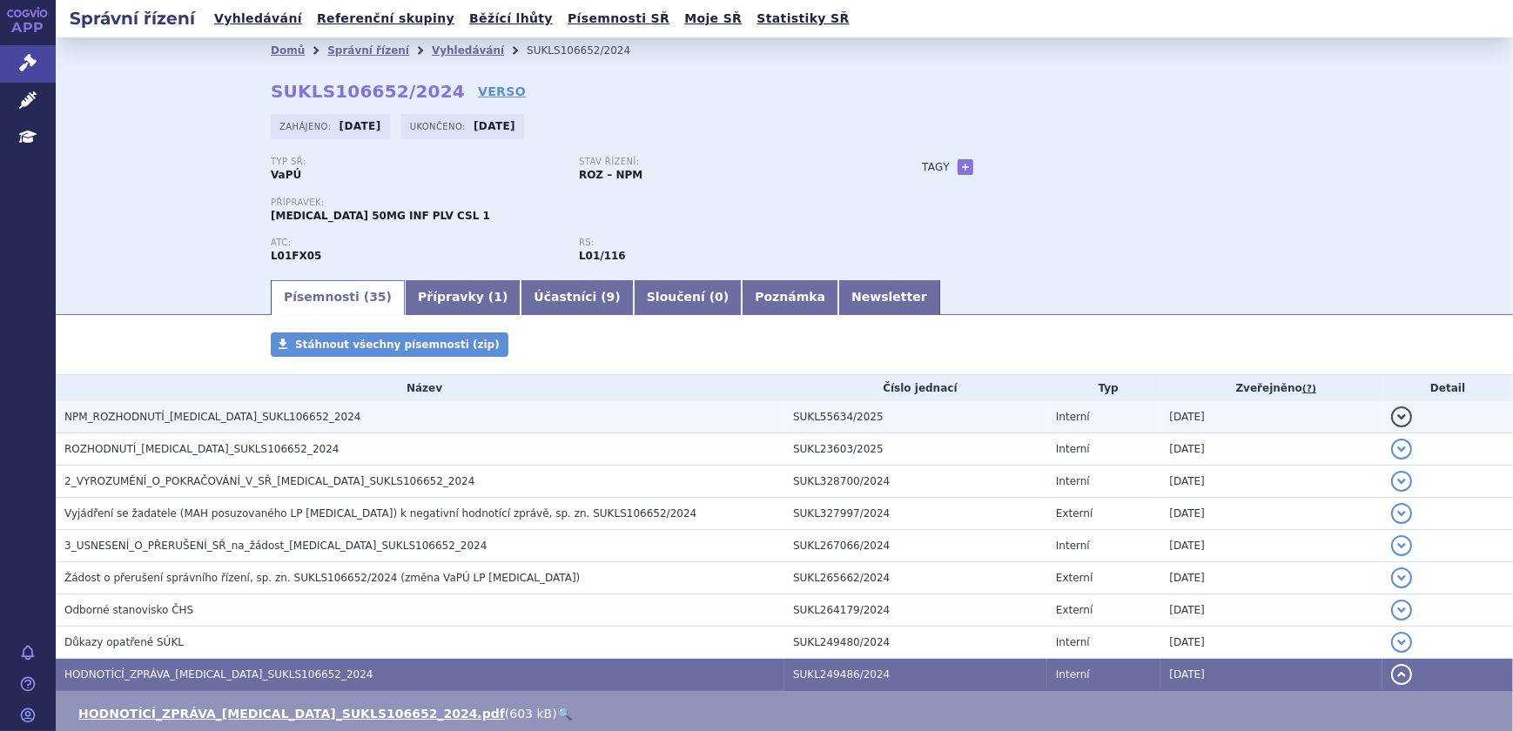
click at [257, 415] on span "NPM_ROZHODNUTÍ_ADCETRIS_SUKL106652_2024" at bounding box center [212, 417] width 296 height 12
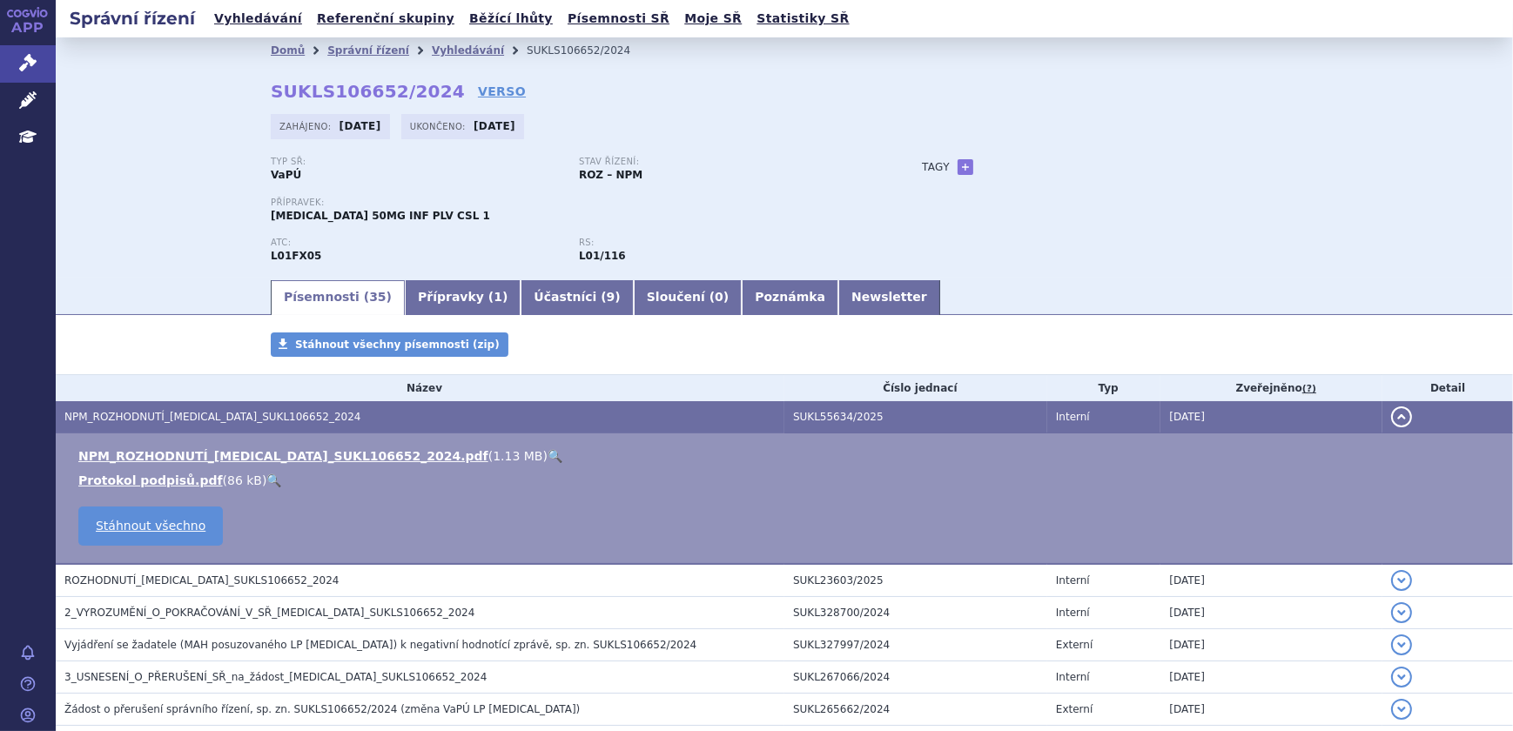
click at [547, 455] on link "🔍" at bounding box center [554, 456] width 15 height 14
click at [435, 296] on link "Přípravky ( 1 )" at bounding box center [463, 297] width 116 height 35
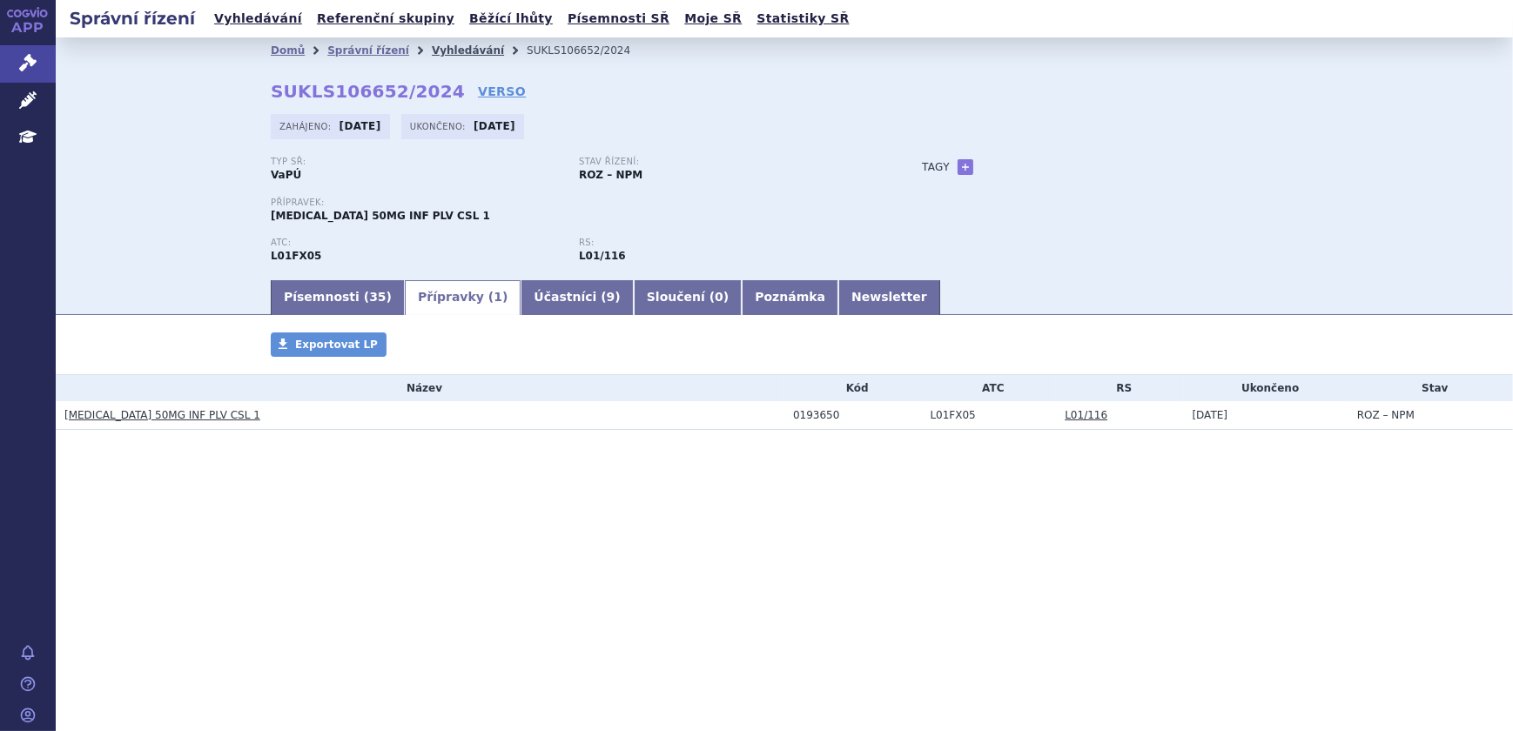
click at [434, 45] on link "Vyhledávání" at bounding box center [468, 50] width 72 height 12
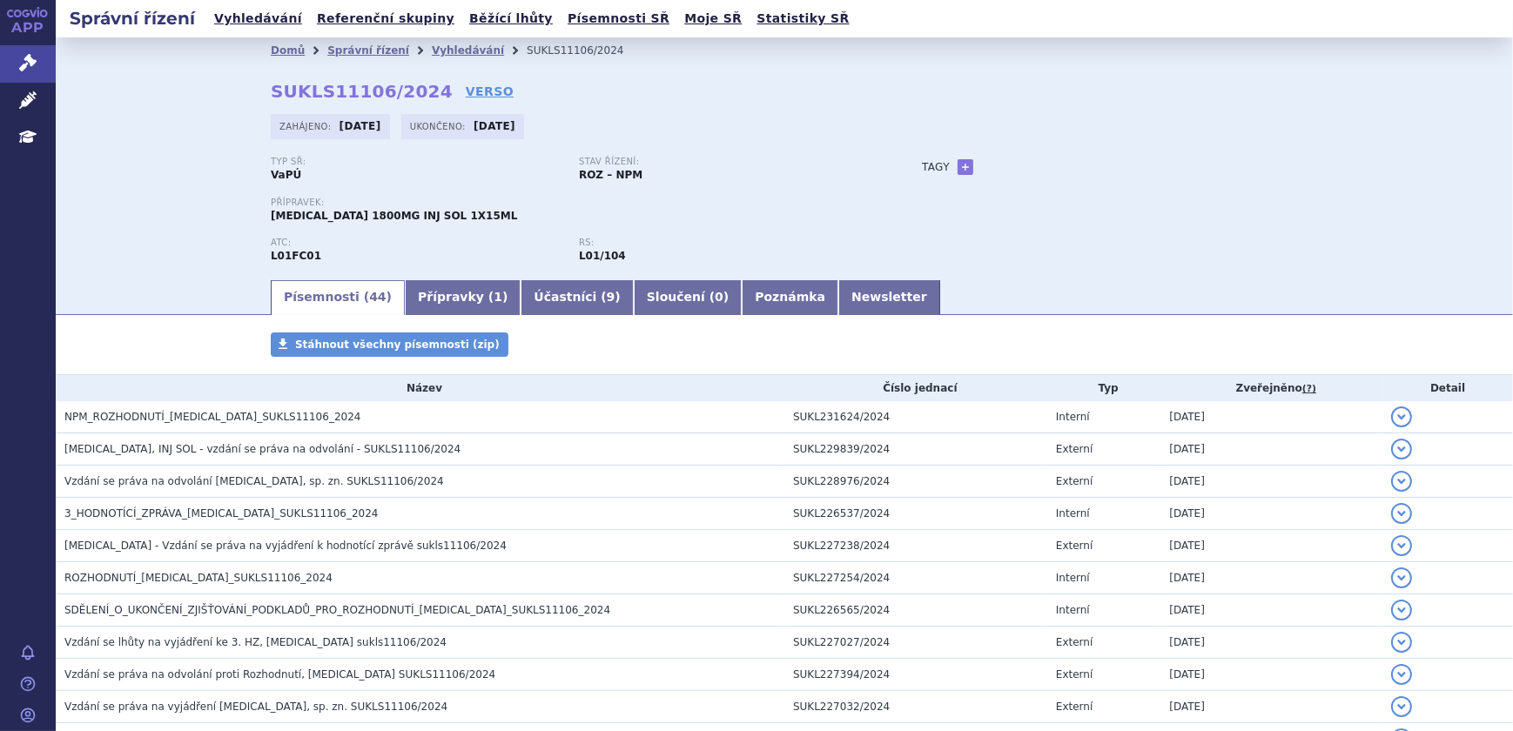
click at [734, 413] on h3 "NPM_ROZHODNUTÍ_DARZALEX_SUKLS11106_2024" at bounding box center [424, 416] width 720 height 17
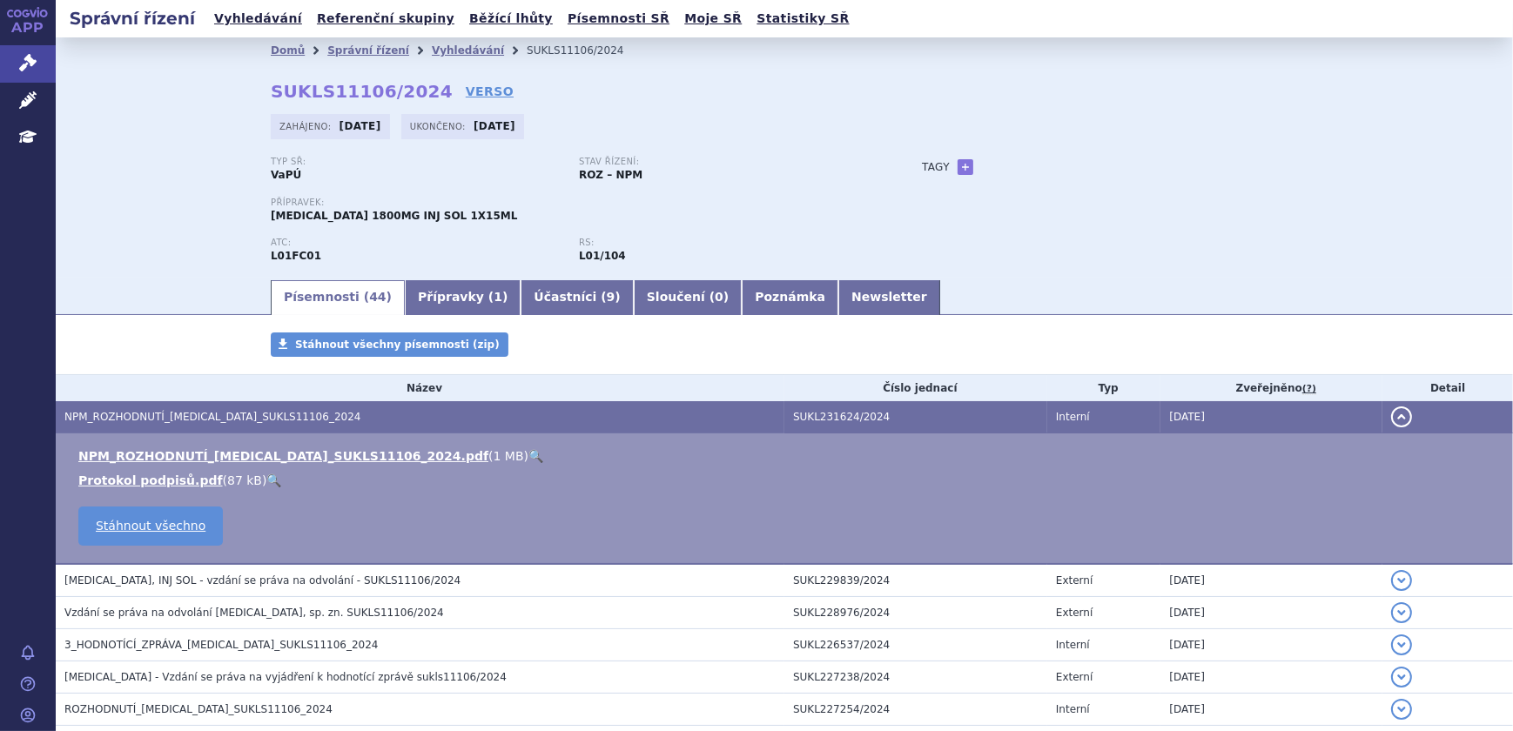
click at [528, 455] on link "🔍" at bounding box center [535, 456] width 15 height 14
